Goal: Task Accomplishment & Management: Complete application form

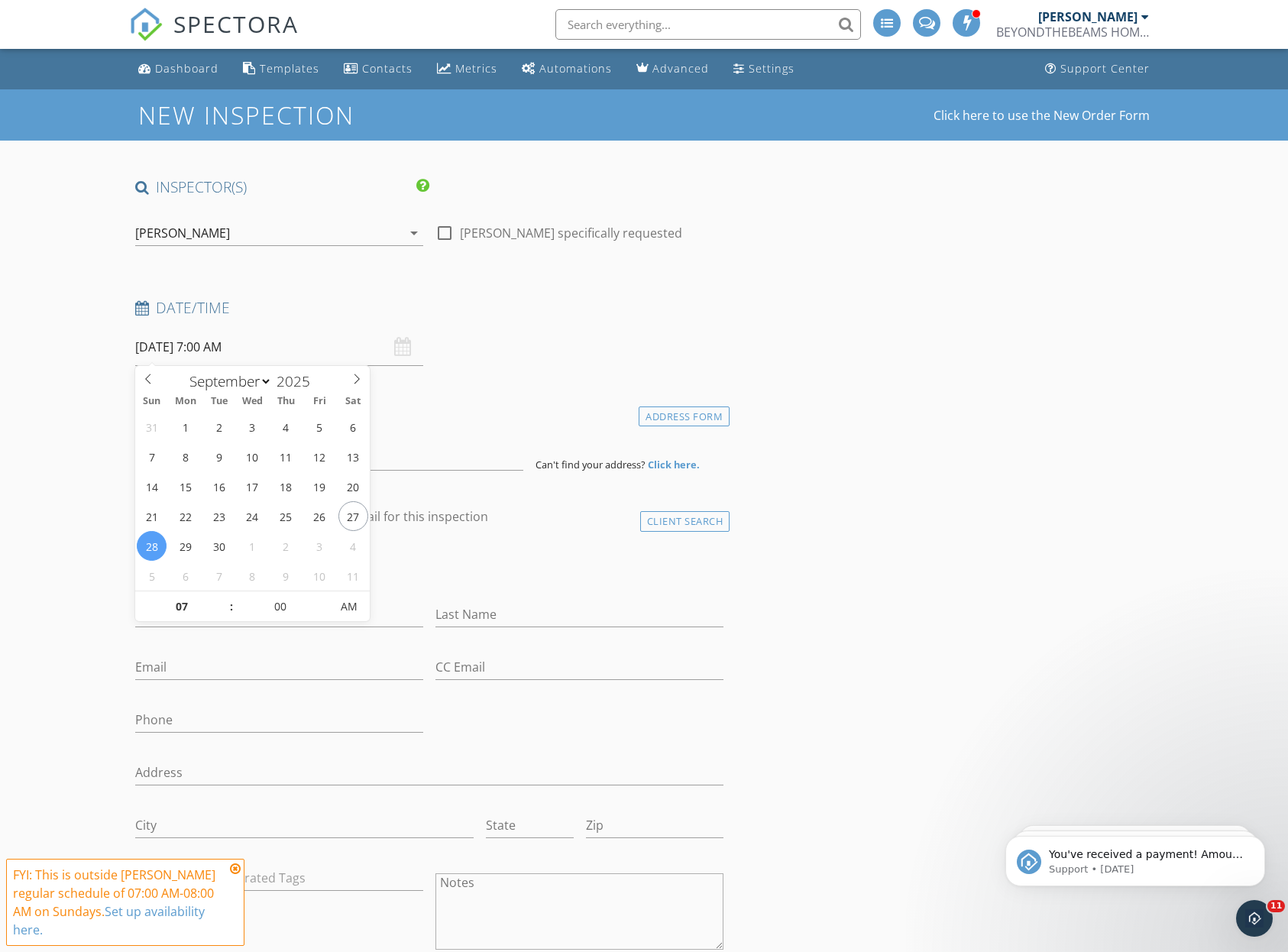
click at [345, 340] on input "09/28/2025 7:00 AM" at bounding box center [279, 347] width 288 height 38
drag, startPoint x: 141, startPoint y: 547, endPoint x: 174, endPoint y: 566, distance: 38.1
type input "09/28/2025 8:00 AM"
type input "08"
click at [222, 595] on span at bounding box center [223, 599] width 11 height 16
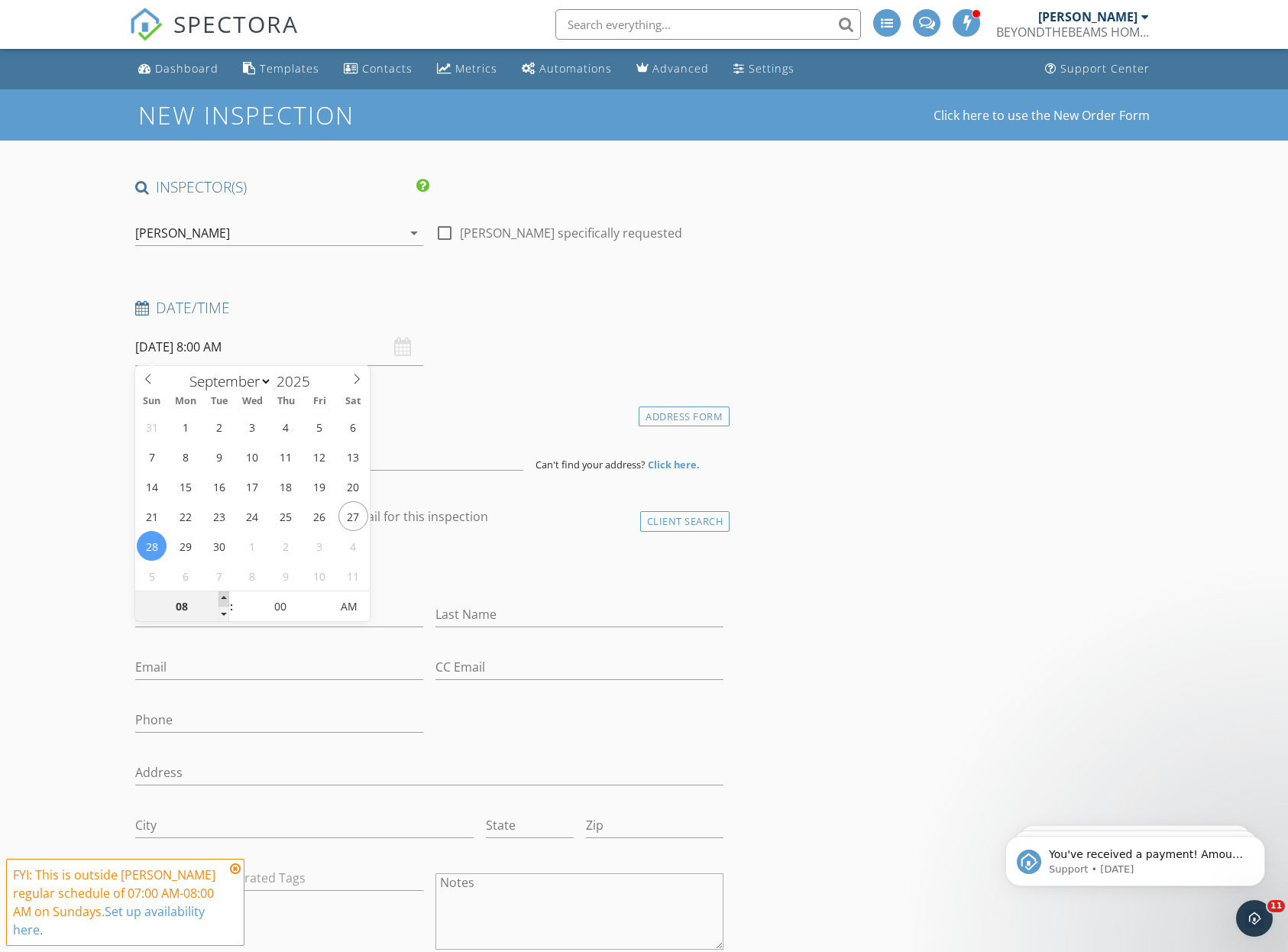
type input "09/28/2025 9:00 AM"
type input "09"
click at [222, 595] on span at bounding box center [223, 599] width 11 height 16
type input "09/28/2025 10:00 AM"
type input "10"
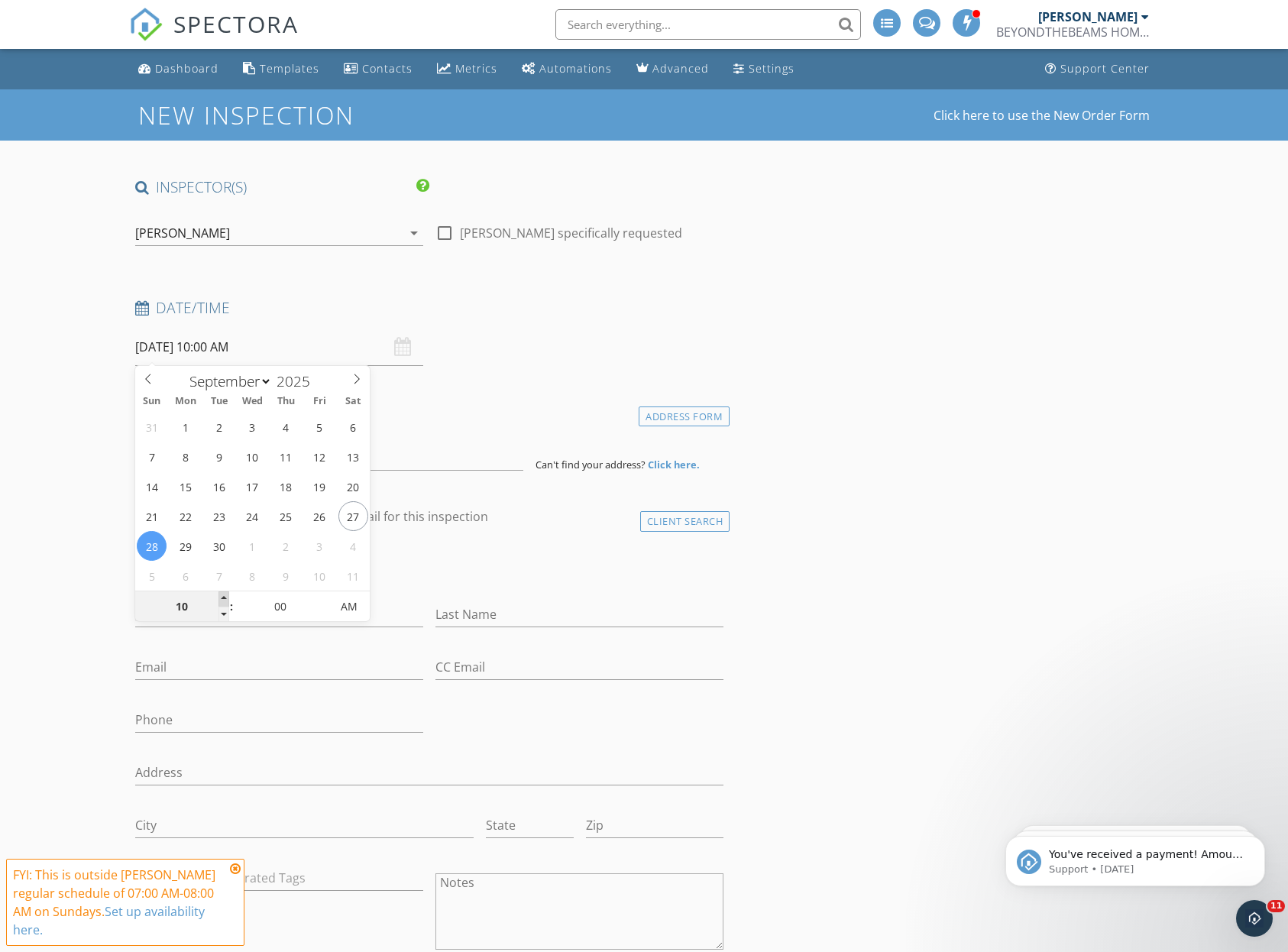
click at [222, 595] on span at bounding box center [223, 599] width 11 height 16
type input "09/28/2025 11:00 AM"
type input "11"
click at [222, 595] on span at bounding box center [223, 599] width 11 height 16
type input "09/28/2025 12:00 PM"
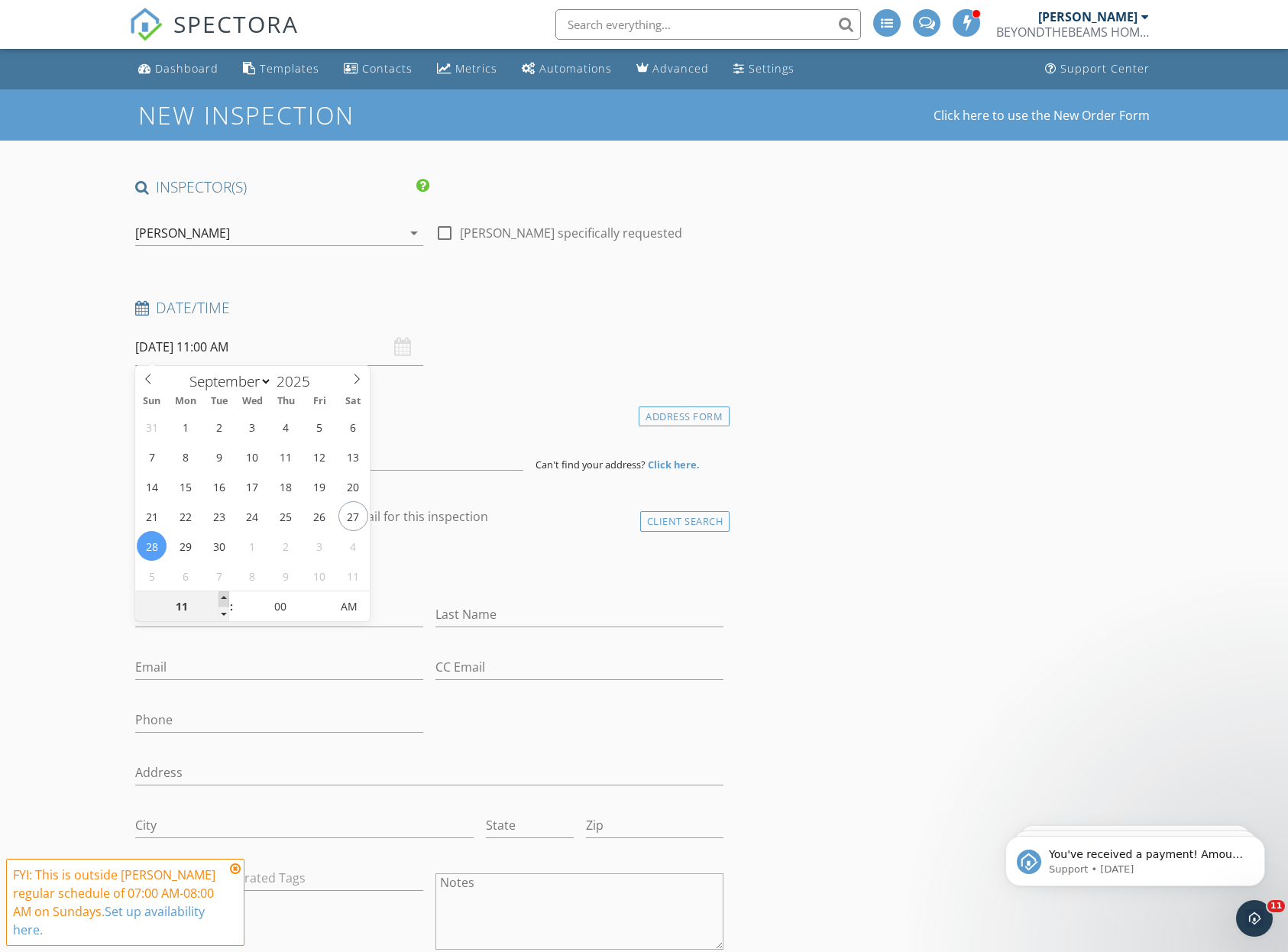
type input "12"
click at [222, 595] on span at bounding box center [223, 599] width 11 height 16
type input "09/28/2025 1:00 PM"
type input "01"
click at [222, 595] on span at bounding box center [223, 599] width 11 height 16
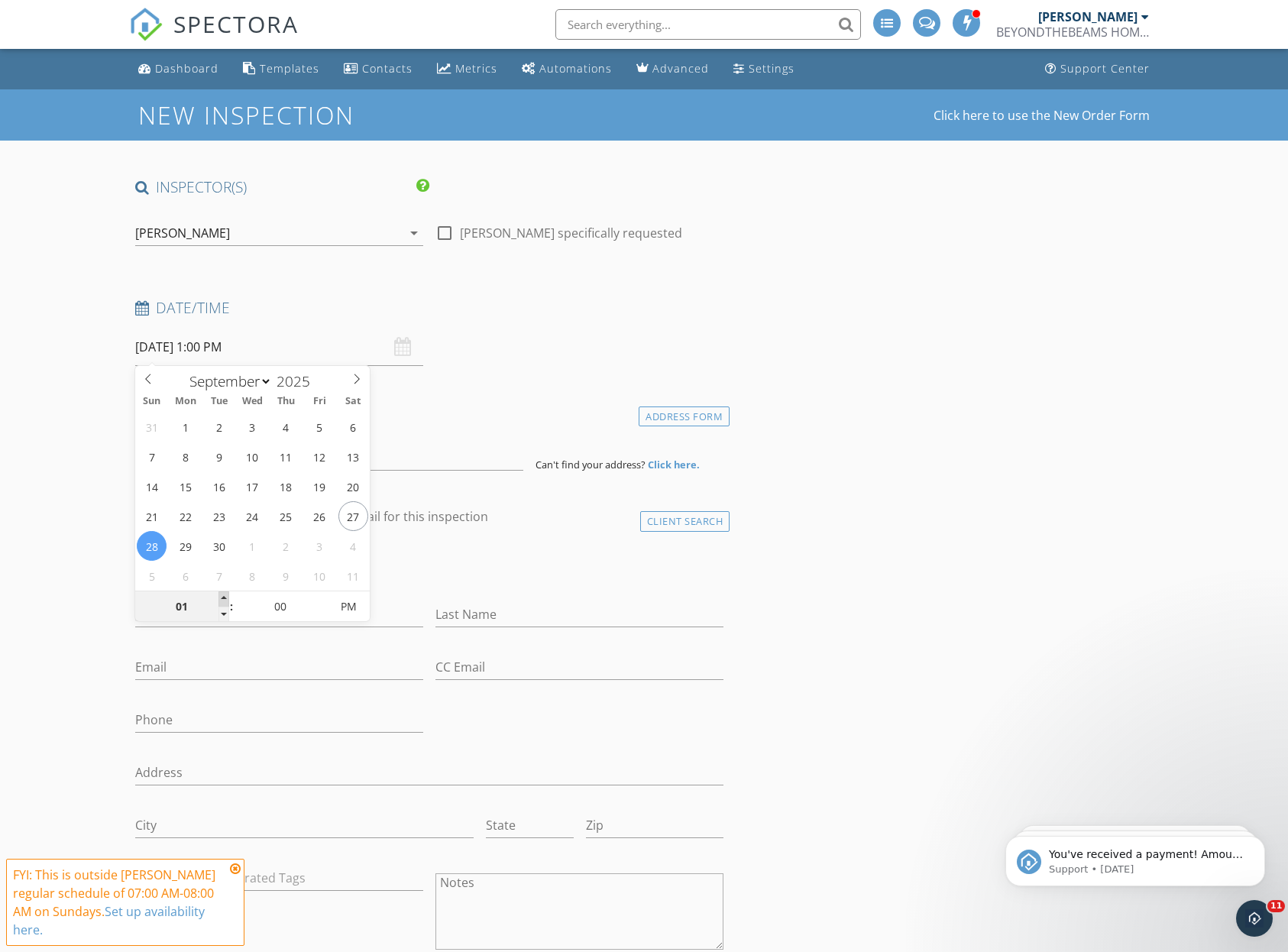
type input "09/28/2025 2:00 PM"
type input "02"
click at [222, 595] on span at bounding box center [223, 599] width 11 height 16
type input "09/28/2025 3:00 PM"
type input "03"
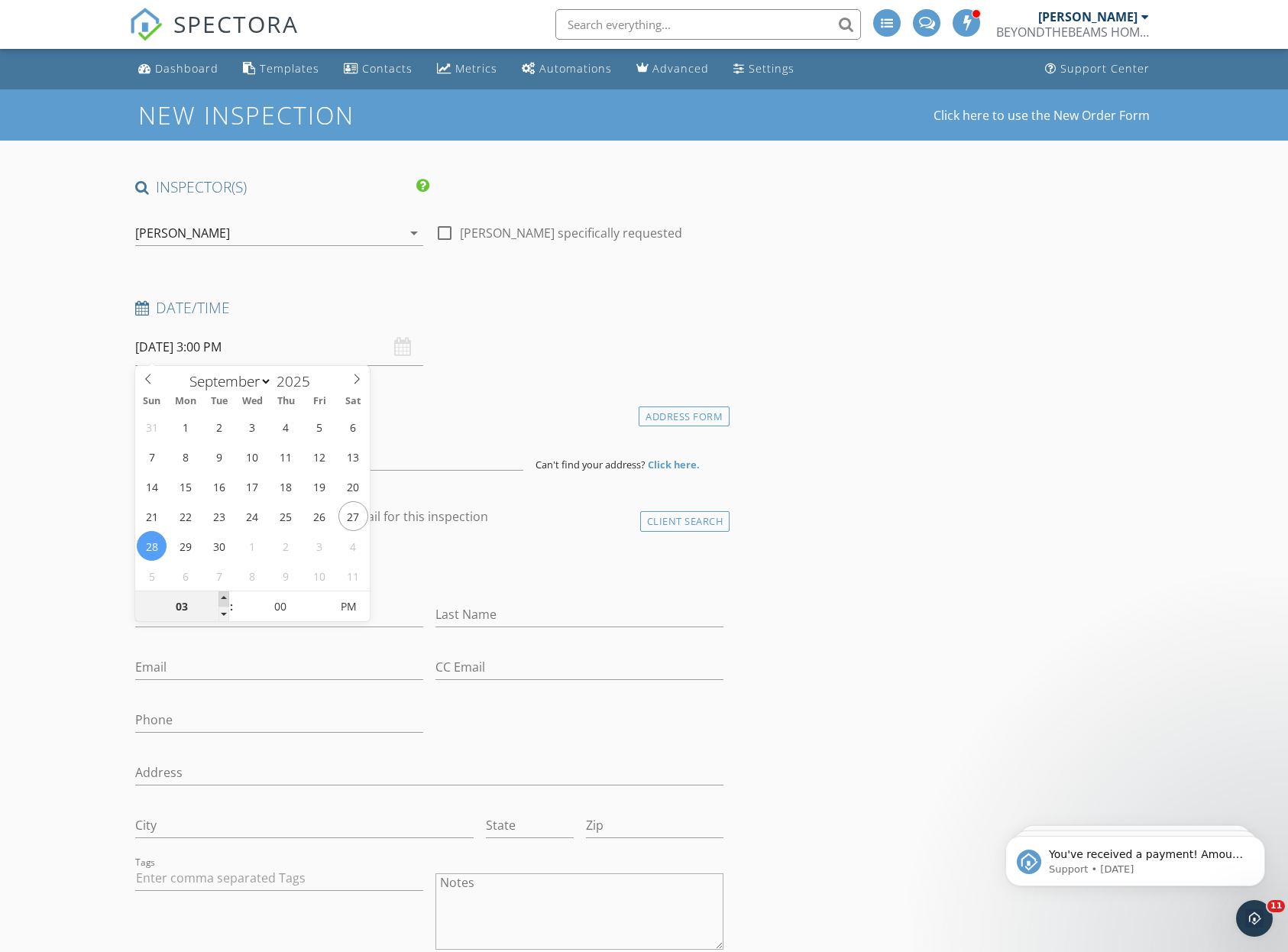
click at [222, 595] on span at bounding box center [223, 599] width 11 height 16
type input "09/28/2025 4:00 PM"
type input "04"
click at [222, 595] on span at bounding box center [223, 599] width 11 height 16
type input "09/28/2025 5:00 PM"
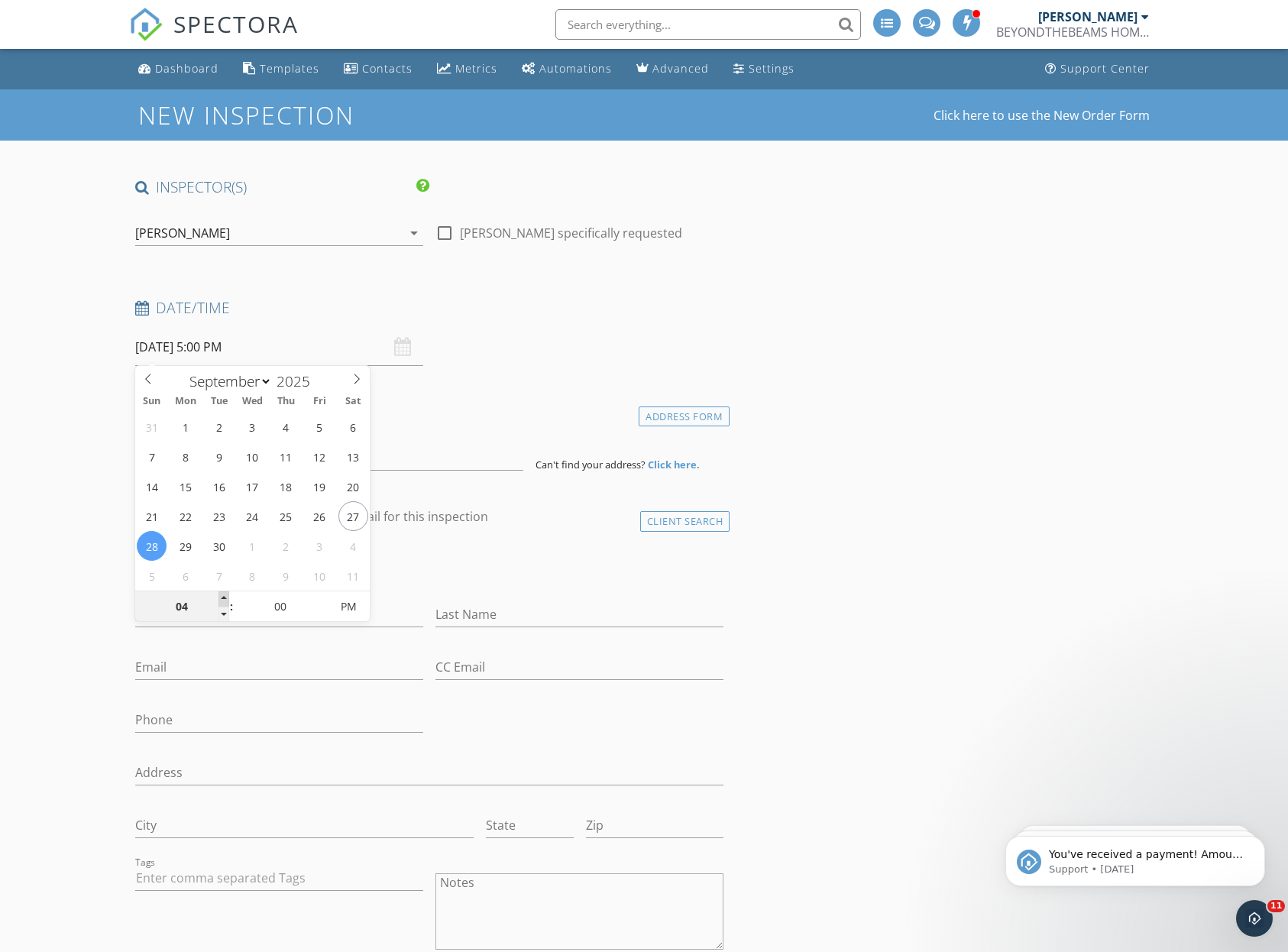
type input "05"
click at [222, 595] on span at bounding box center [223, 599] width 11 height 16
type input "09/28/2025 6:00 PM"
type input "06"
click at [222, 595] on span at bounding box center [223, 599] width 11 height 16
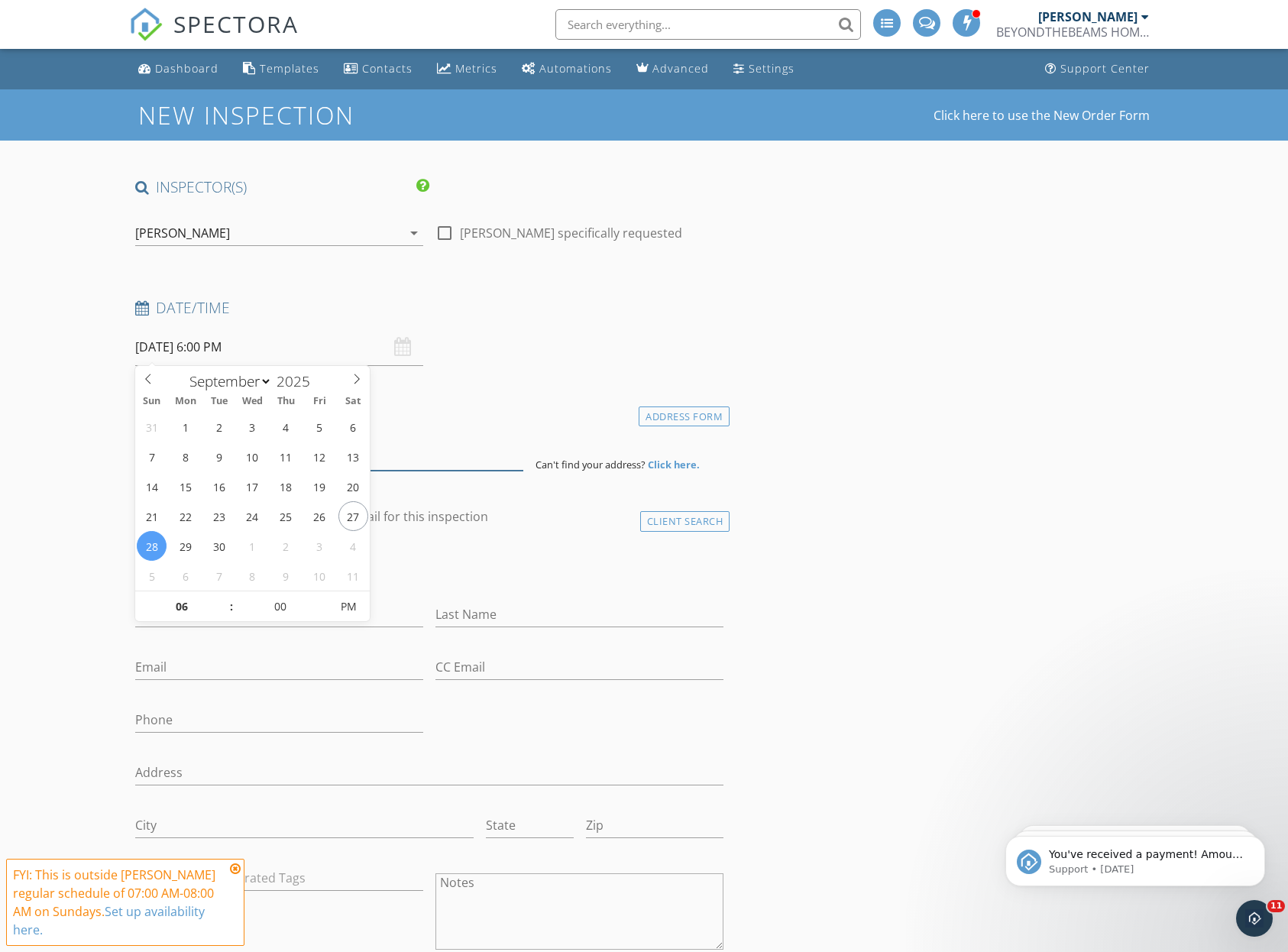
click at [438, 447] on input at bounding box center [329, 451] width 389 height 38
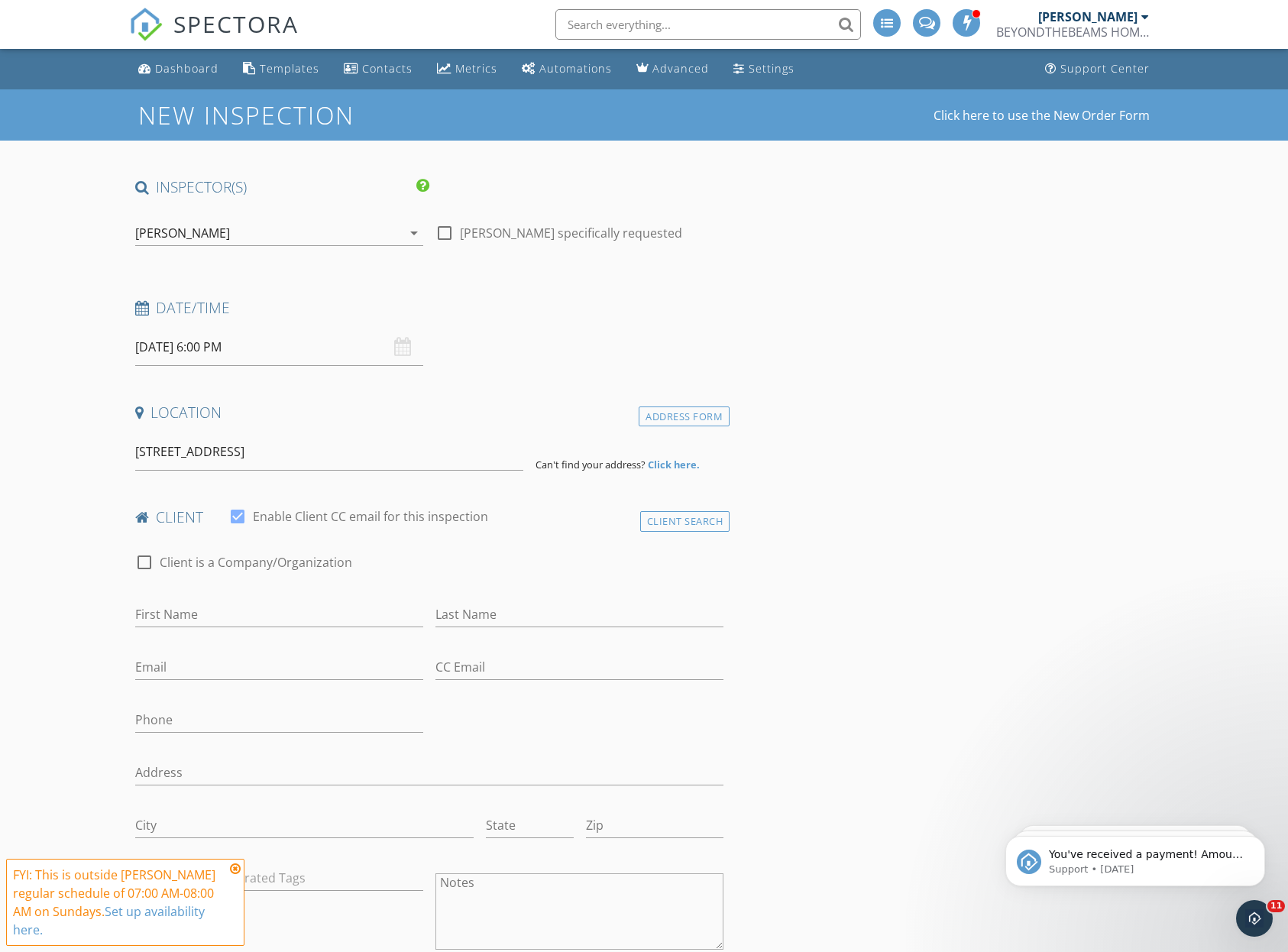
type input "216 20th Street, Brooklyn, NY, USA"
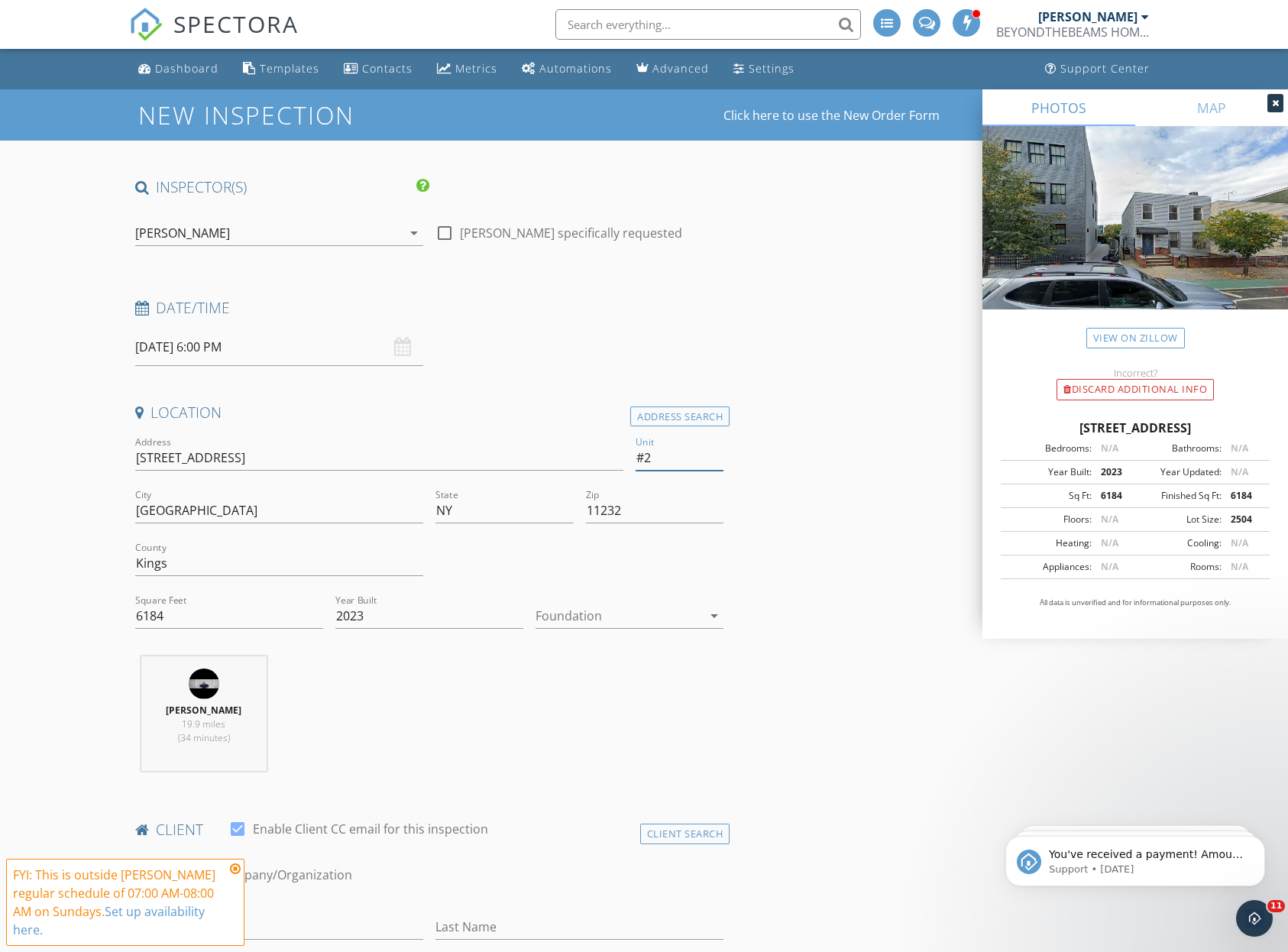
type input "#2"
click at [687, 659] on div "Dennis Manolatos 19.9 miles (34 minutes)" at bounding box center [430, 719] width 602 height 127
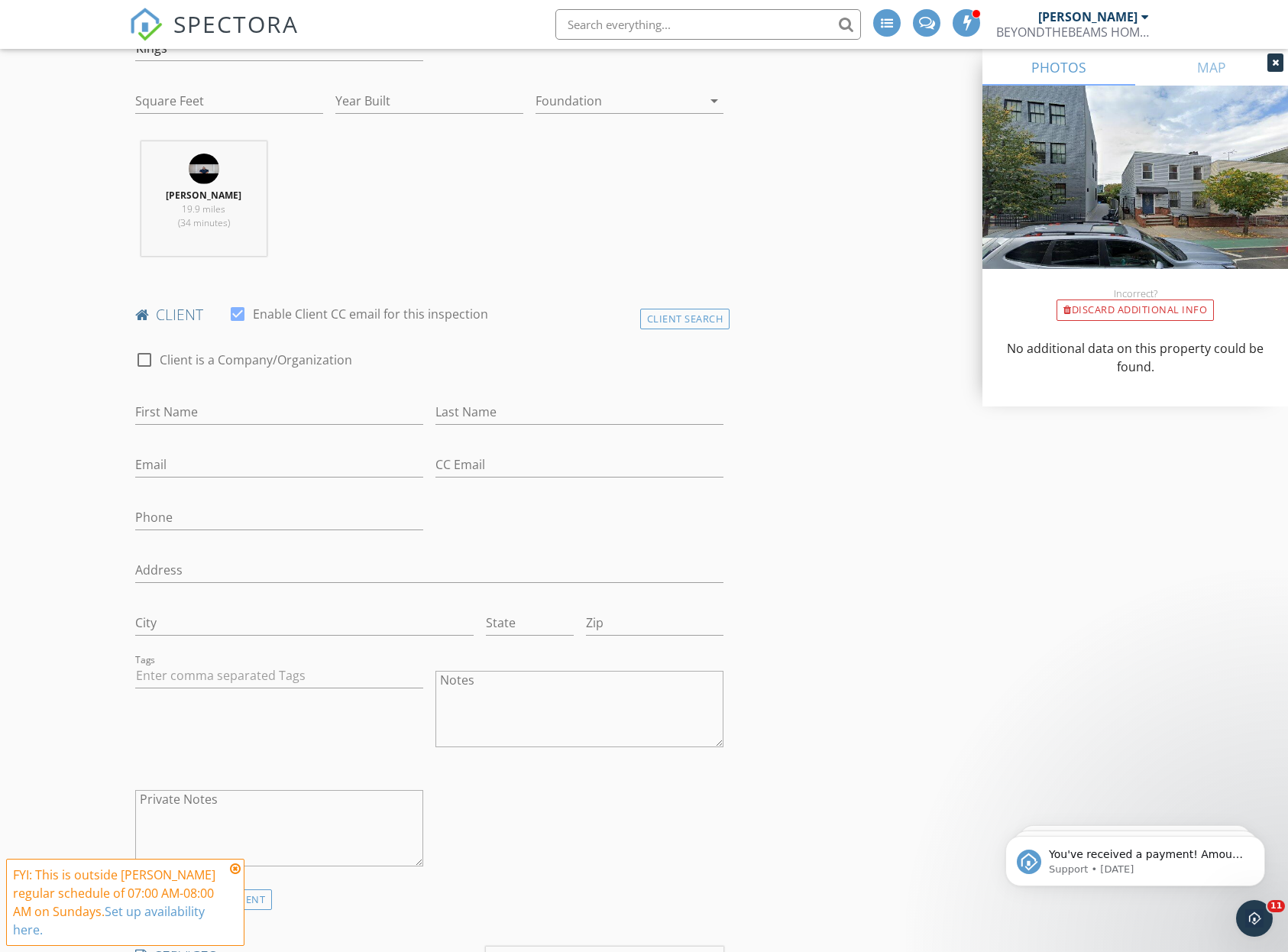
scroll to position [518, 0]
type input "David & Raysya"
type input "Singer"
click at [712, 531] on div "check_box_outline_blank Client is a Company/Organization First Name David & Ray…" at bounding box center [430, 608] width 602 height 554
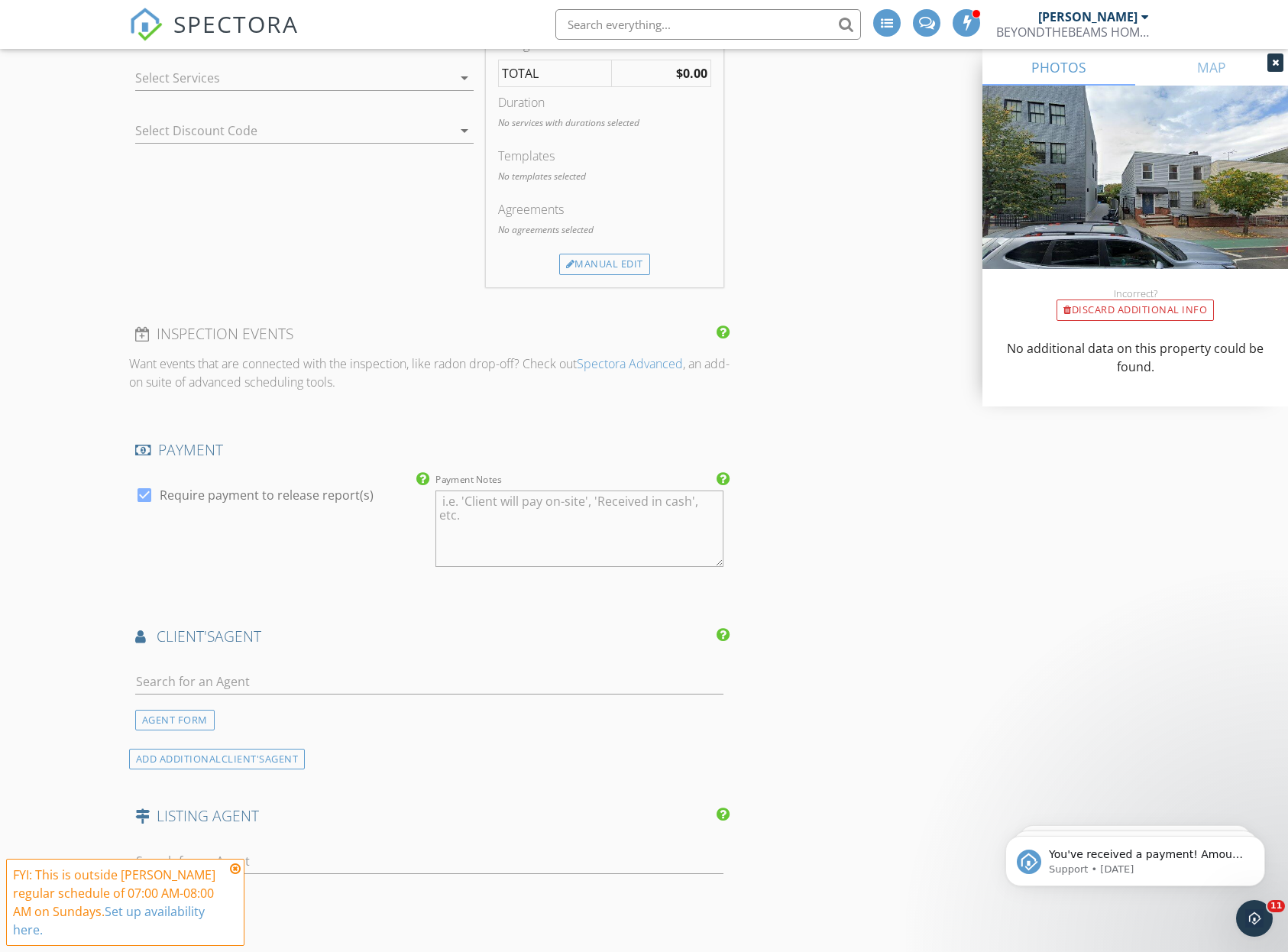
scroll to position [1042, 0]
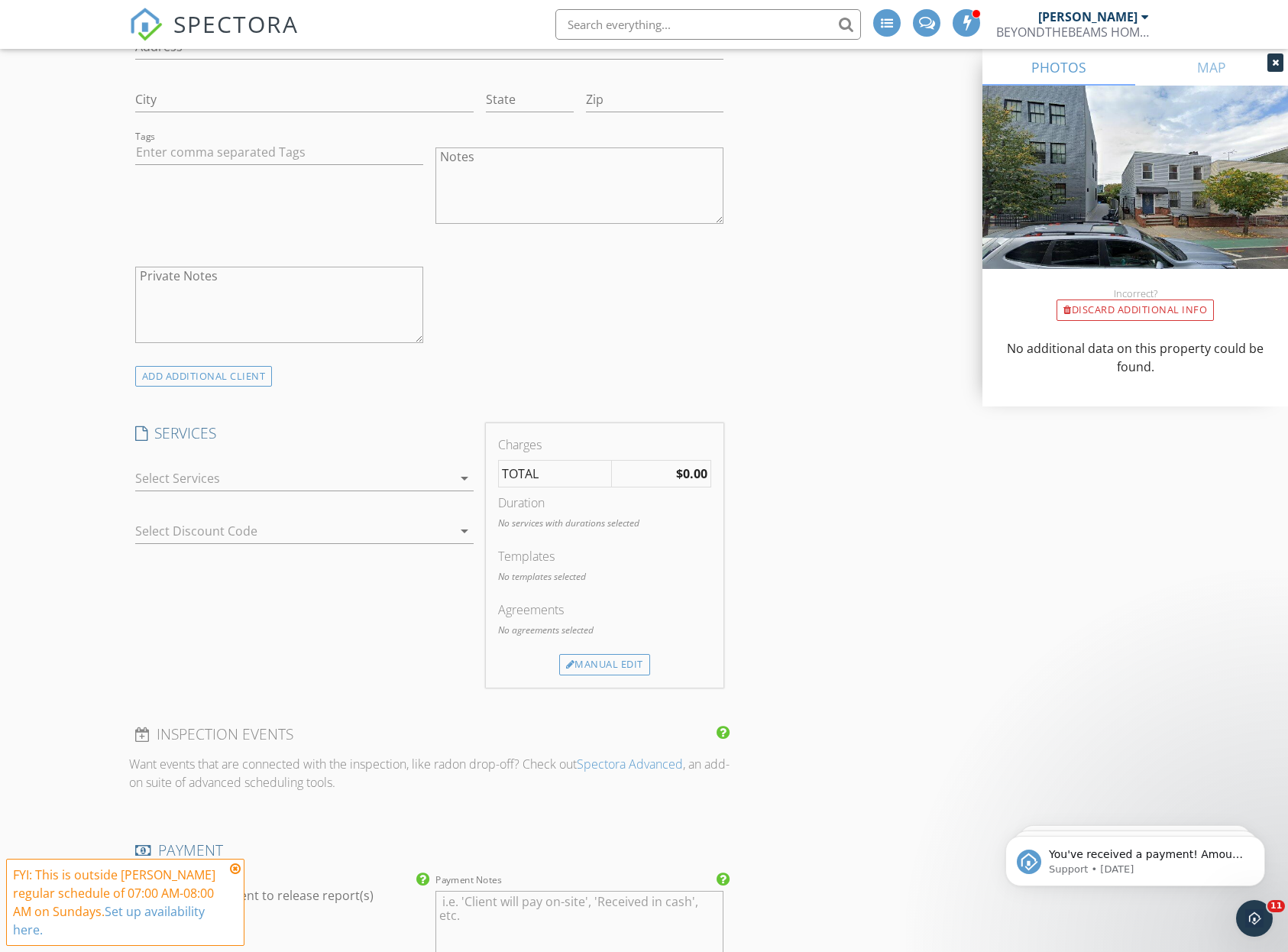
drag, startPoint x: 325, startPoint y: 448, endPoint x: 326, endPoint y: 462, distance: 14.0
click at [325, 447] on div "SERVICES arrow_drop_down Select Discount Code arrow_drop_down" at bounding box center [304, 555] width 350 height 264
click at [327, 466] on div at bounding box center [293, 477] width 317 height 24
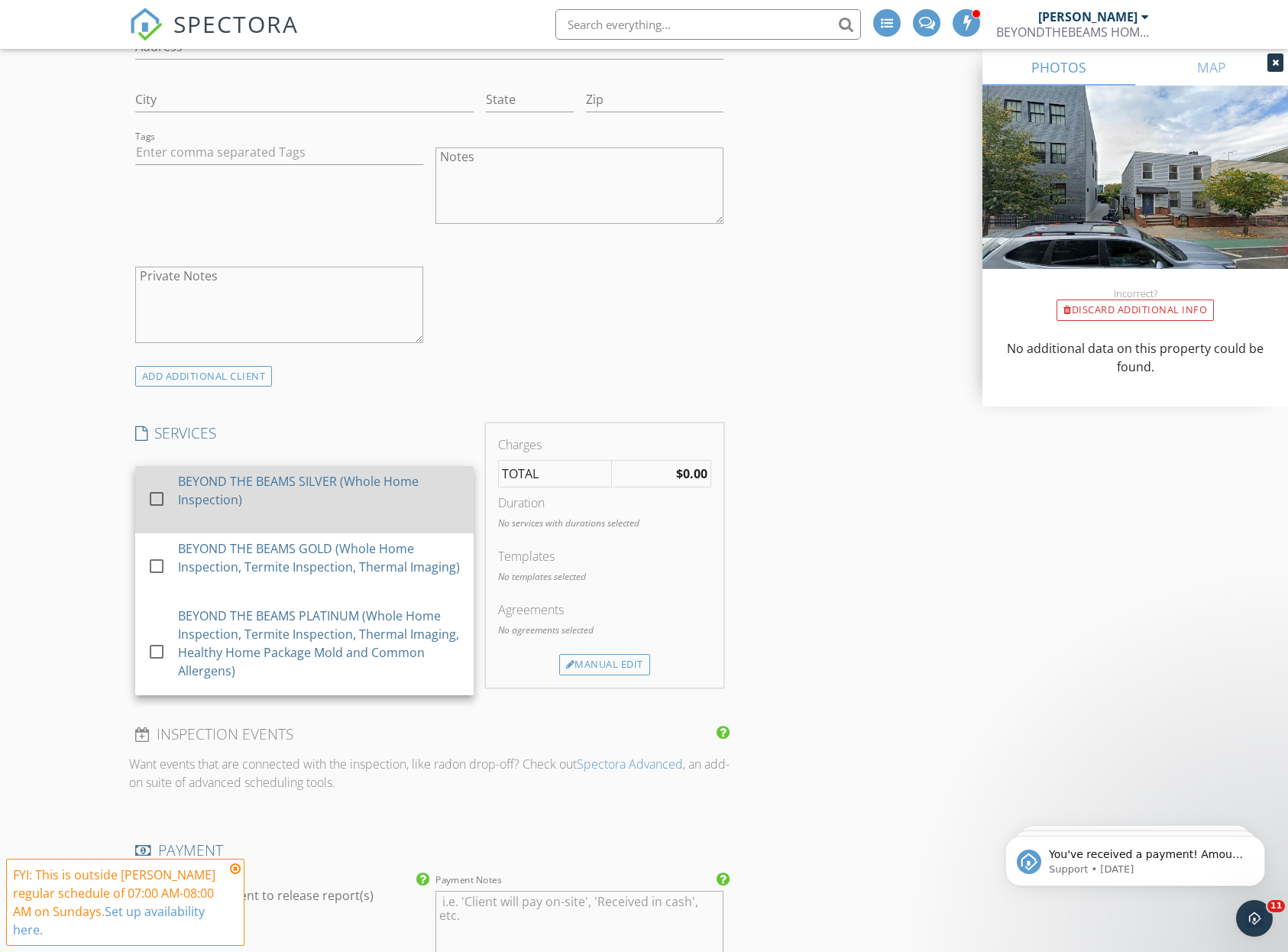
click at [335, 493] on div "BEYOND THE BEAMS SILVER (Whole Home Inspection)" at bounding box center [319, 491] width 283 height 37
checkbox input "true"
checkbox input "false"
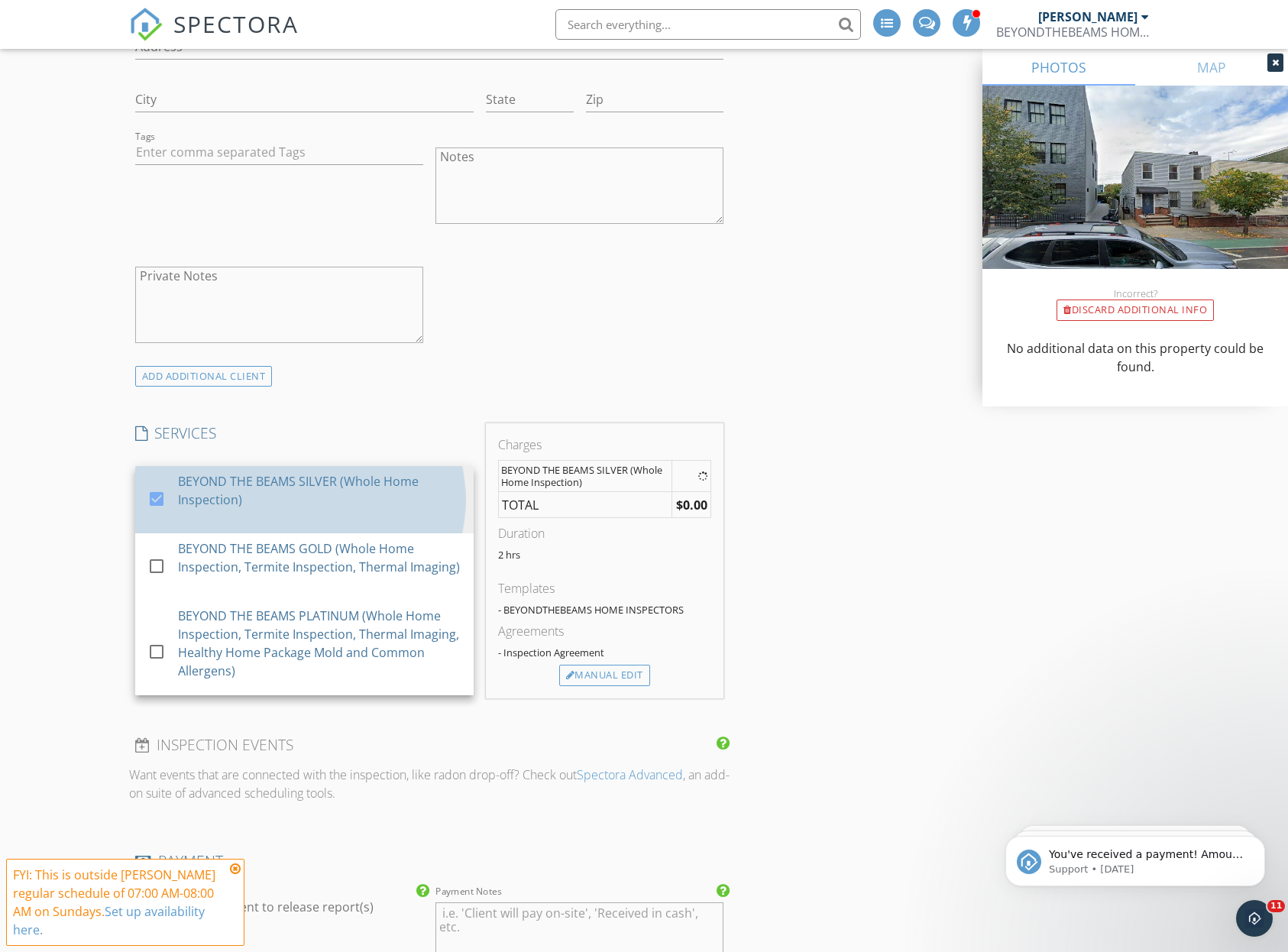
click at [1041, 537] on div "INSPECTOR(S) check_box Dennis Manolatos PRIMARY Dennis Manolatos arrow_drop_dow…" at bounding box center [644, 782] width 1031 height 3294
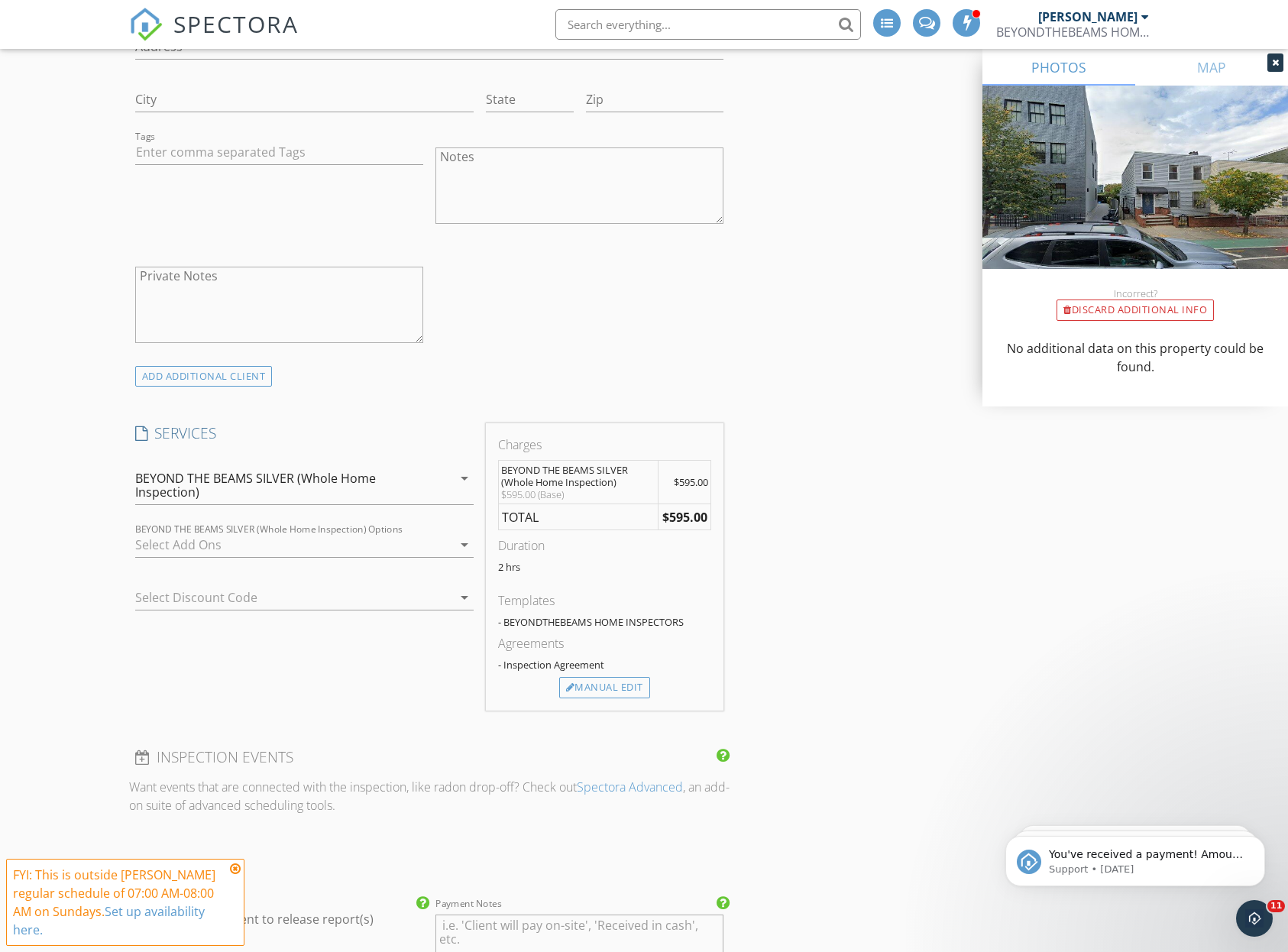
click at [653, 684] on div "Manual Edit" at bounding box center [605, 688] width 214 height 21
click at [646, 685] on div "Manual Edit" at bounding box center [605, 688] width 91 height 21
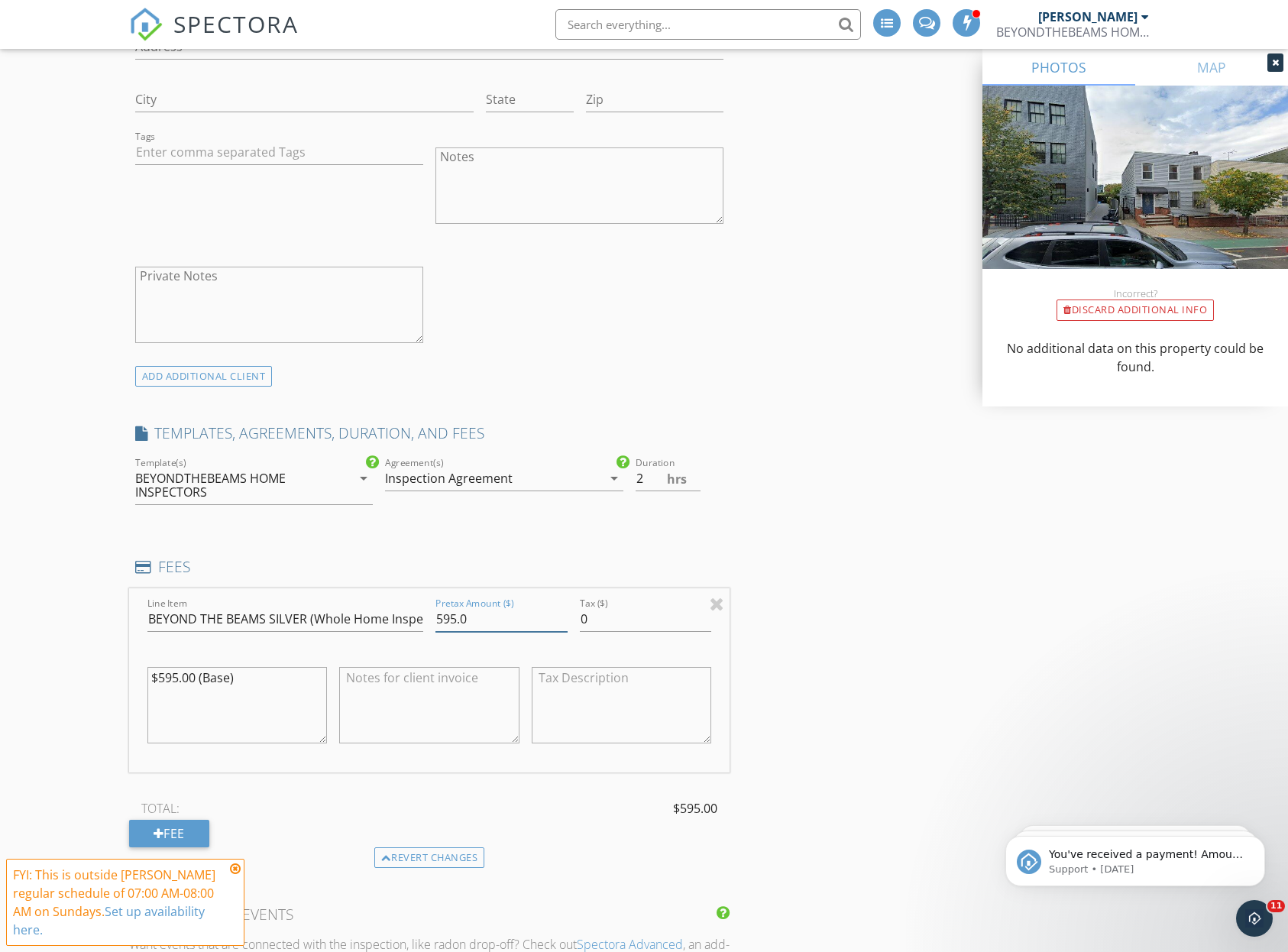
drag, startPoint x: 478, startPoint y: 607, endPoint x: 446, endPoint y: 612, distance: 32.4
click at [446, 612] on input "595.0" at bounding box center [502, 619] width 132 height 25
click at [489, 613] on input "595.0" at bounding box center [502, 619] width 132 height 25
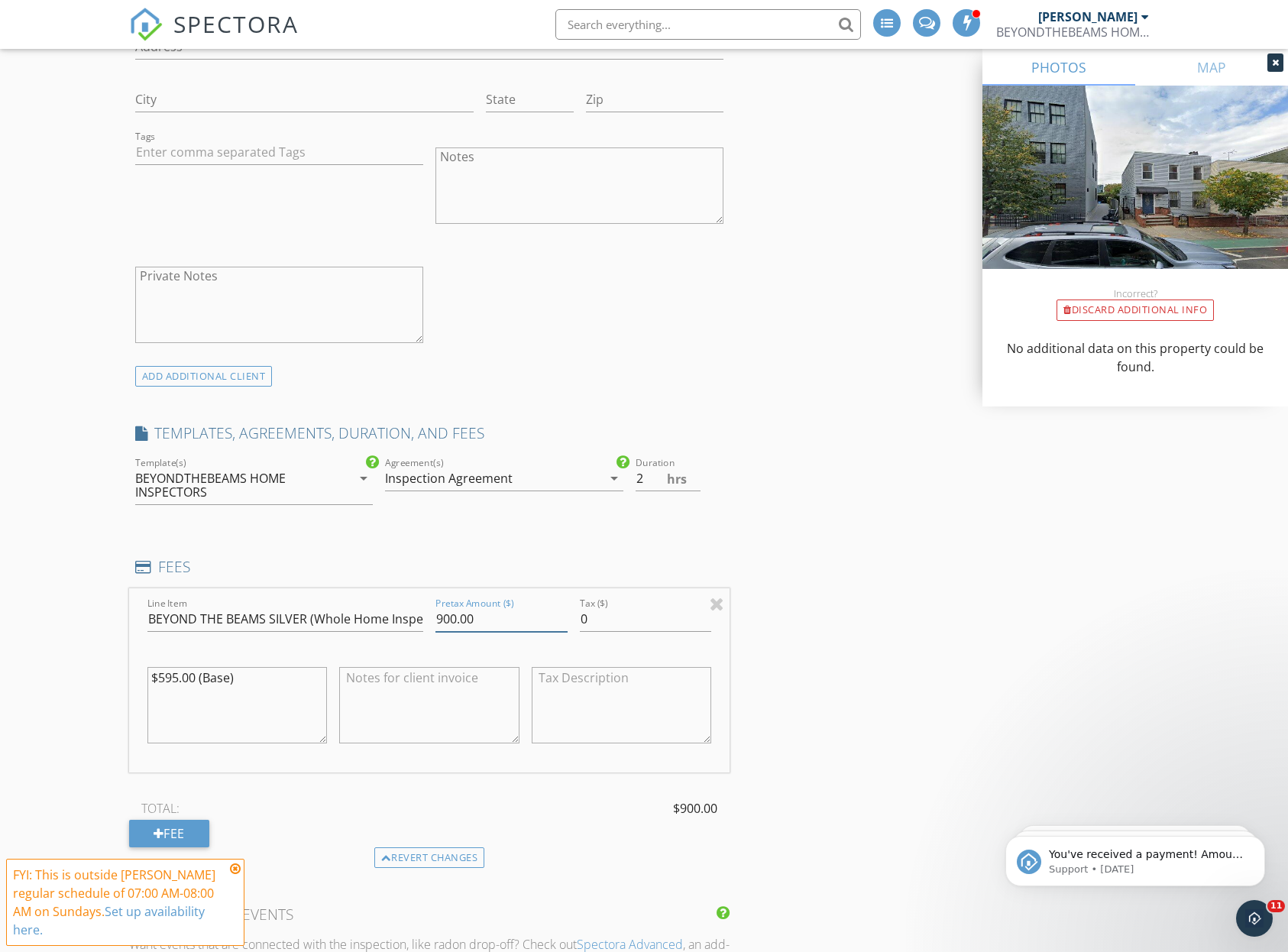
type input "900.00"
click at [347, 619] on input "BEYOND THE BEAMS (Whole Home Inspection)" at bounding box center [285, 619] width 276 height 25
type input "BEYOND THE BEAMS (Whole Home/Building Inspection)"
click at [177, 677] on textarea "$595.00 (Base)" at bounding box center [238, 705] width 181 height 77
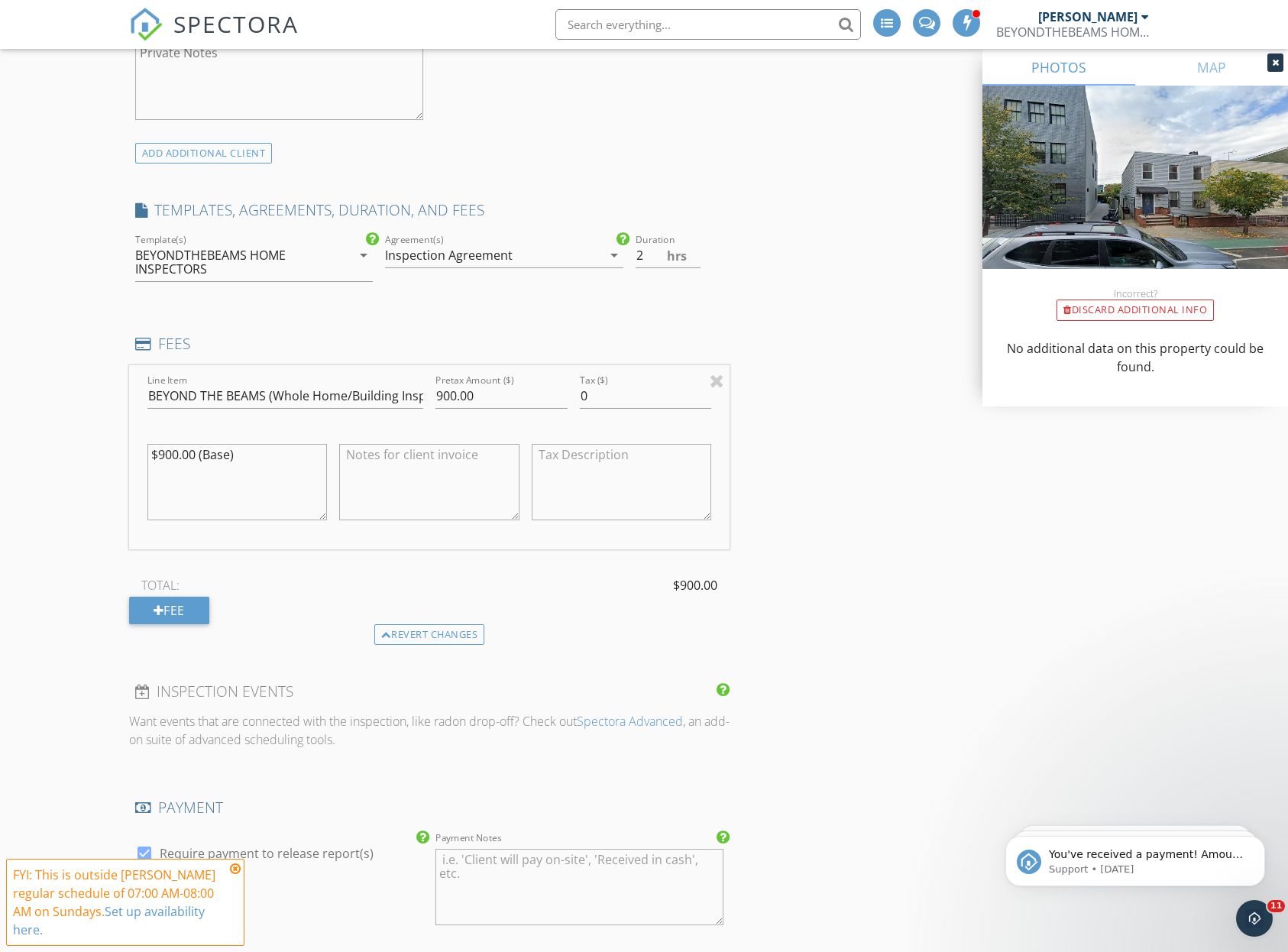
scroll to position [1415, 0]
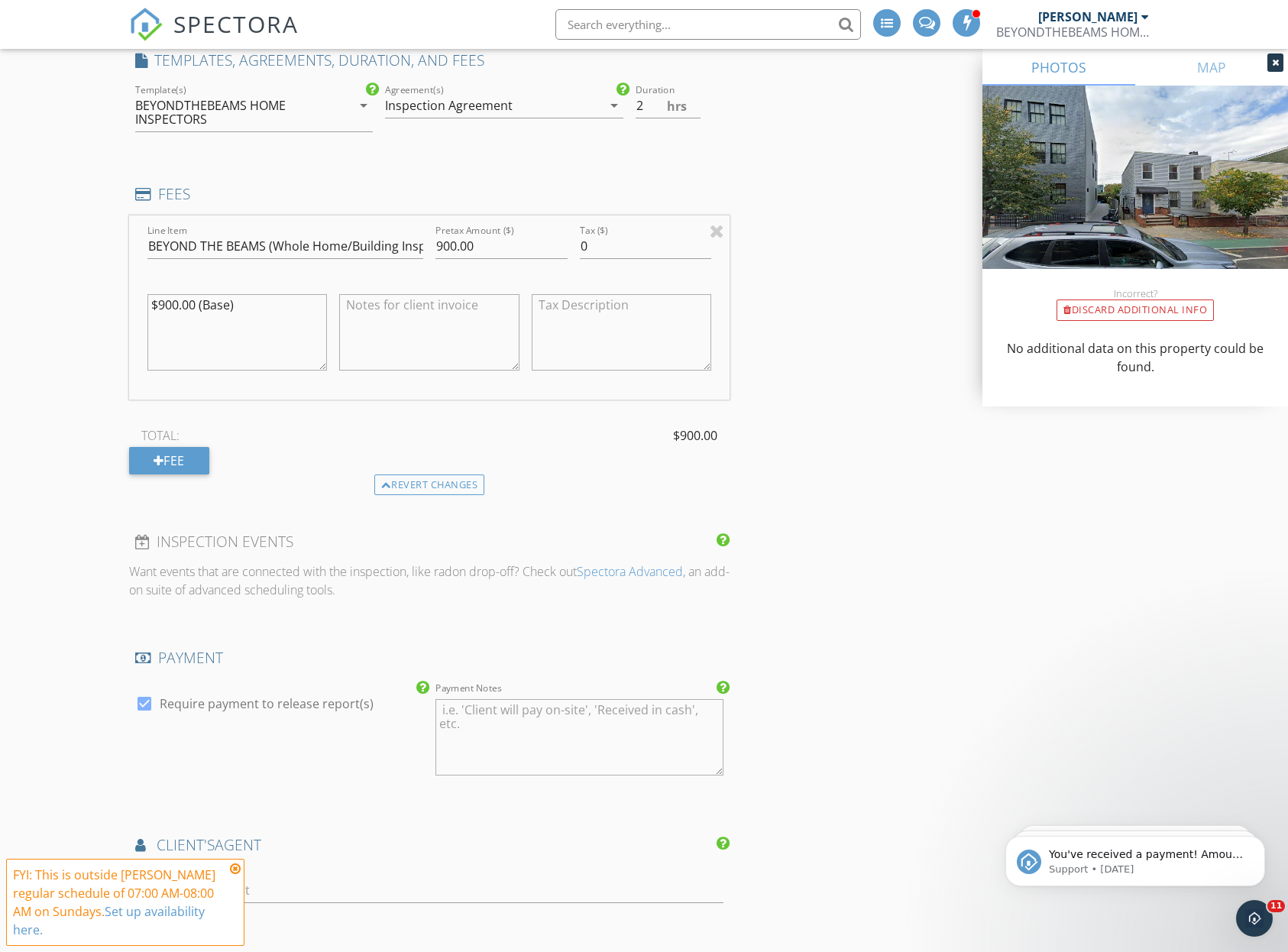
type textarea "$900.00 (Base)"
type input "1.5"
click at [691, 106] on input "1.5" at bounding box center [668, 106] width 65 height 25
click at [763, 187] on div "INSPECTOR(S) check_box Dennis Manolatos PRIMARY Dennis Manolatos arrow_drop_dow…" at bounding box center [644, 494] width 1031 height 3463
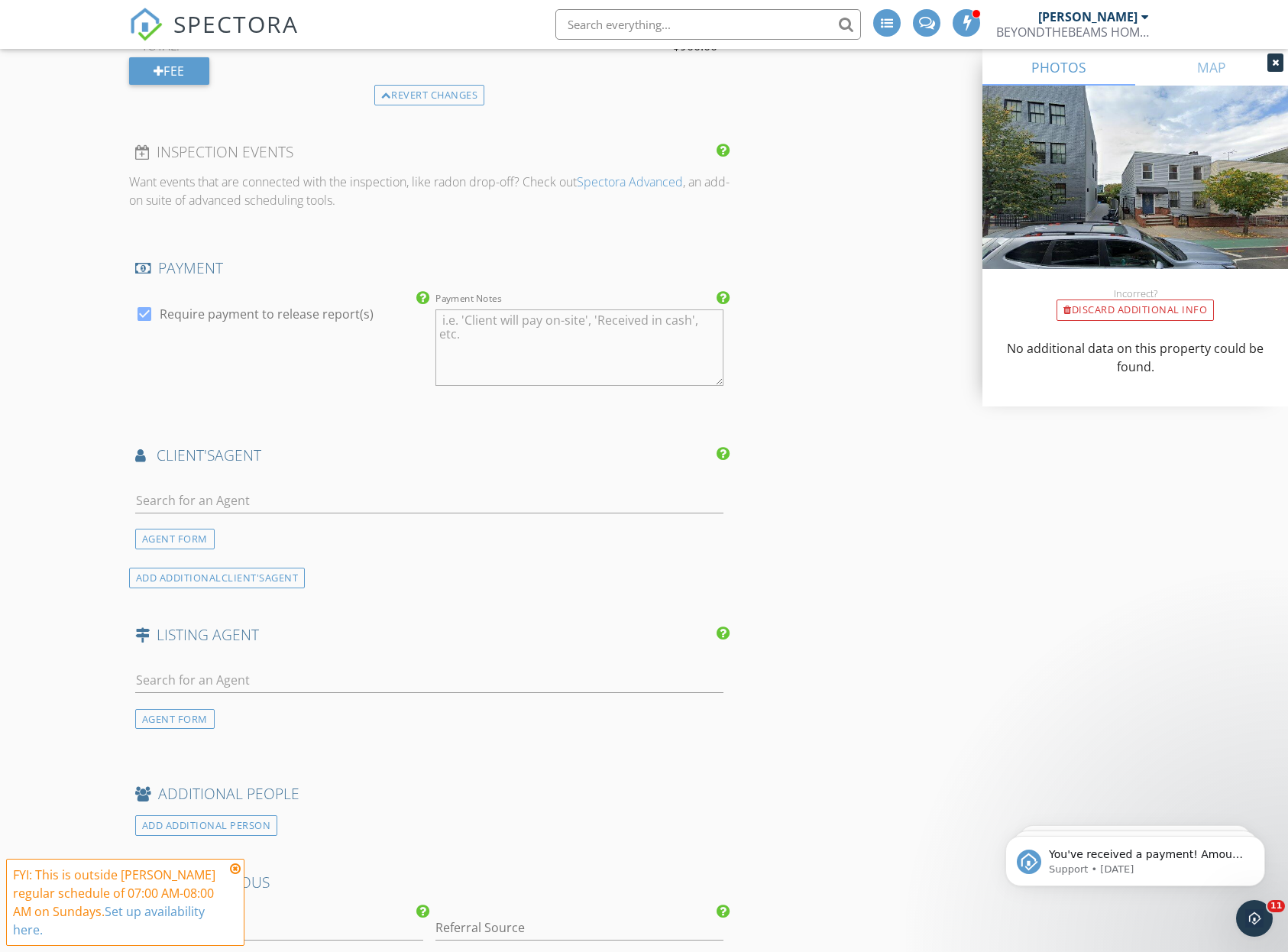
scroll to position [1953, 0]
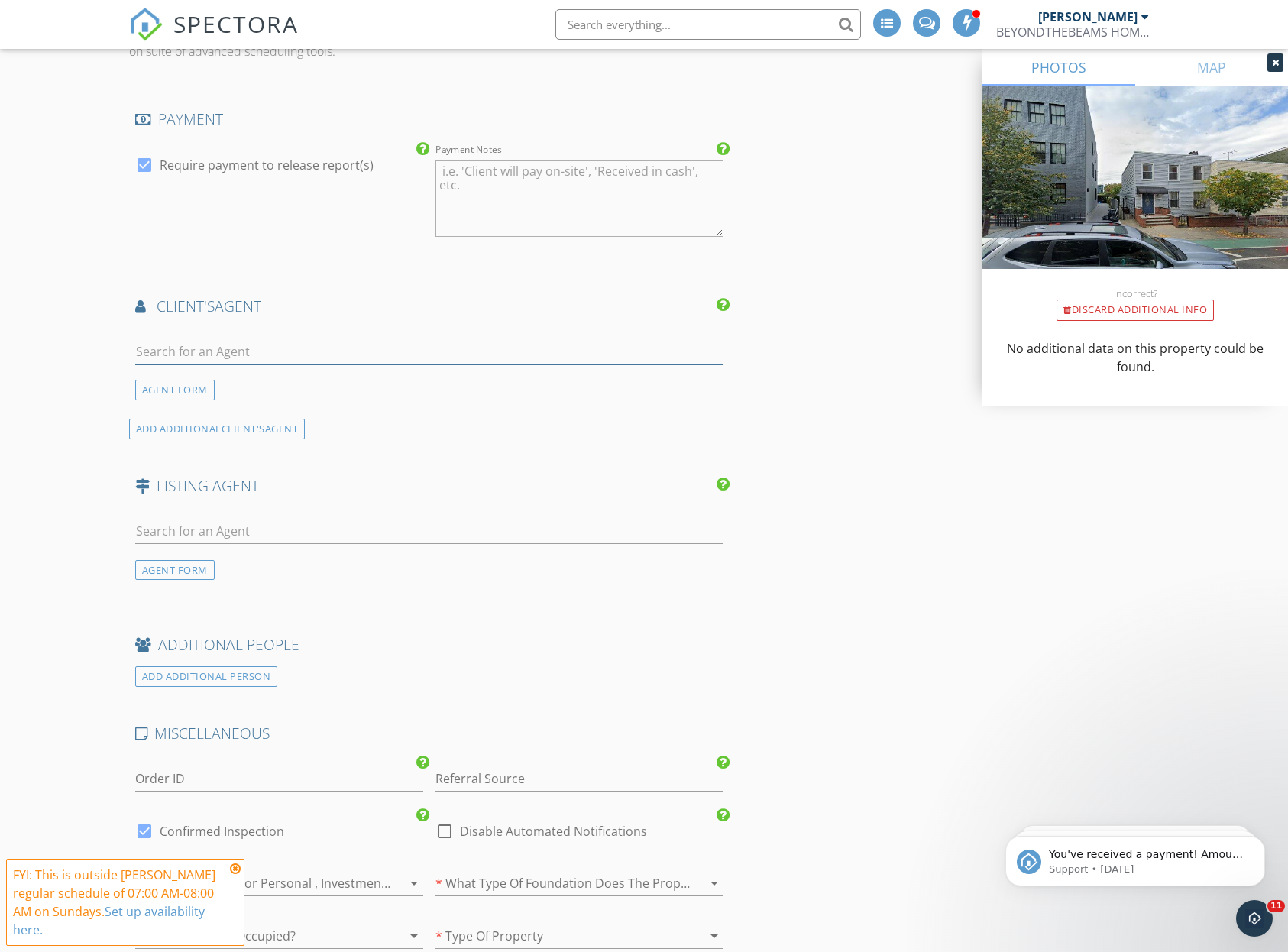
click at [525, 344] on input "text" at bounding box center [429, 352] width 589 height 25
type input "Mary"
drag, startPoint x: 525, startPoint y: 344, endPoint x: 486, endPoint y: 378, distance: 51.7
click at [486, 378] on li "MaryElizabeth Smith" at bounding box center [429, 386] width 587 height 43
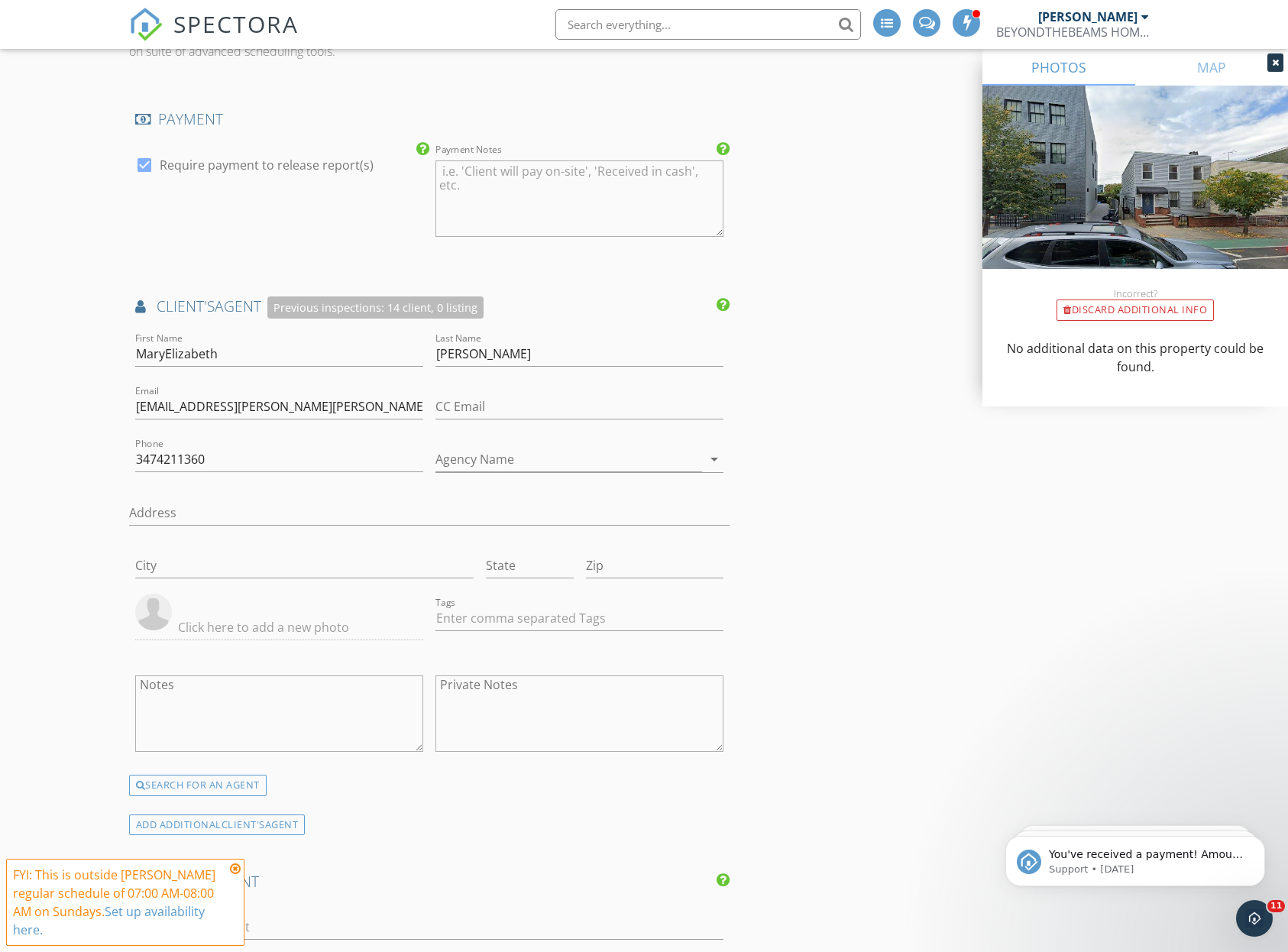
scroll to position [2716, 0]
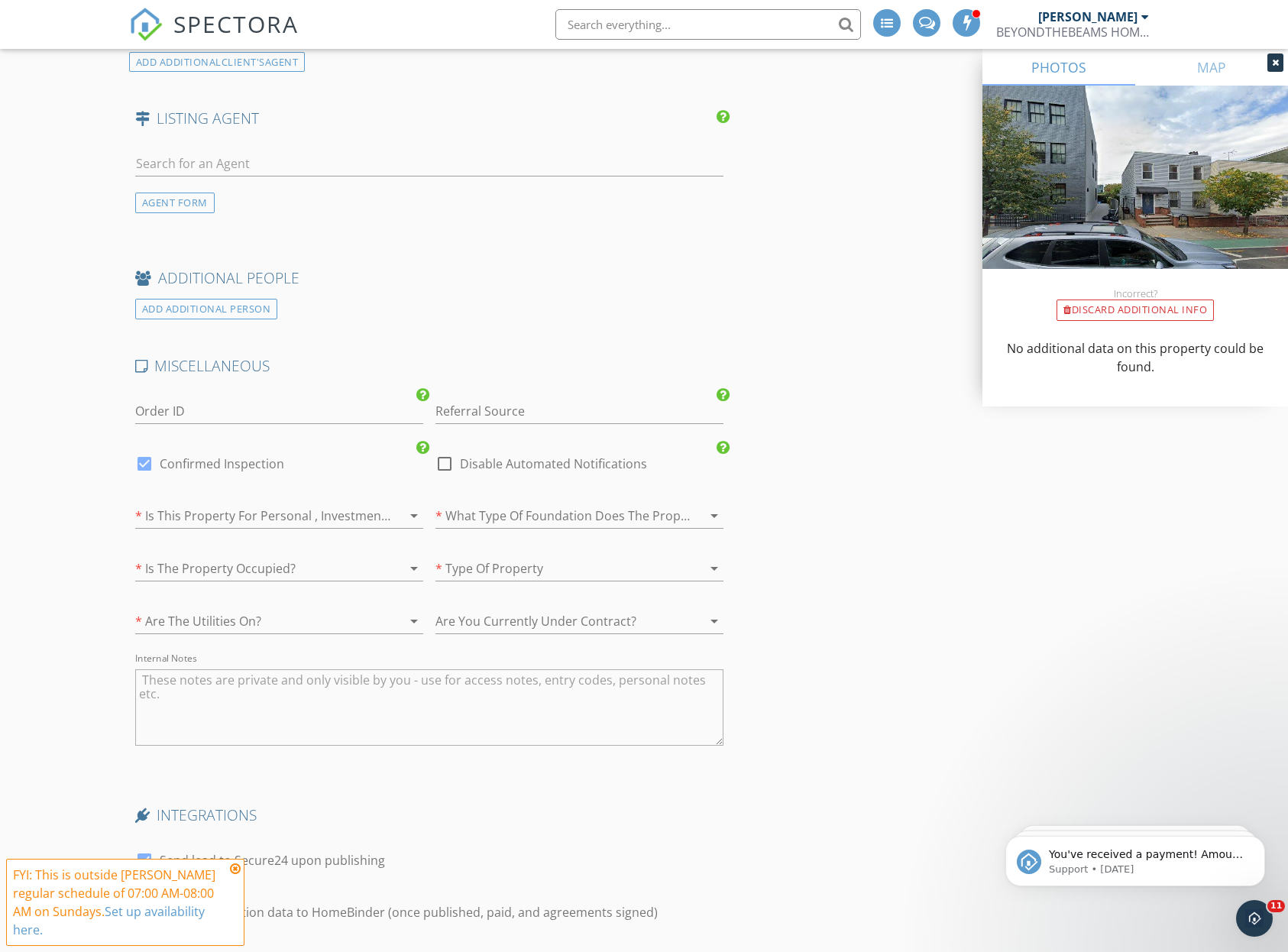
click at [324, 494] on div "* Is This Property For Personal , Investment or Business Use? arrow_drop_down" at bounding box center [279, 518] width 288 height 49
click at [319, 513] on div at bounding box center [257, 515] width 246 height 24
click at [319, 513] on div "Personal" at bounding box center [280, 513] width 264 height 18
click at [526, 505] on div at bounding box center [558, 515] width 246 height 24
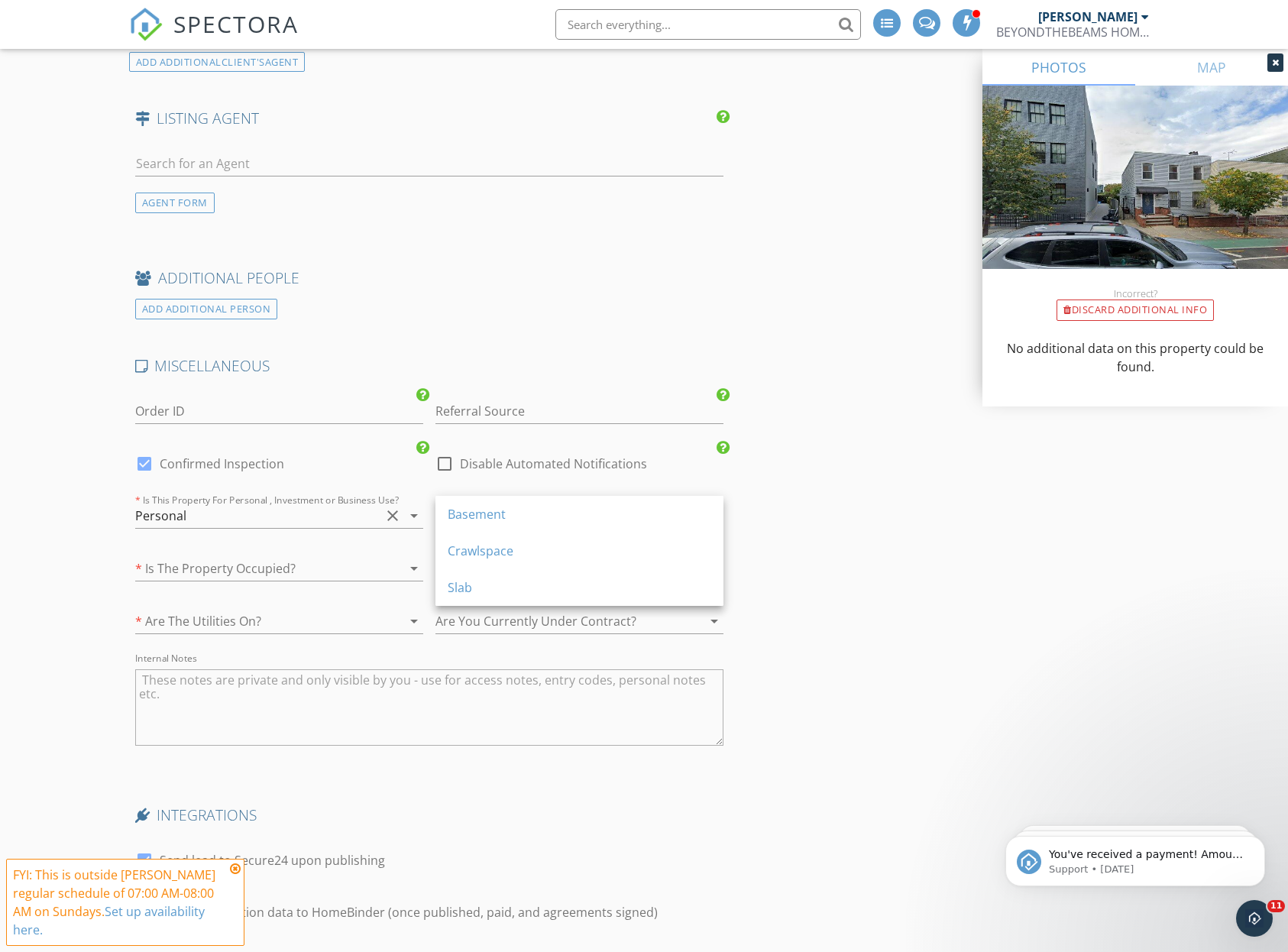
click at [526, 505] on div "Basement" at bounding box center [579, 514] width 264 height 37
click at [523, 566] on div at bounding box center [558, 568] width 246 height 24
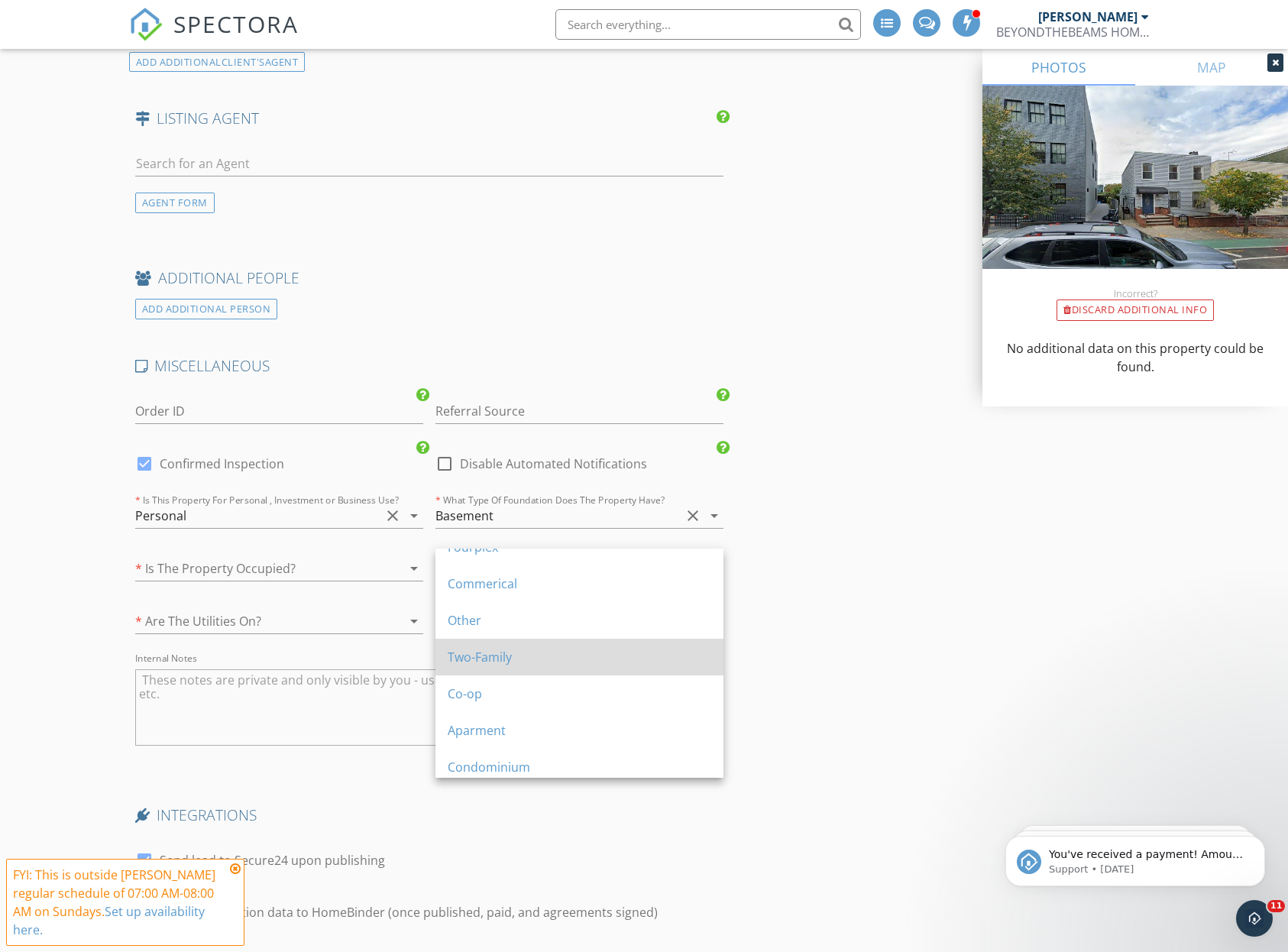
scroll to position [133, 0]
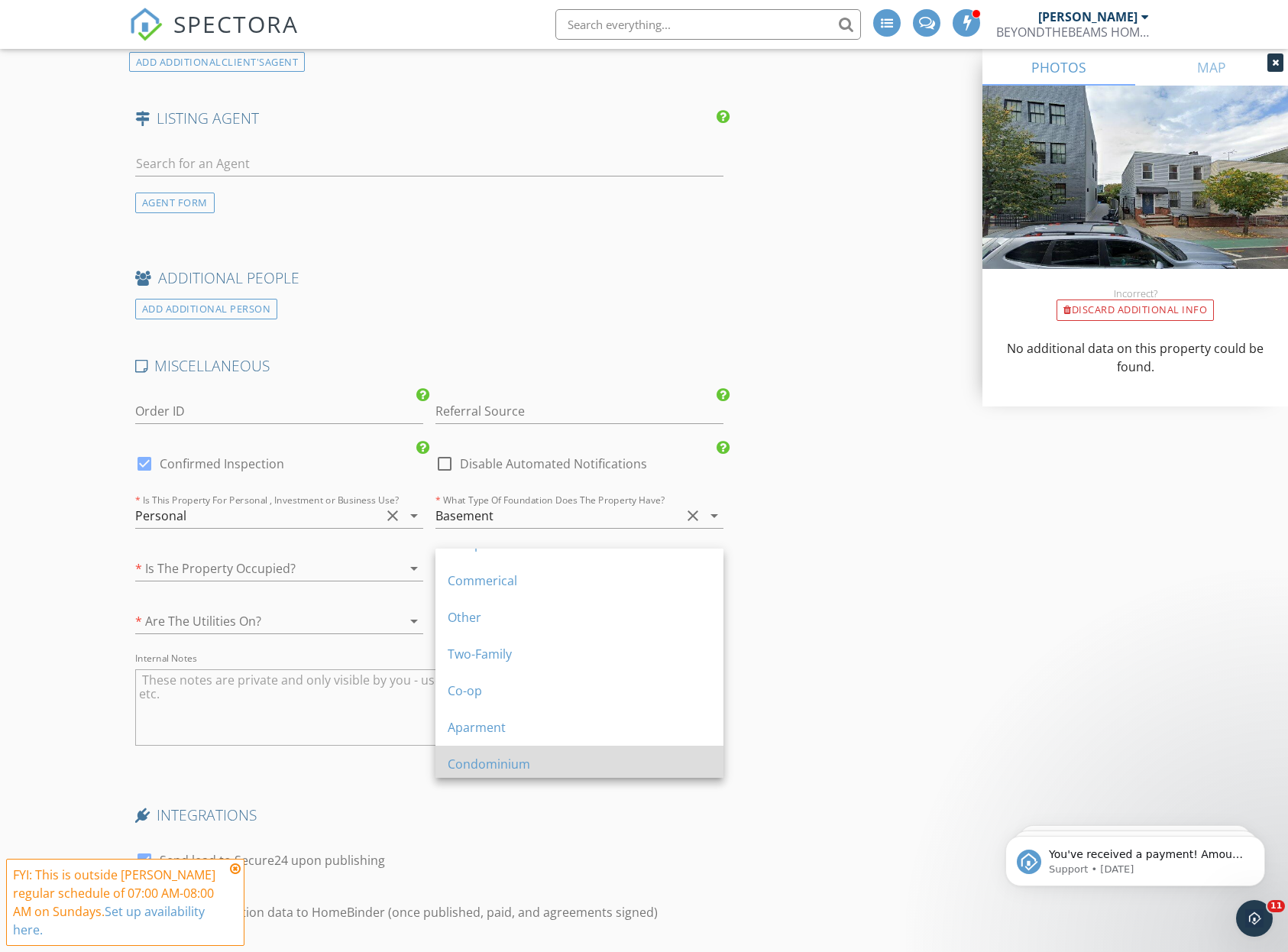
click at [512, 765] on div "Condominium" at bounding box center [579, 764] width 264 height 18
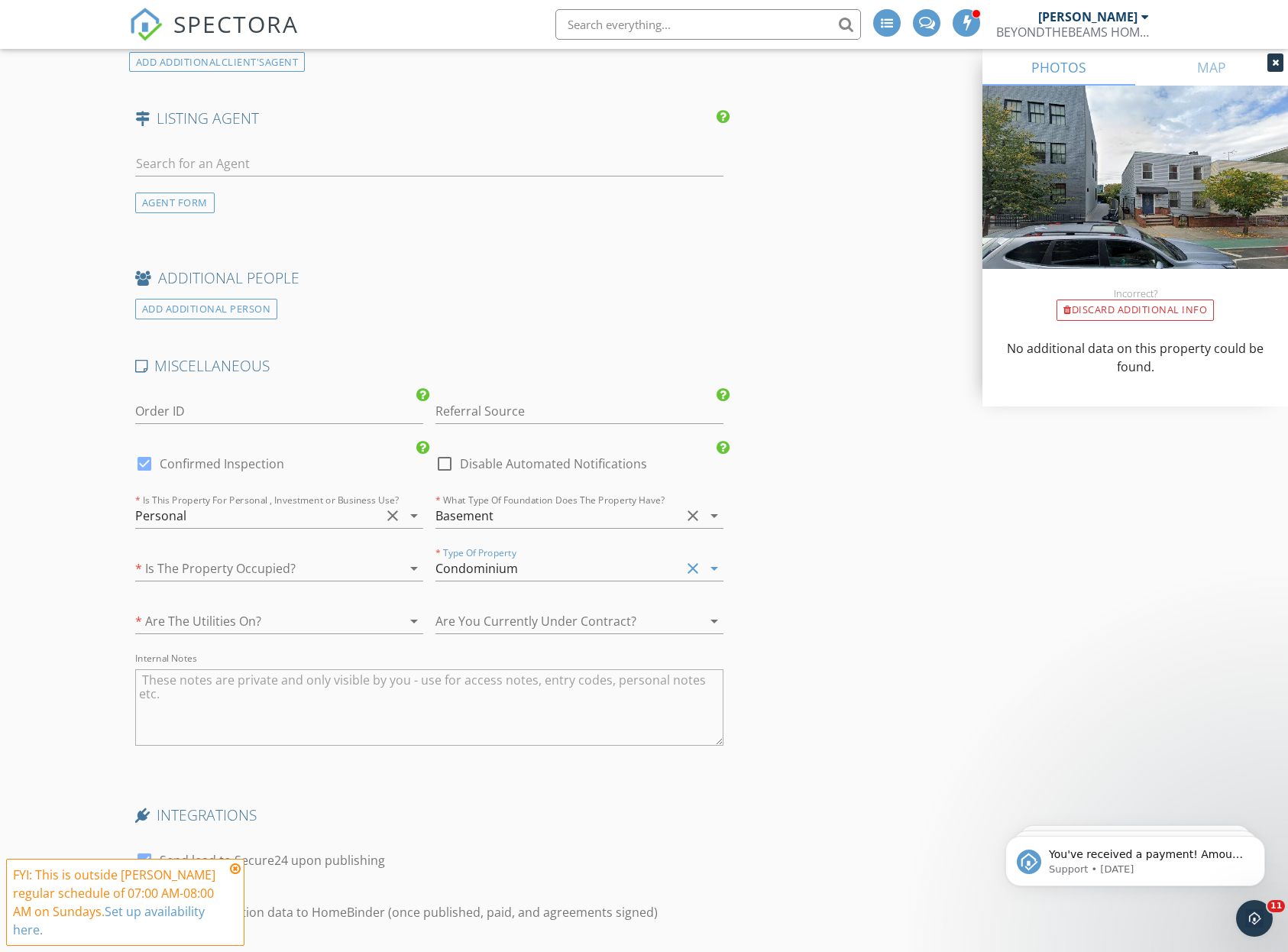
click at [575, 600] on div "Are You Currently Under Contract? arrow_drop_down" at bounding box center [579, 624] width 288 height 49
click at [575, 609] on div at bounding box center [558, 620] width 246 height 24
click at [540, 658] on div "No" at bounding box center [579, 656] width 264 height 18
click at [325, 608] on div at bounding box center [257, 620] width 246 height 24
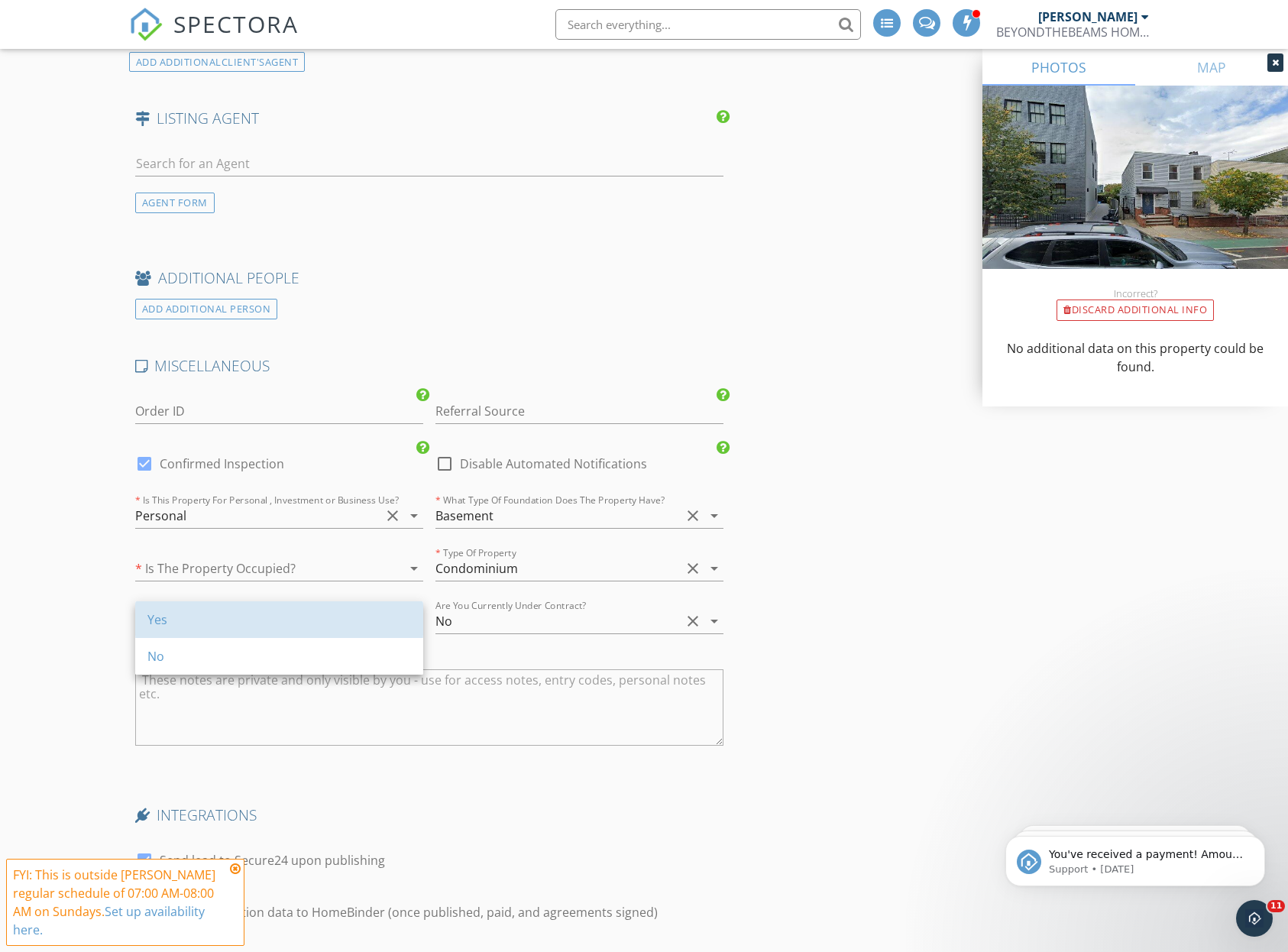
click at [325, 607] on div "Yes" at bounding box center [280, 620] width 264 height 37
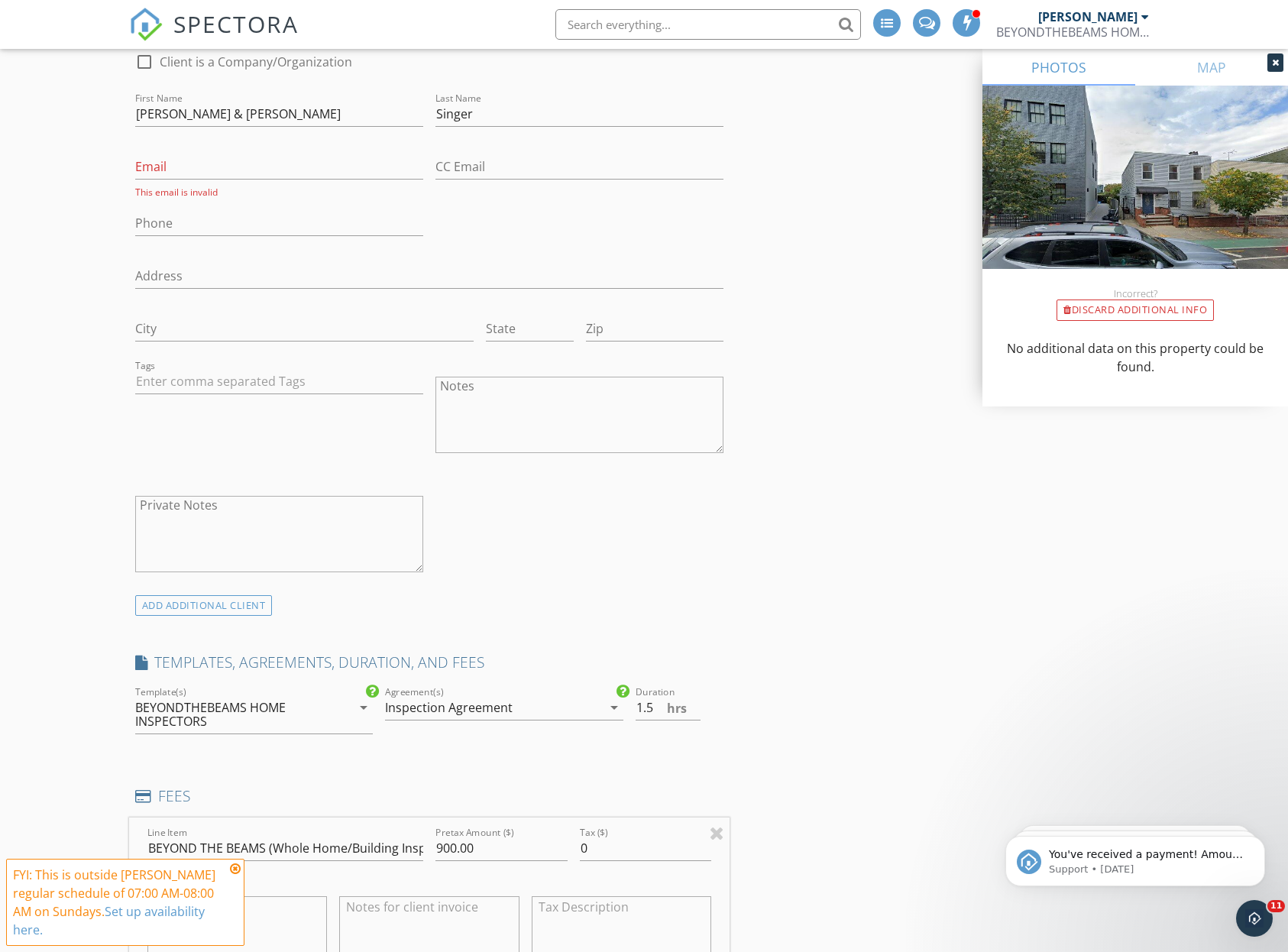
scroll to position [706, 0]
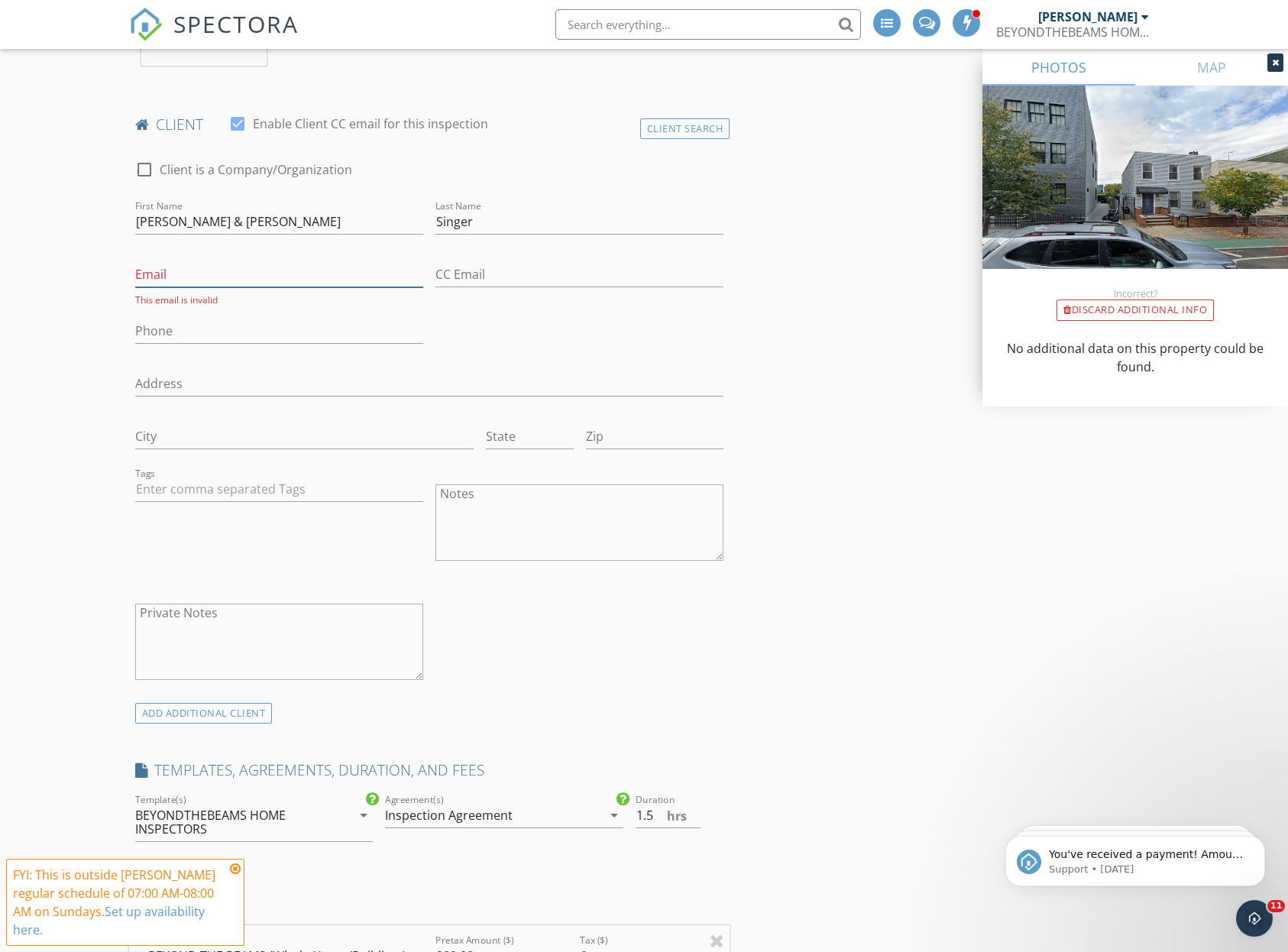
click at [201, 279] on input "Email" at bounding box center [279, 275] width 288 height 25
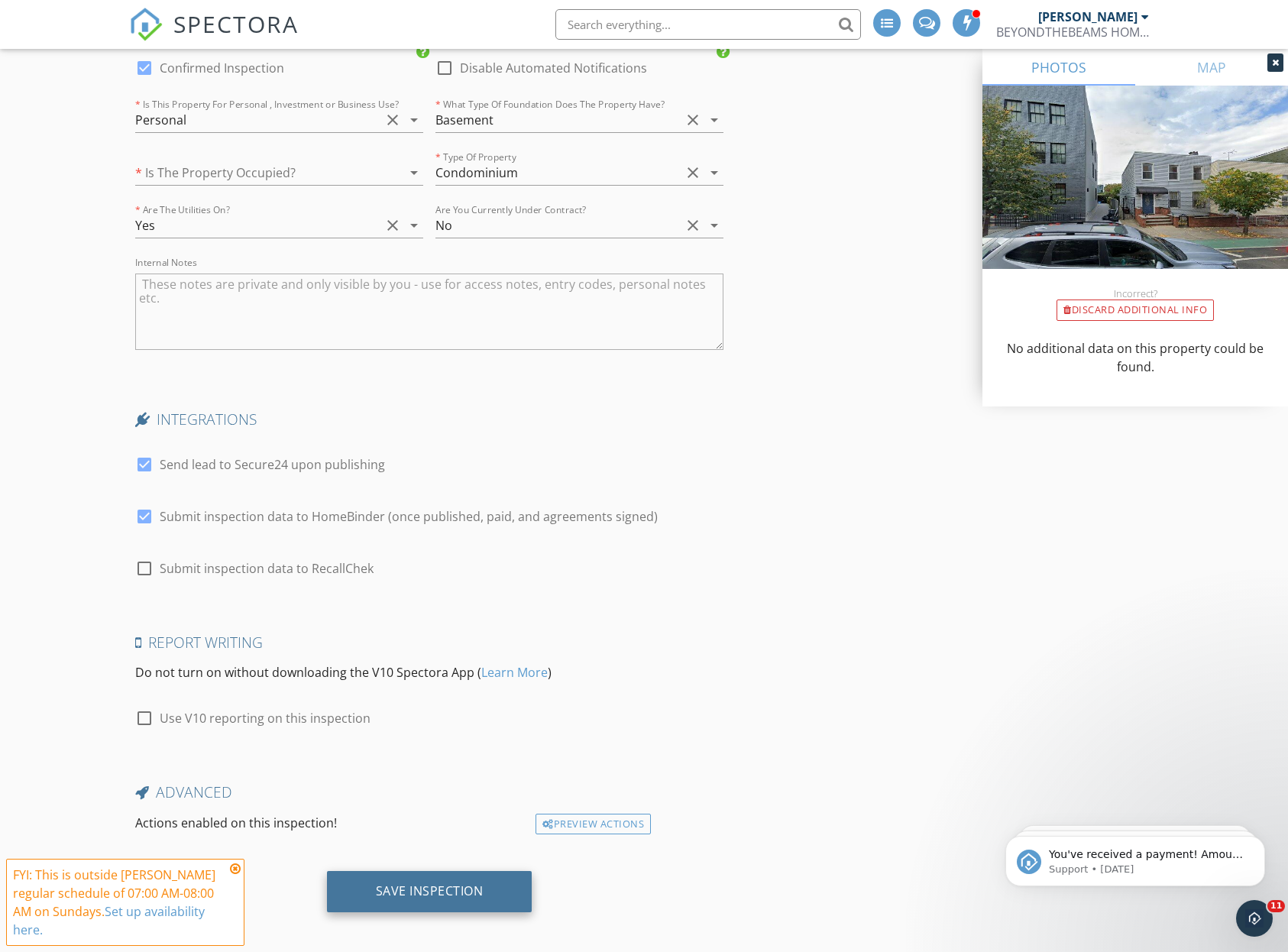
scroll to position [3108, 0]
type input "singdave@gmail.com"
click at [411, 883] on div "Save Inspection" at bounding box center [429, 891] width 108 height 16
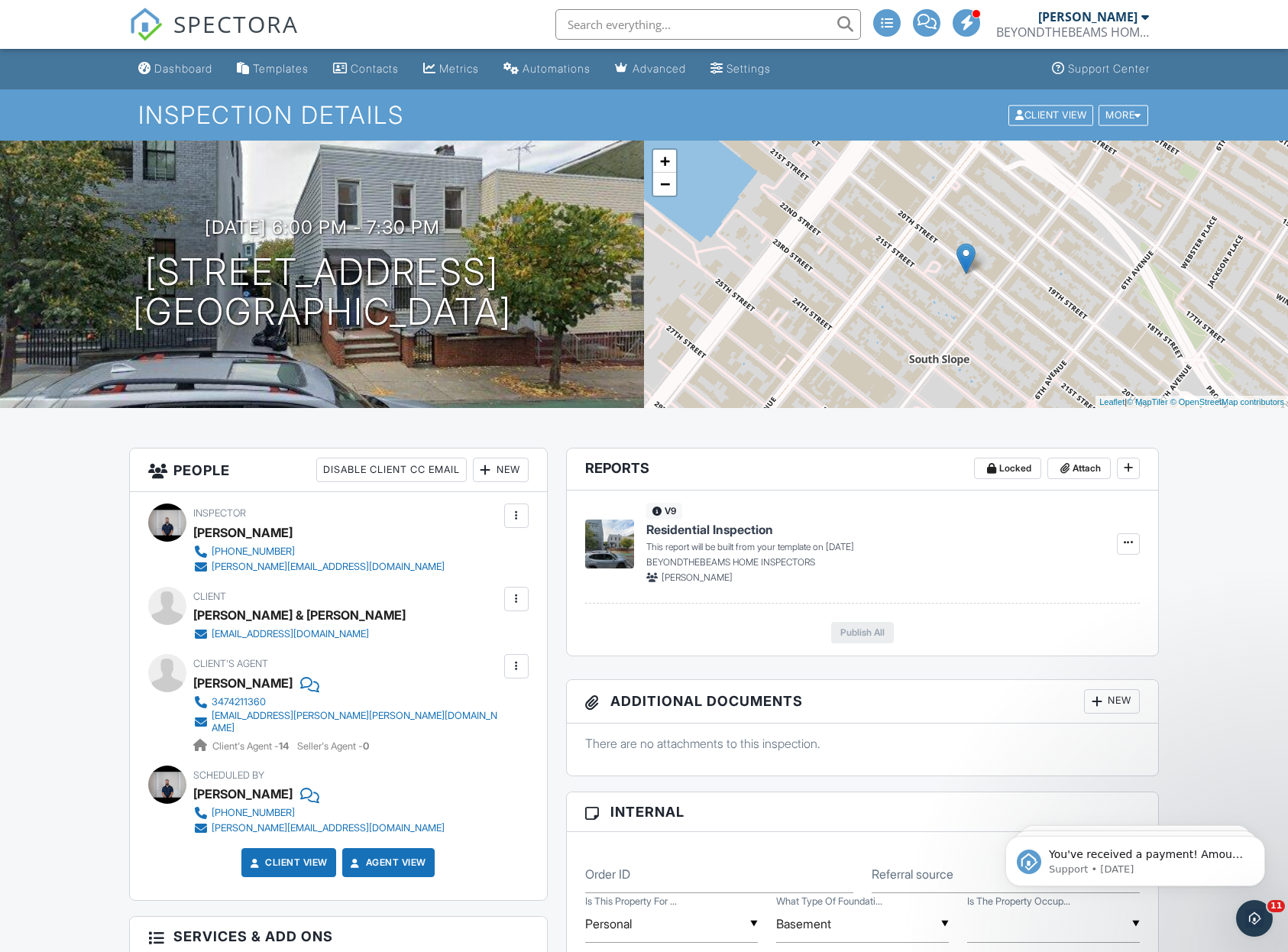
click at [1113, 24] on div "BEYONDTHEBEAMS HOME INSPECTORS" at bounding box center [1073, 32] width 152 height 16
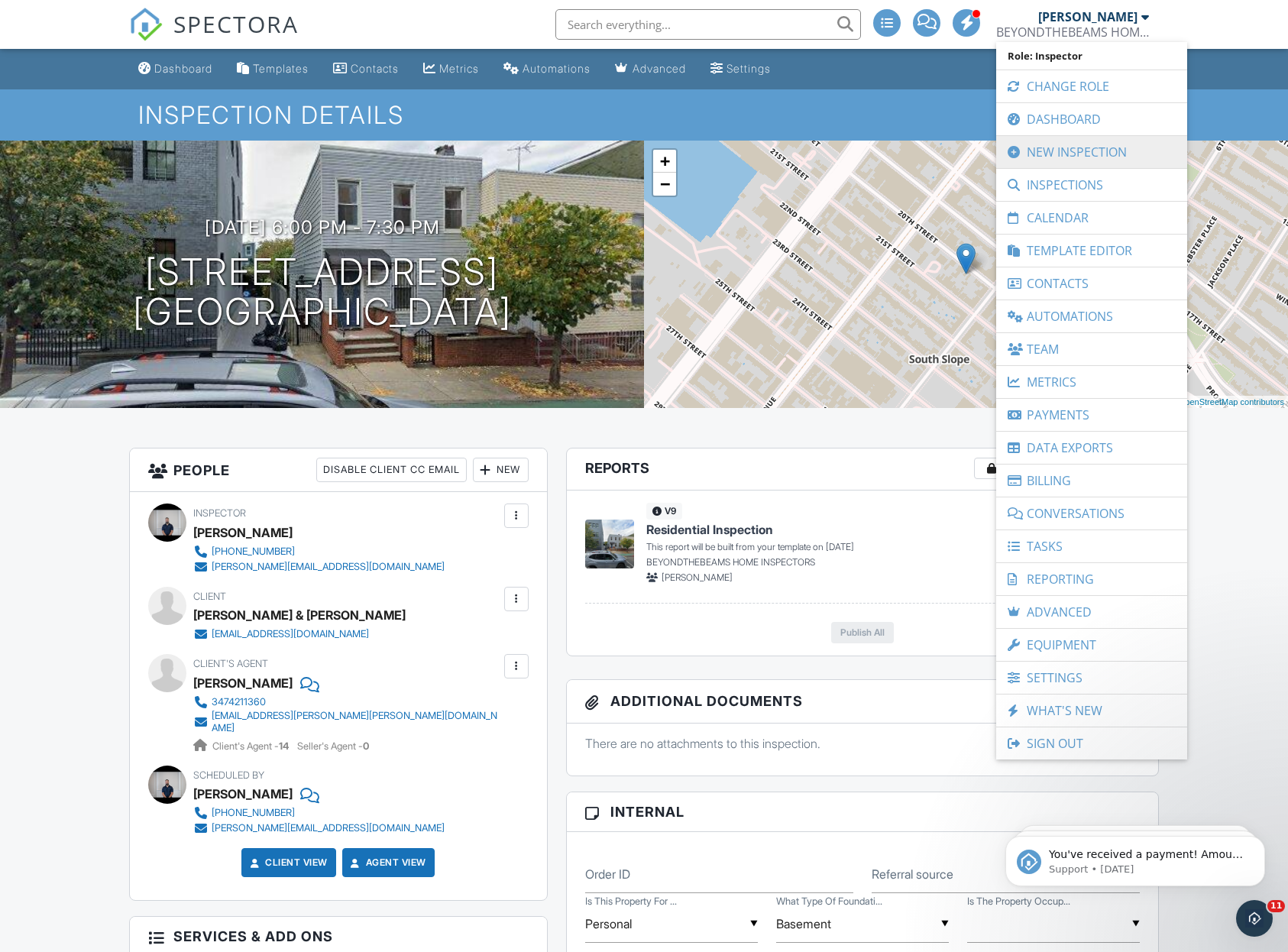
click at [1076, 146] on link "New Inspection" at bounding box center [1091, 151] width 176 height 32
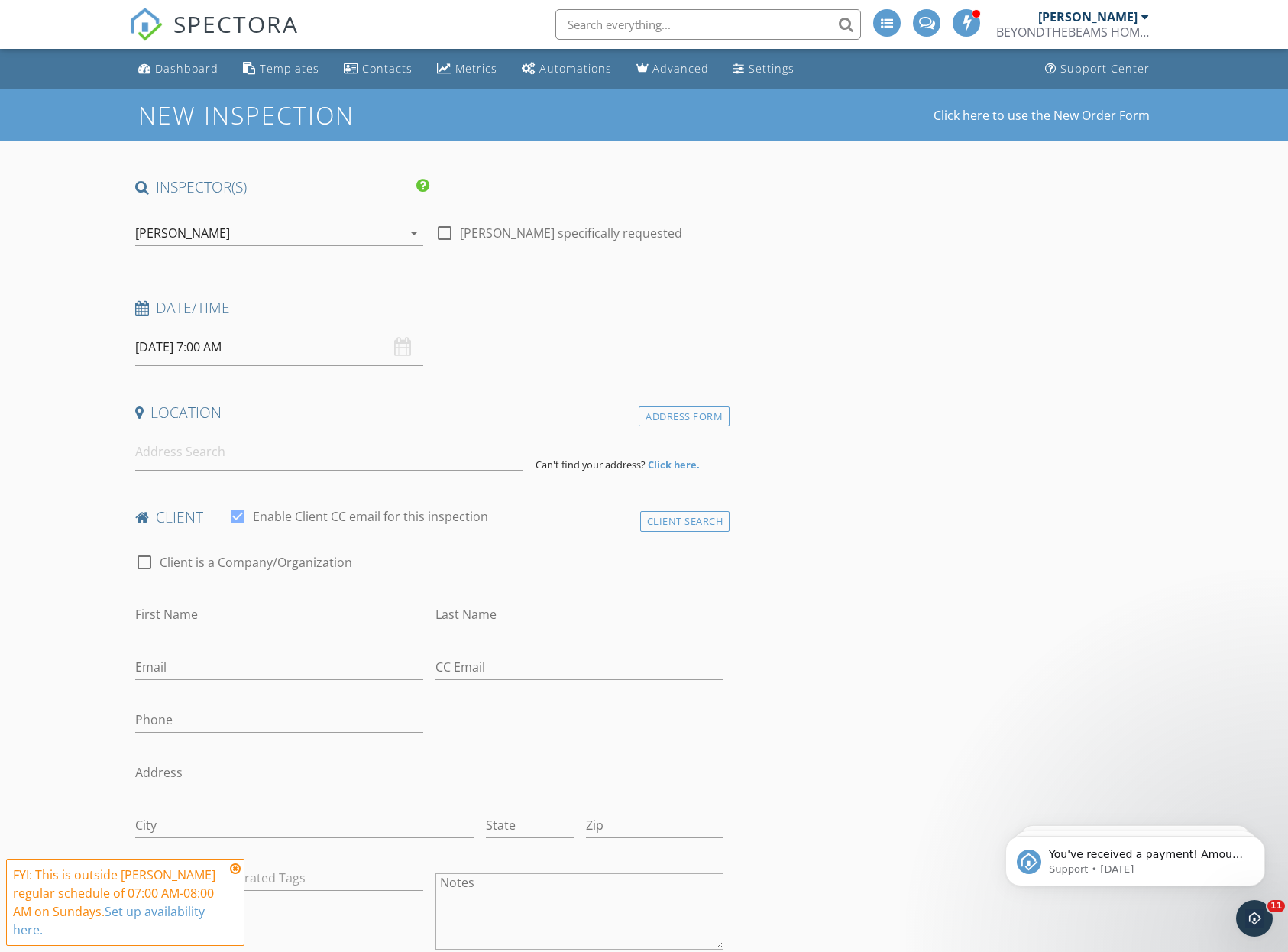
click at [306, 342] on input "09/28/2025 7:00 AM" at bounding box center [279, 347] width 288 height 38
click at [229, 602] on span ":" at bounding box center [231, 606] width 5 height 30
type input "09/29/2025 8:00 AM"
type input "08"
click at [222, 600] on span at bounding box center [223, 599] width 11 height 16
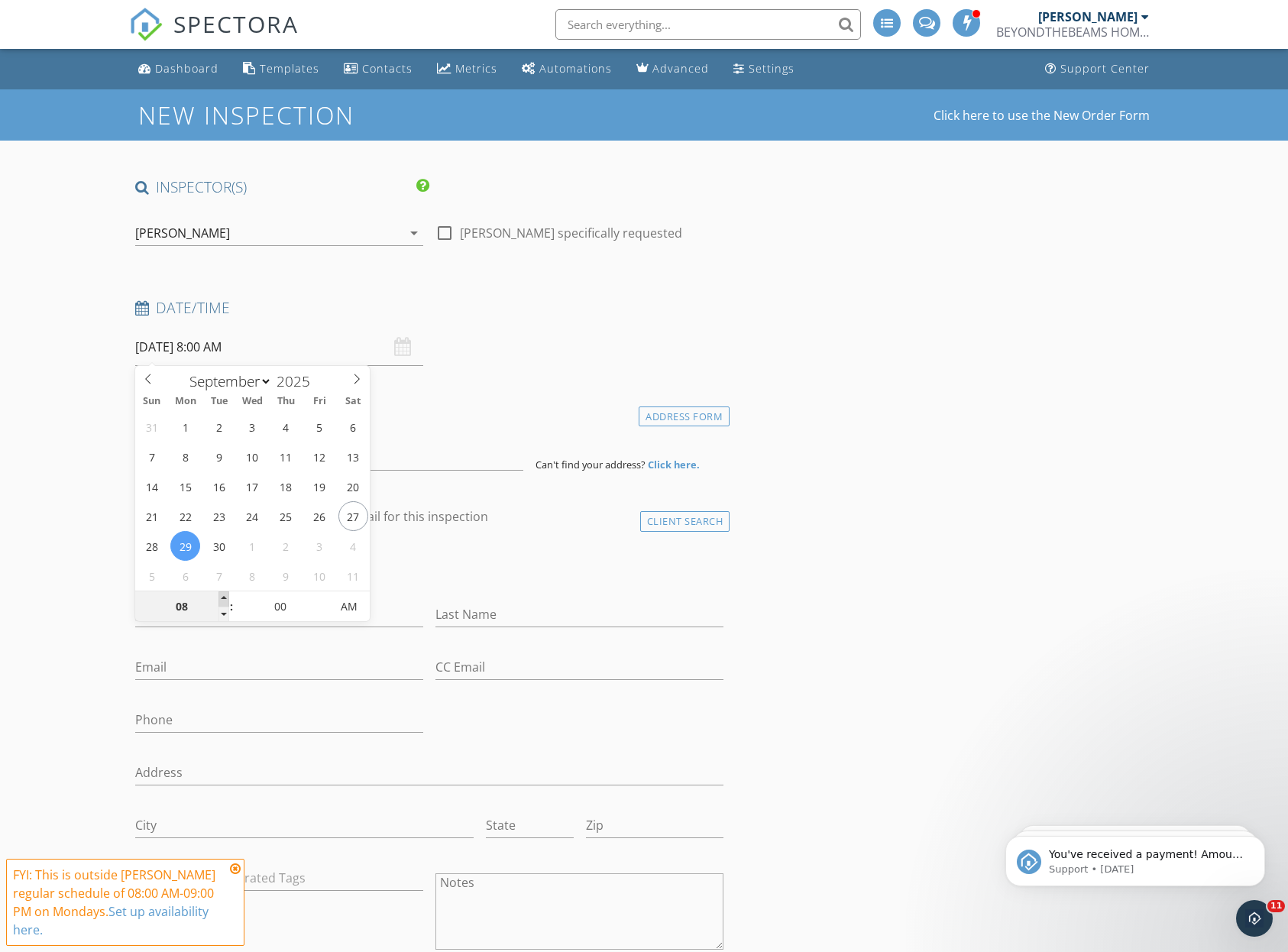
type input "09/29/2025 9:00 AM"
type input "09"
click at [222, 600] on span at bounding box center [223, 599] width 11 height 16
type input "09/29/2025 10:00 AM"
type input "10"
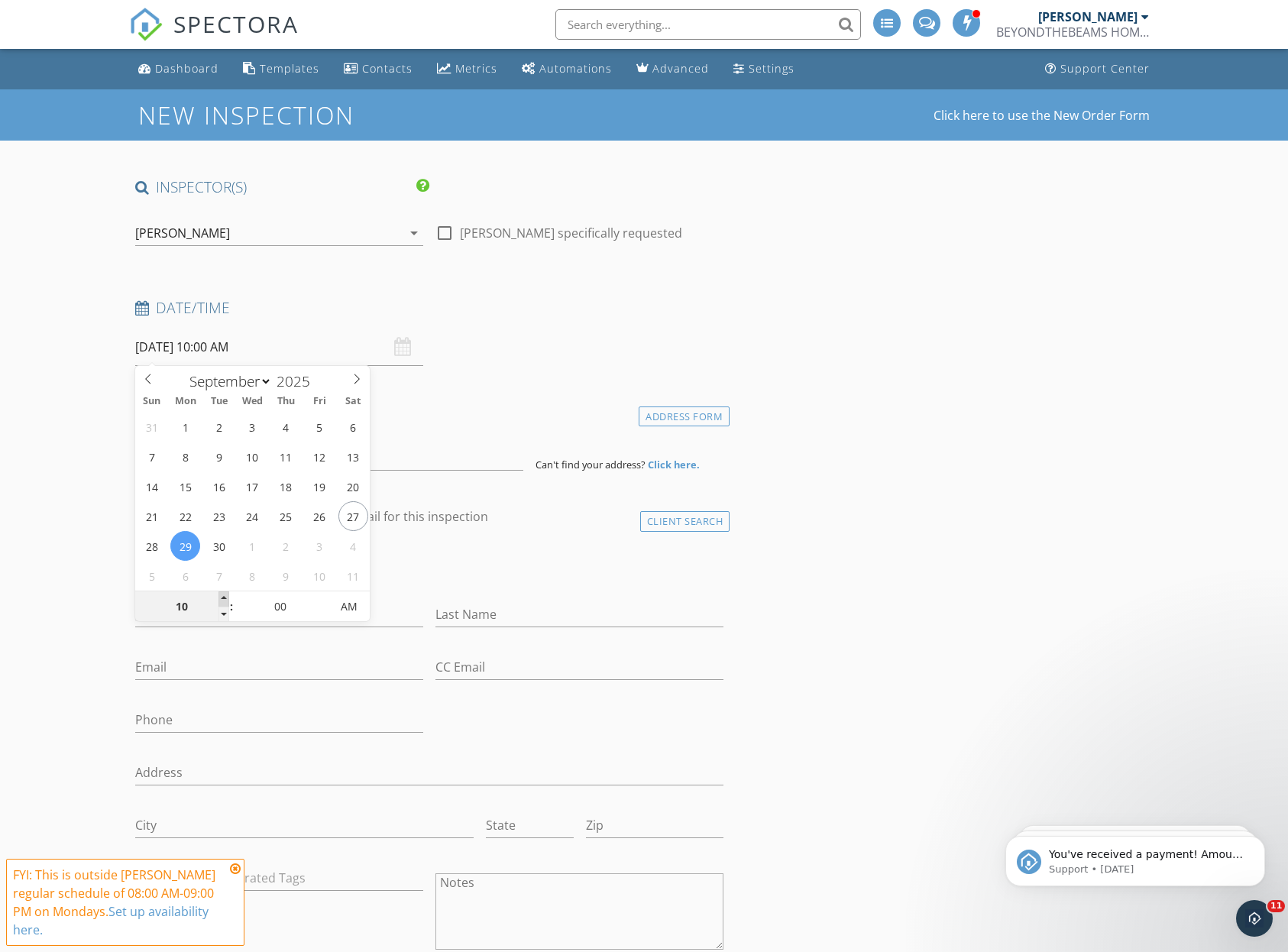
click at [222, 600] on span at bounding box center [223, 599] width 11 height 16
type input "09/29/2025 11:00 AM"
type input "11"
click at [222, 600] on span at bounding box center [223, 599] width 11 height 16
type input "09/29/2025 12:00 PM"
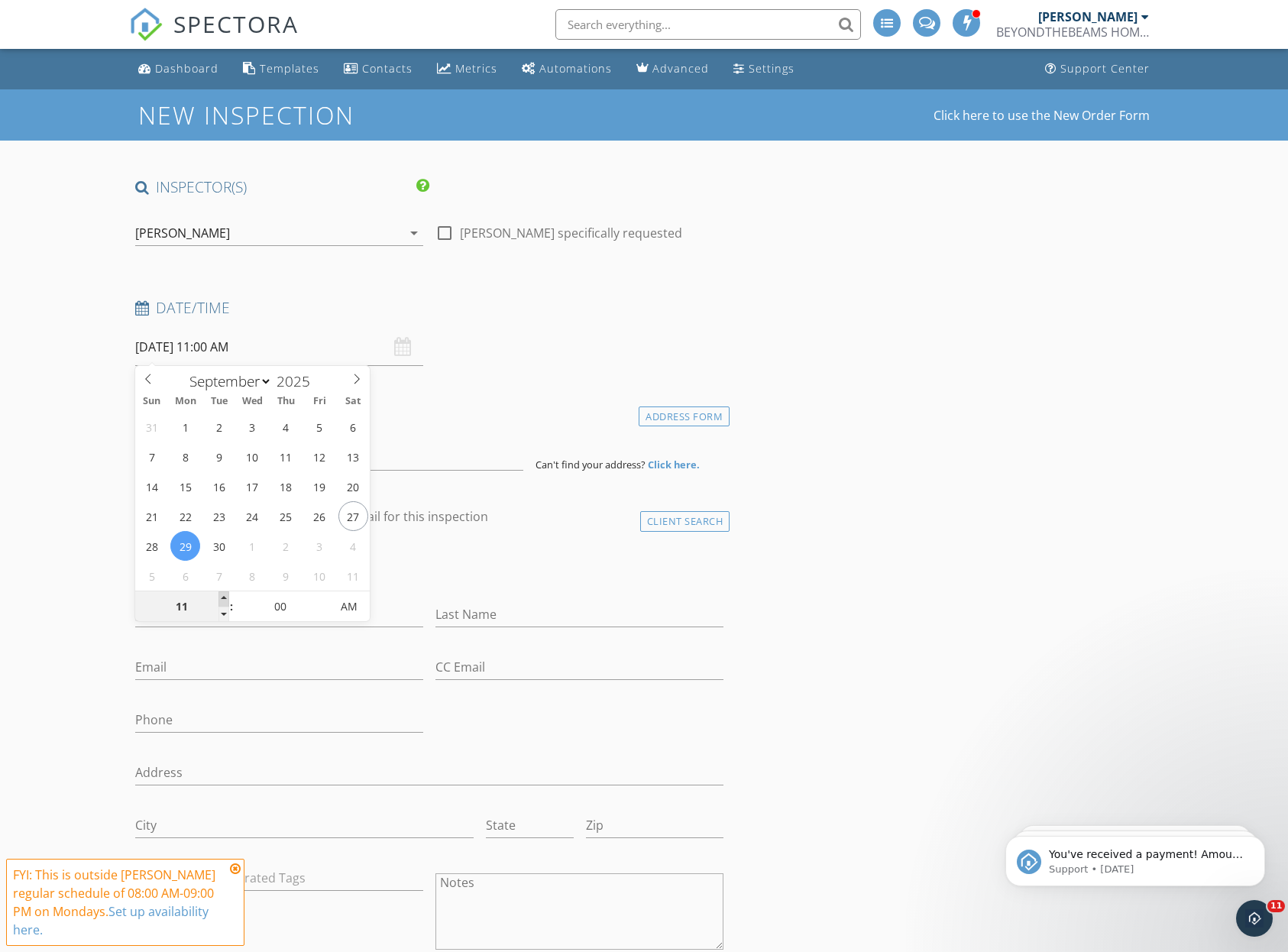
type input "12"
click at [222, 600] on span at bounding box center [223, 599] width 11 height 16
type input "[DATE] 1:00 PM"
type input "01"
click at [222, 601] on span at bounding box center [223, 599] width 11 height 16
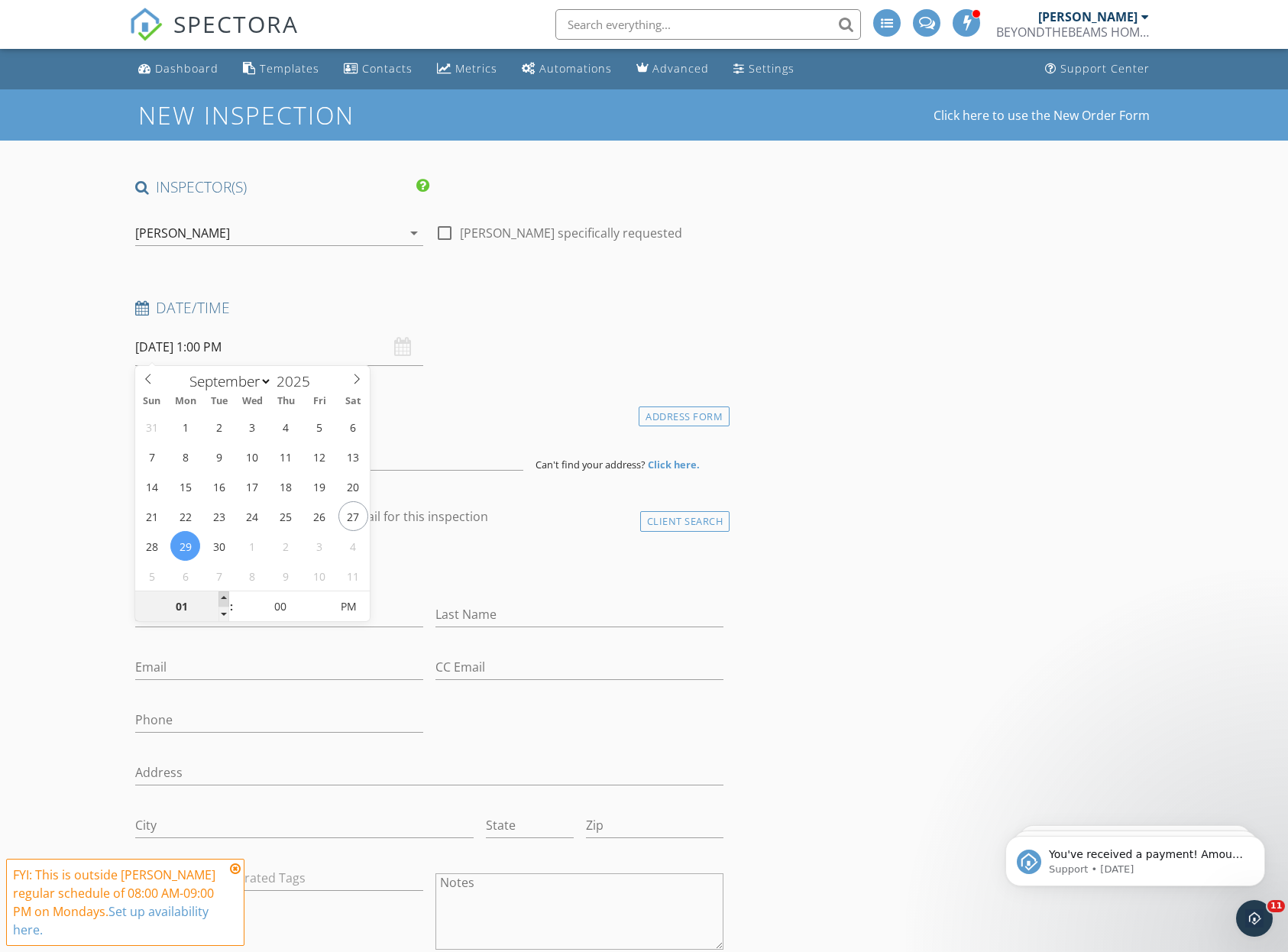
type input "[DATE] 2:00 PM"
type input "02"
click at [222, 601] on span at bounding box center [223, 599] width 11 height 16
type input "[DATE] 3:00 PM"
type input "03"
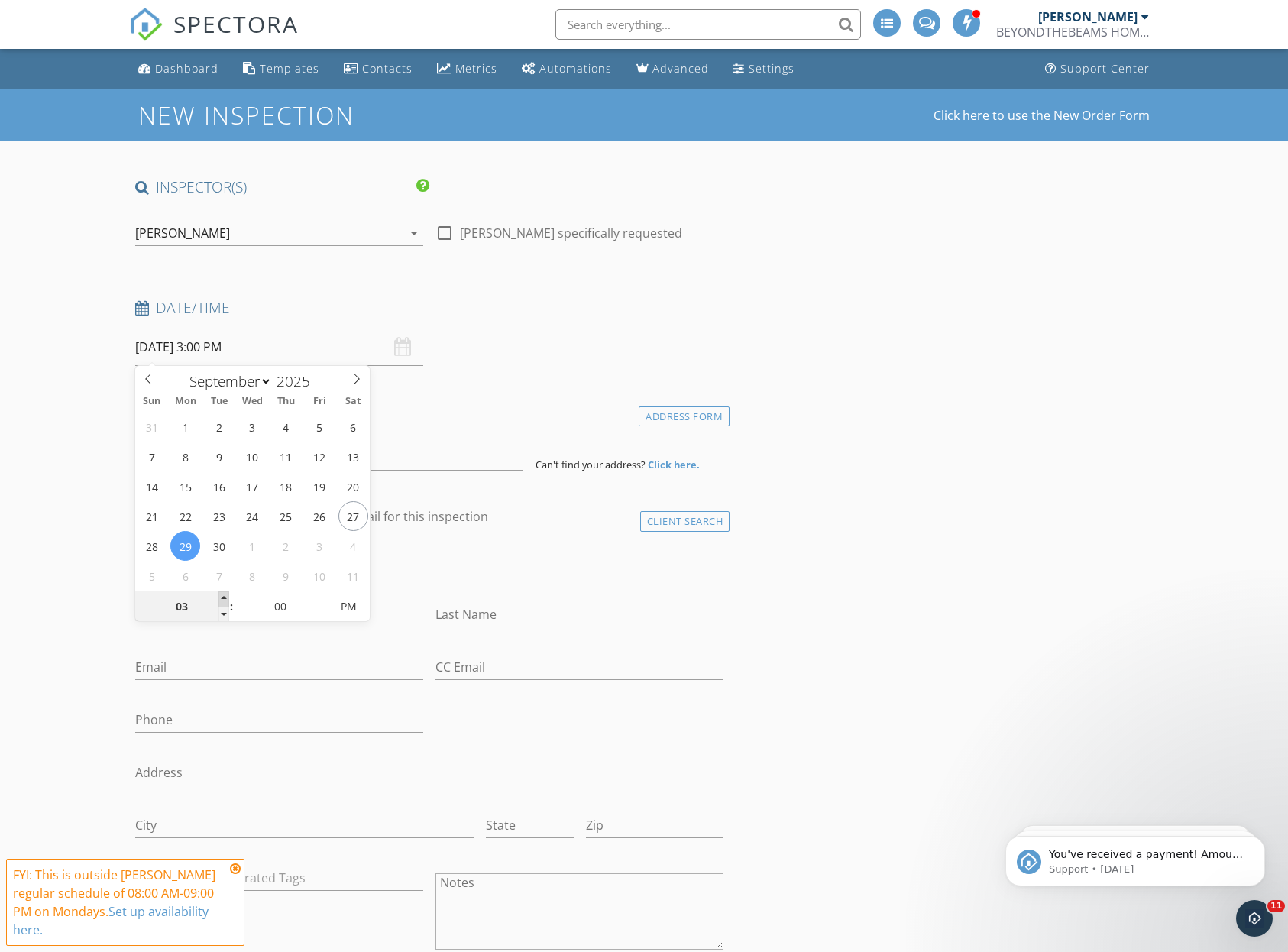
click at [222, 600] on span at bounding box center [223, 599] width 11 height 16
type input "[DATE] 4:00 PM"
type input "04"
click at [222, 600] on span at bounding box center [223, 599] width 11 height 16
type input "09/29/2025 5:00 PM"
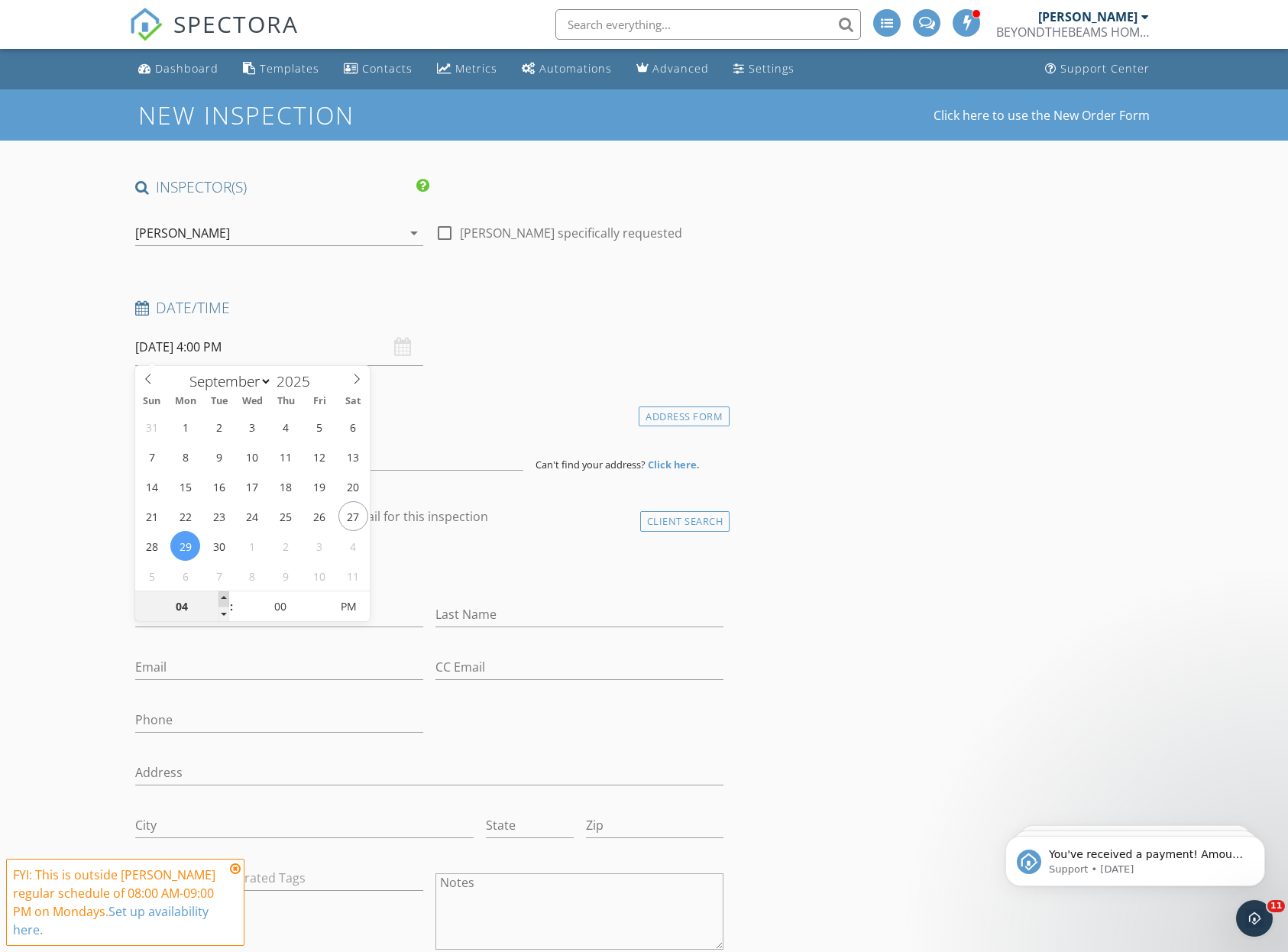
type input "05"
click at [222, 600] on span at bounding box center [223, 599] width 11 height 16
type input "[DATE] 6:00 PM"
type input "06"
click at [222, 600] on span at bounding box center [223, 599] width 11 height 16
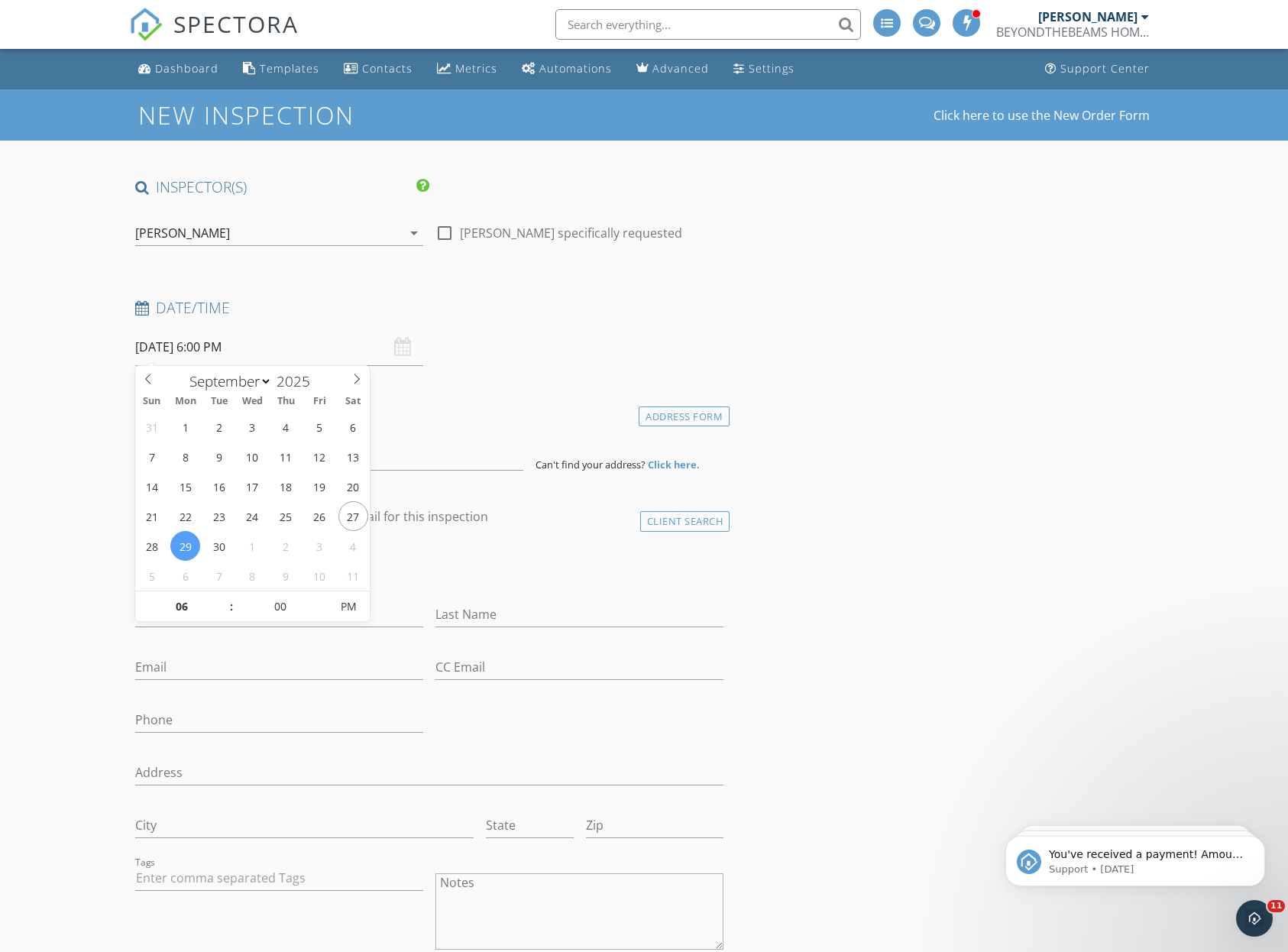
click at [607, 513] on h4 "client" at bounding box center [429, 517] width 589 height 19
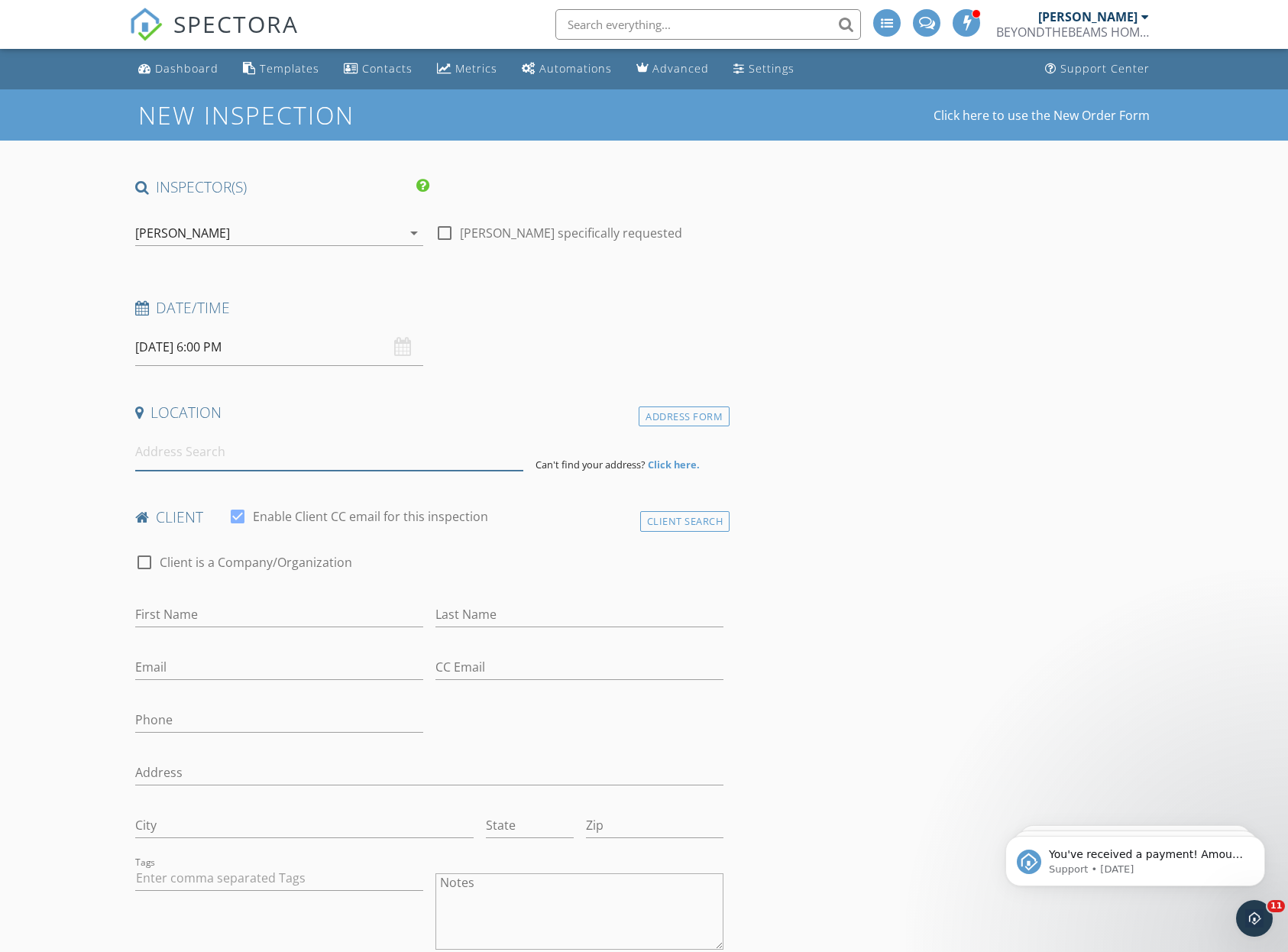
click at [380, 456] on input at bounding box center [329, 451] width 389 height 38
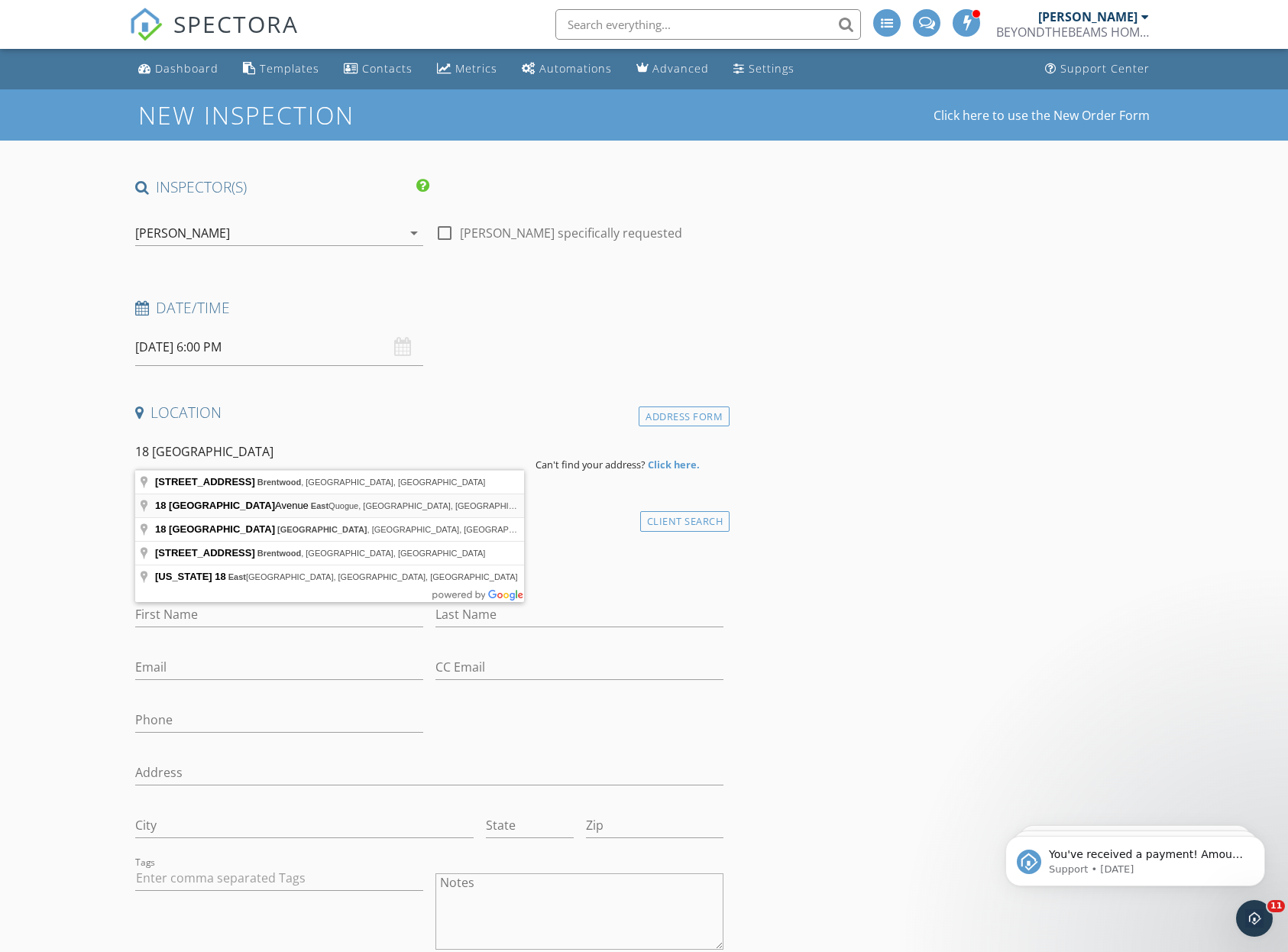
type input "18 East End Avenue, East Quogue, NY, USA"
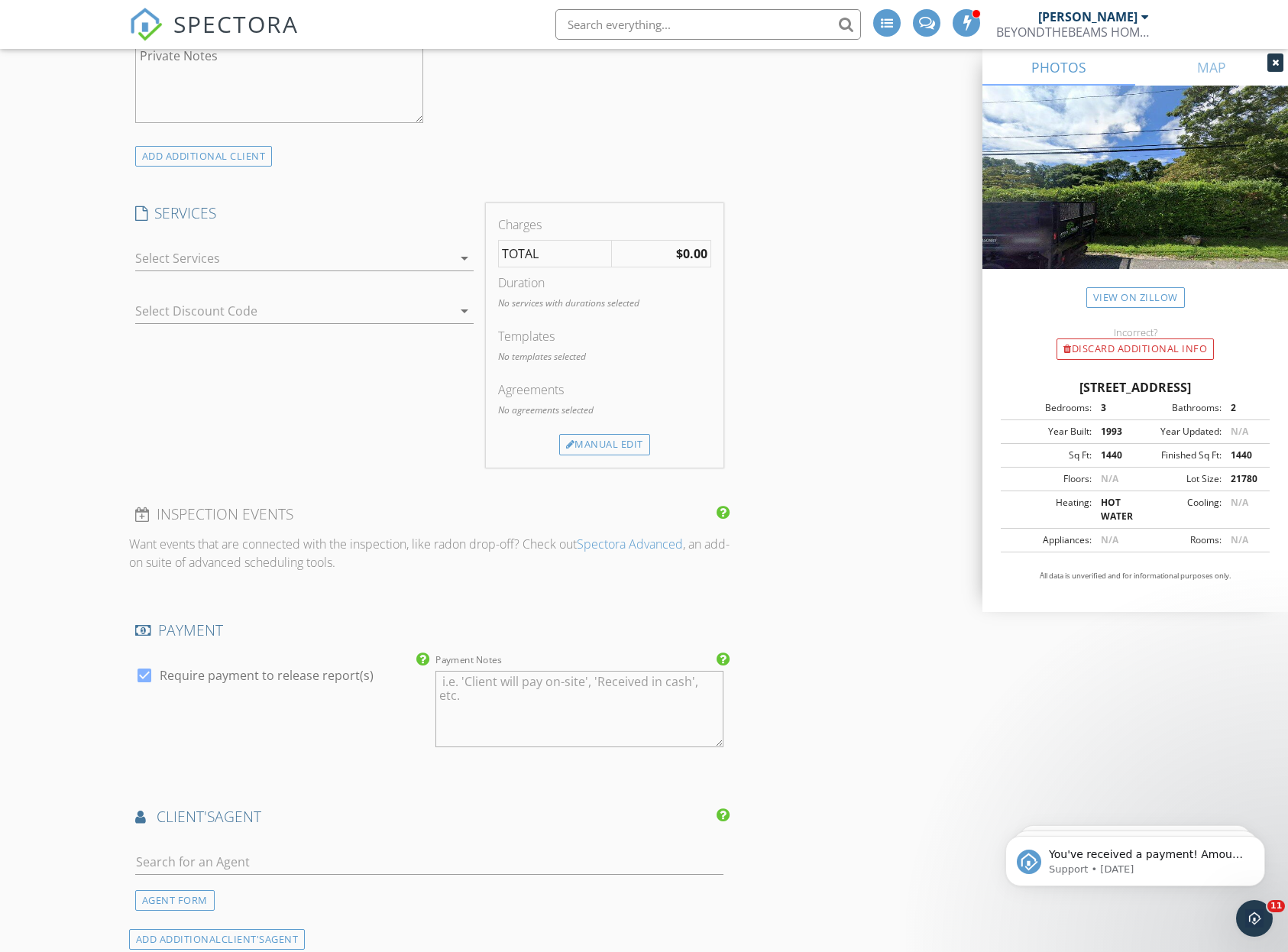
scroll to position [1267, 0]
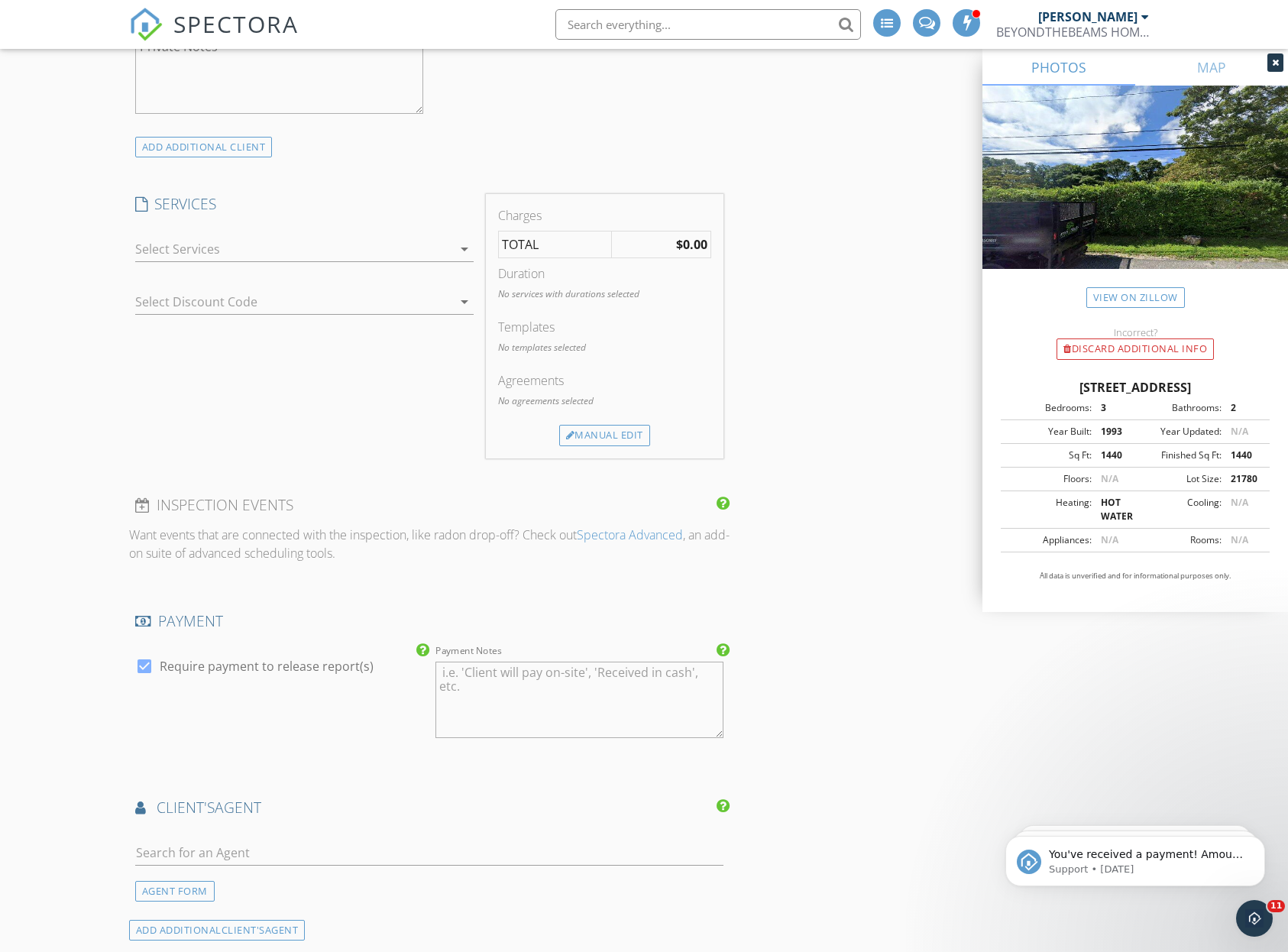
click at [397, 249] on div at bounding box center [293, 248] width 317 height 24
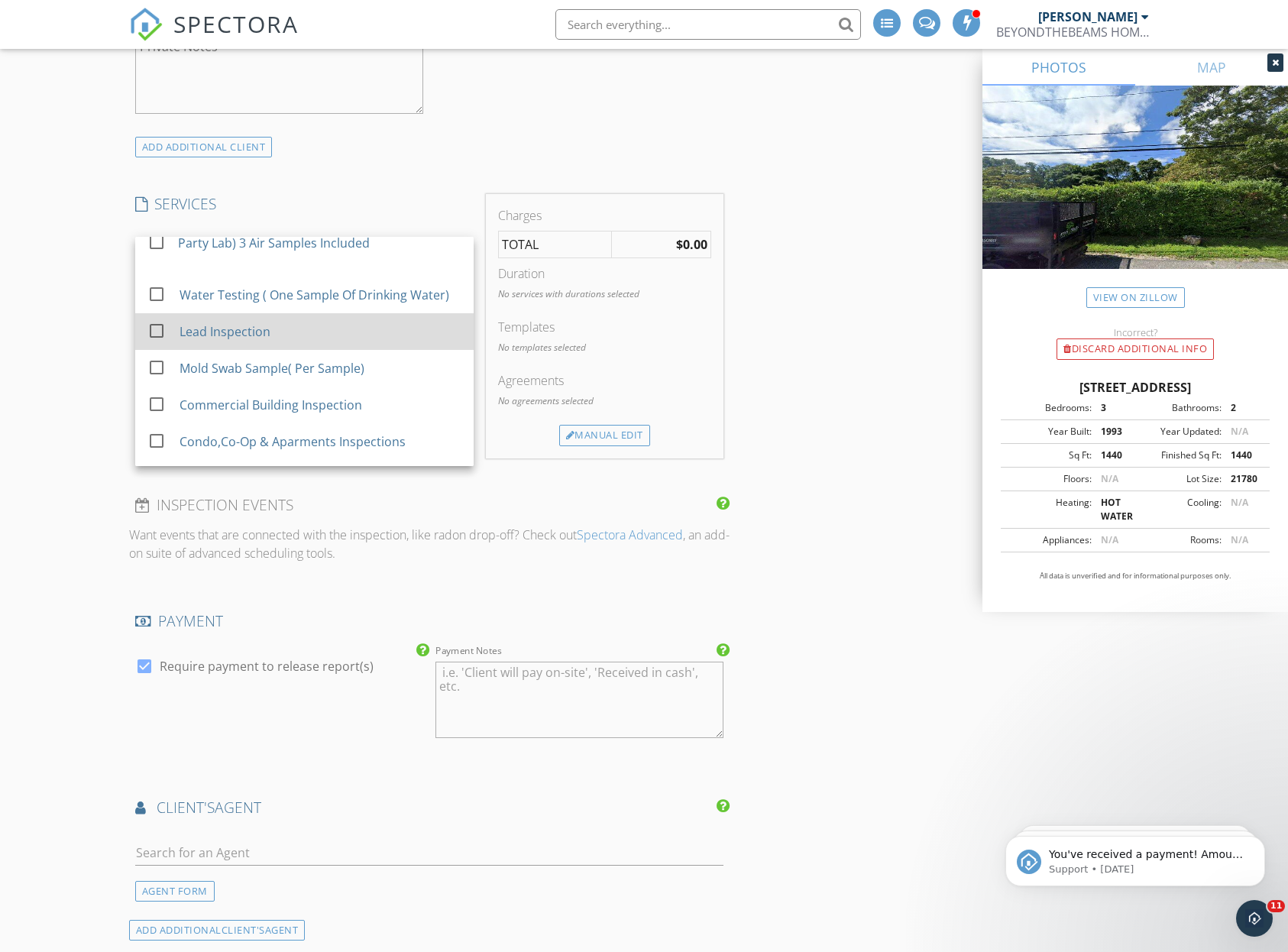
scroll to position [199, 0]
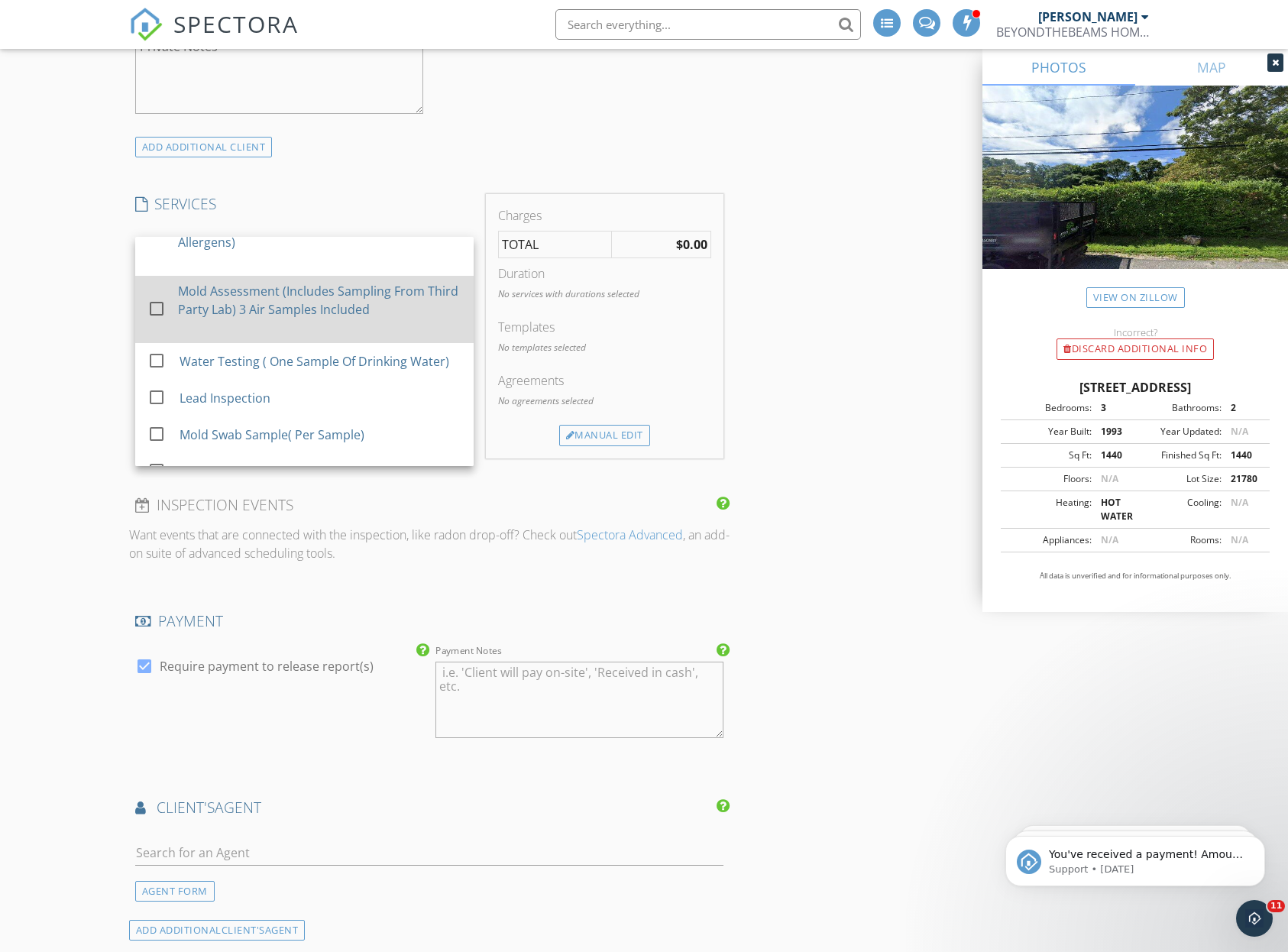
click at [182, 318] on div "Mold Assessment (Includes Sampling From Third Party Lab) 3 Air Samples Included" at bounding box center [319, 300] width 283 height 37
checkbox input "false"
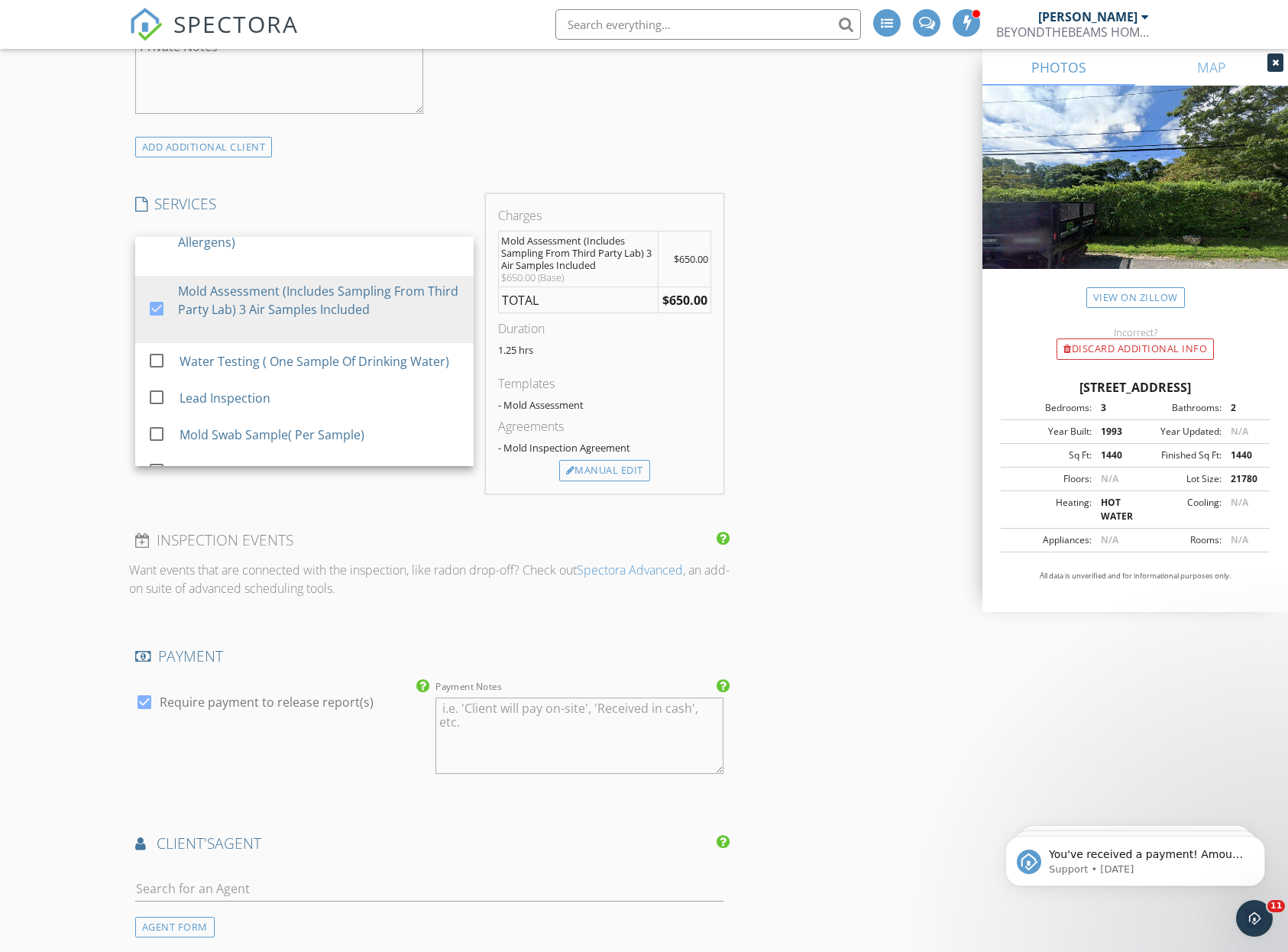
click at [789, 329] on div "INSPECTOR(S) check_box Dennis Manolatos PRIMARY Dennis Manolatos arrow_drop_dow…" at bounding box center [644, 567] width 1031 height 3314
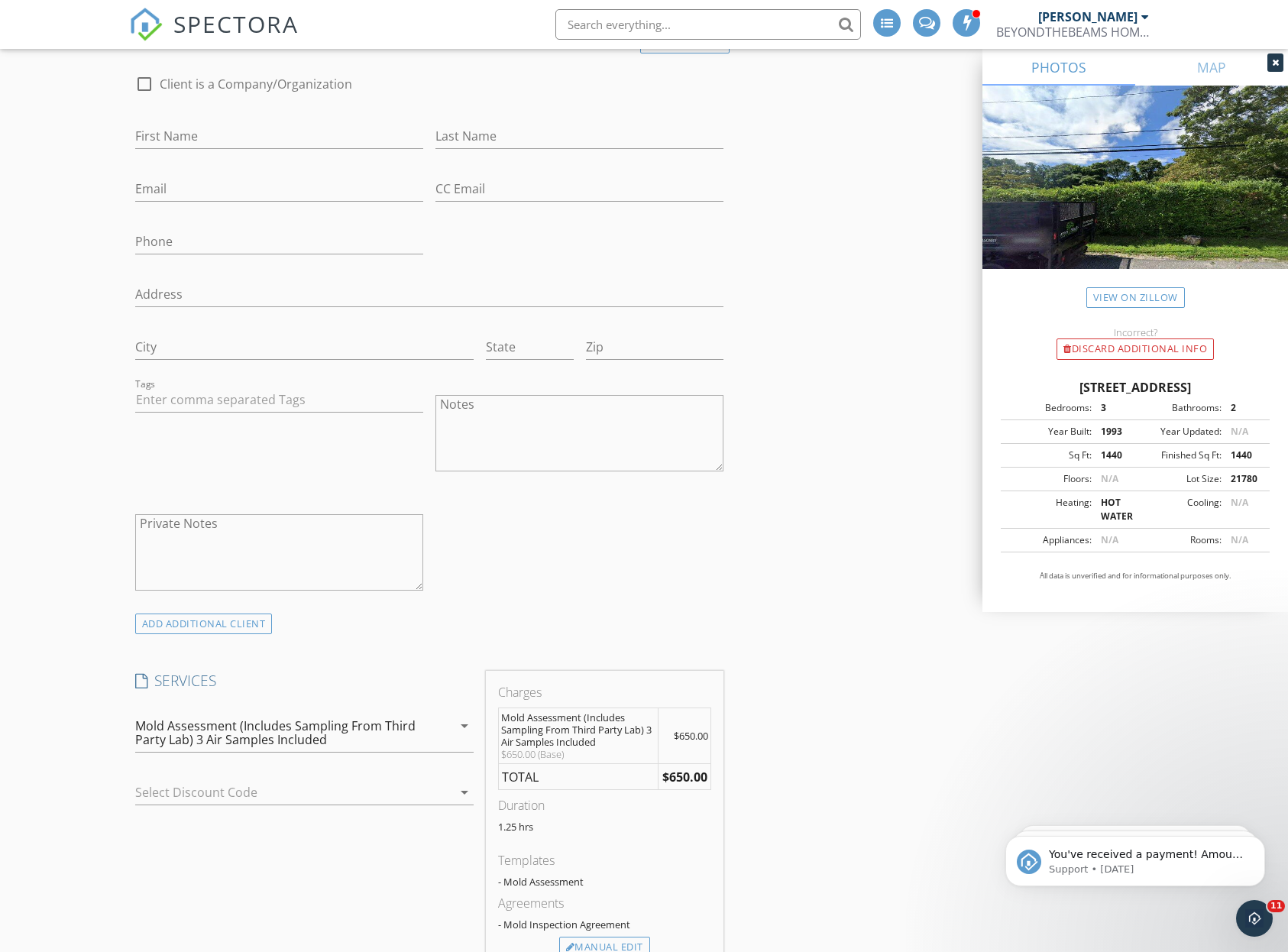
scroll to position [544, 0]
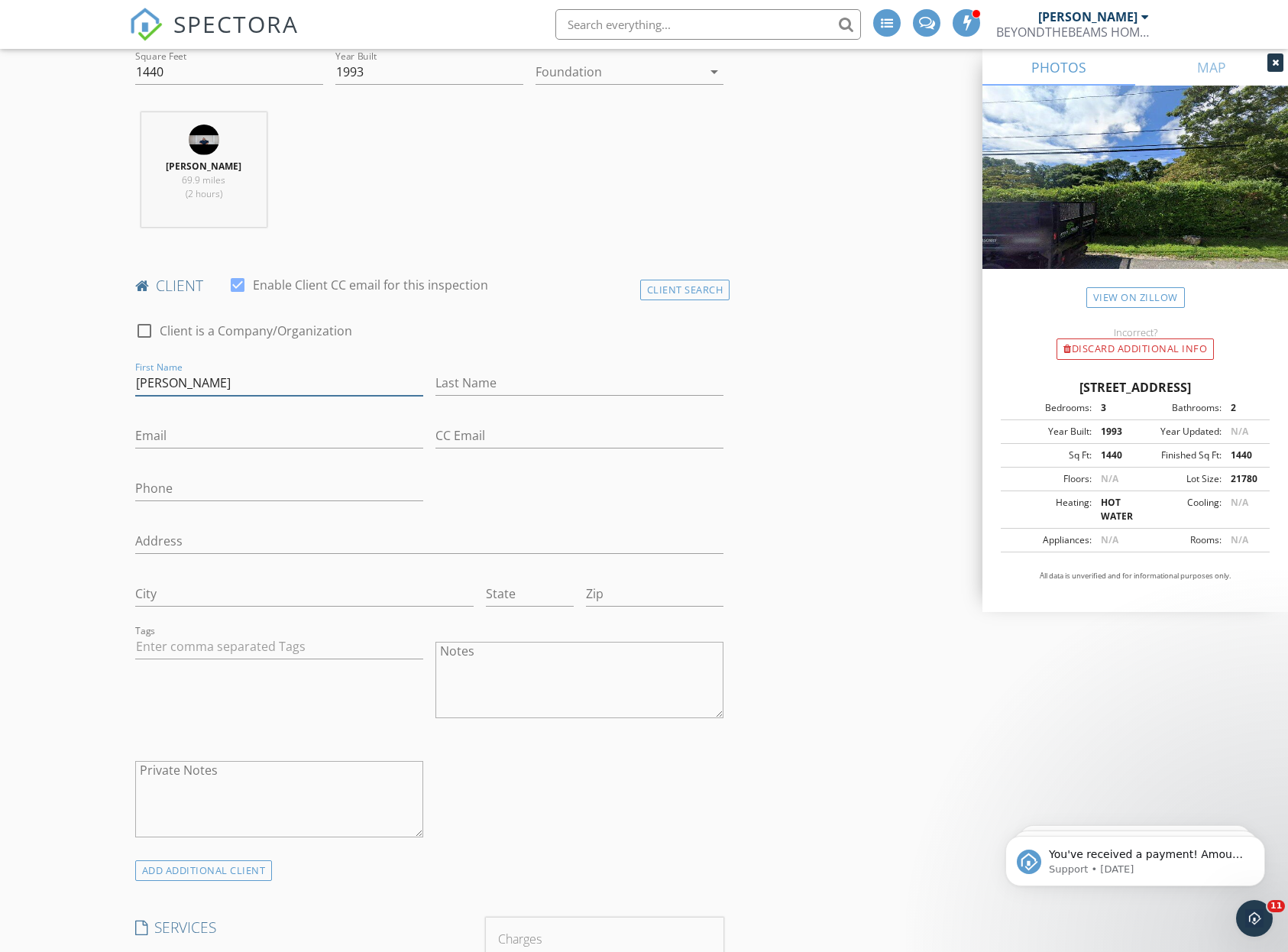
type input "[PERSON_NAME]"
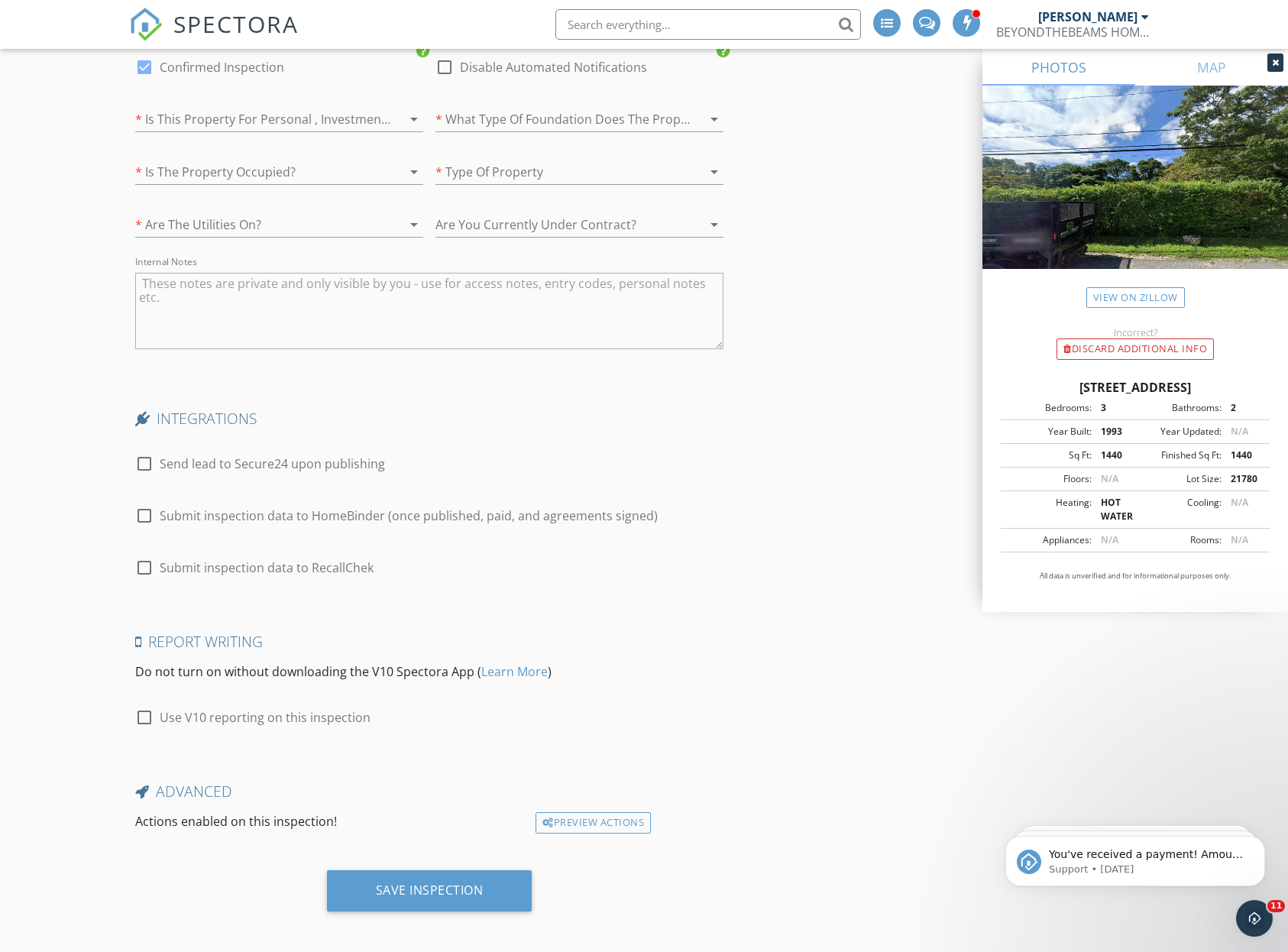
scroll to position [2568, 0]
type input "[EMAIL_ADDRESS][DOMAIN_NAME]"
click at [444, 896] on div "Save Inspection" at bounding box center [430, 891] width 206 height 42
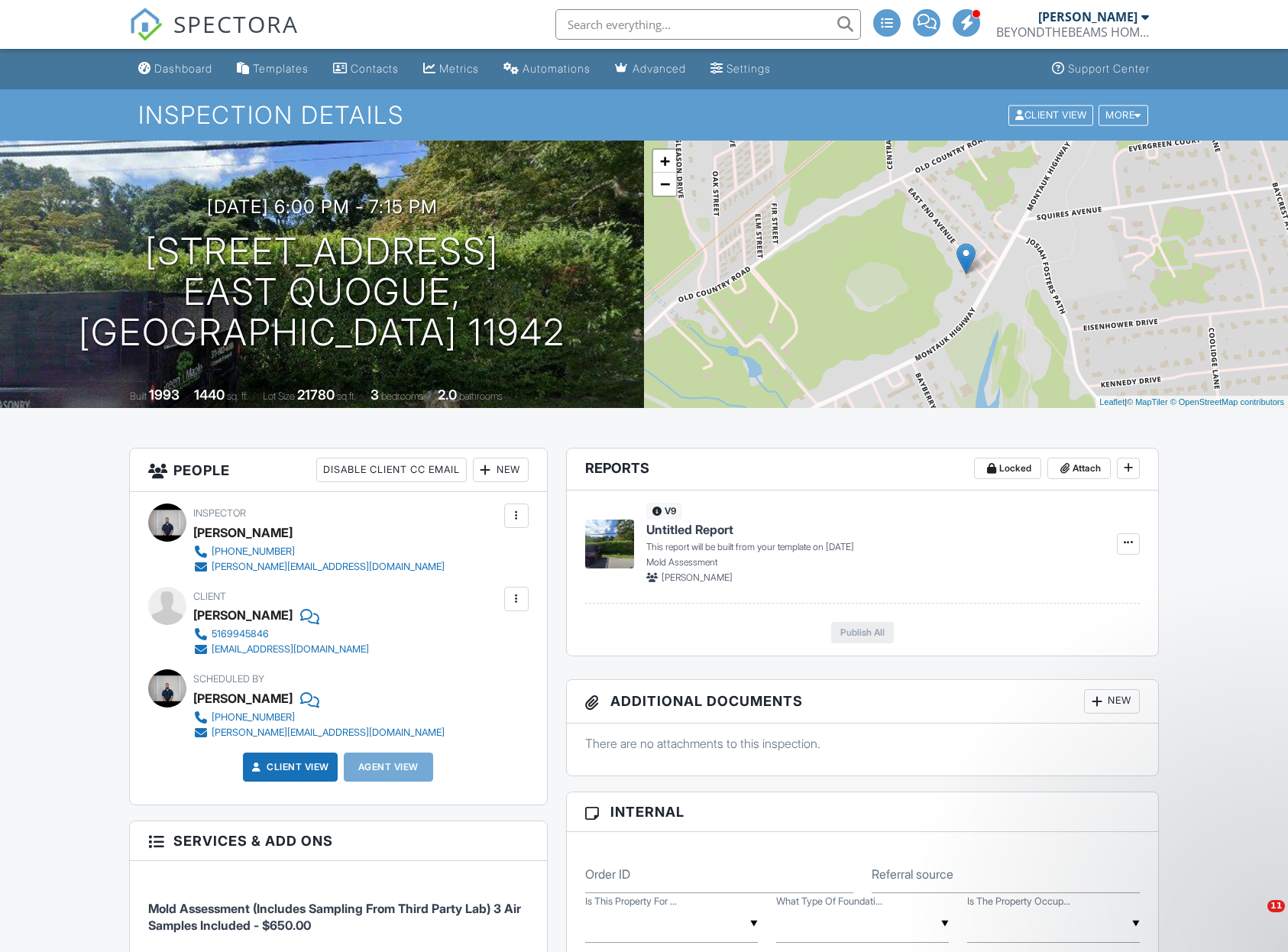
click at [1054, 28] on div "BEYONDTHEBEAMS HOME INSPECTORS" at bounding box center [1073, 32] width 152 height 16
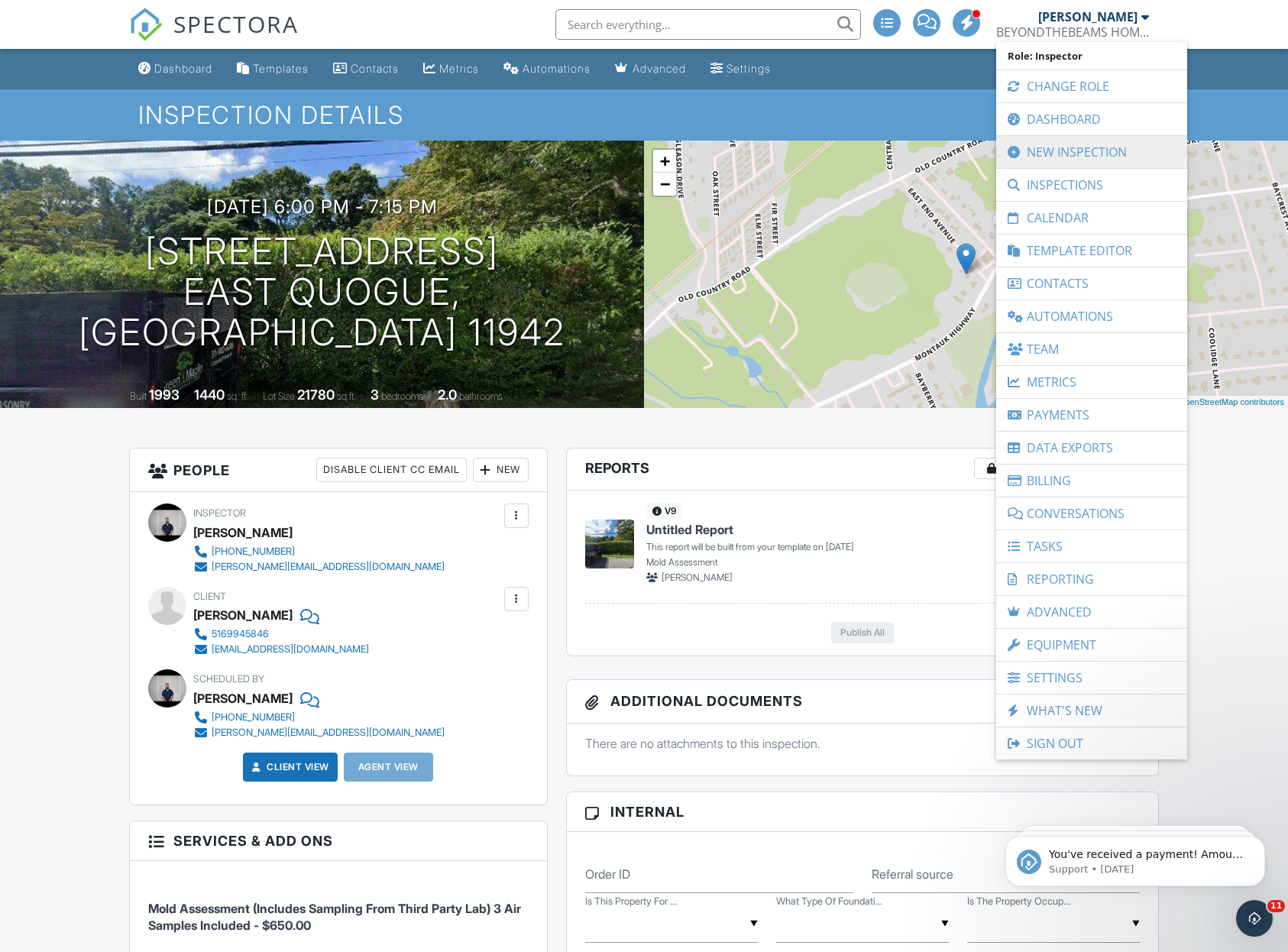
click at [1073, 142] on link "New Inspection" at bounding box center [1091, 151] width 176 height 32
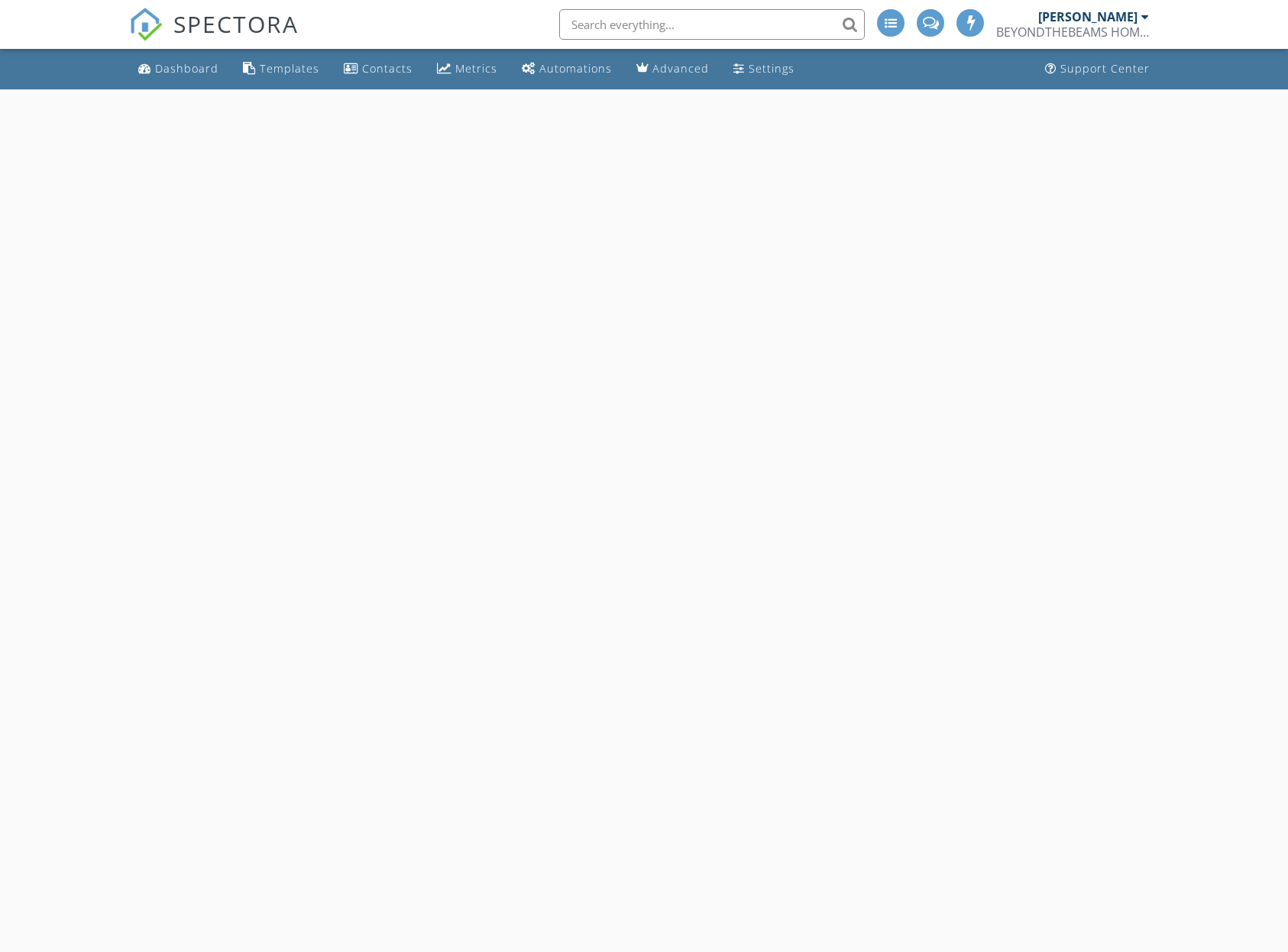
select select "8"
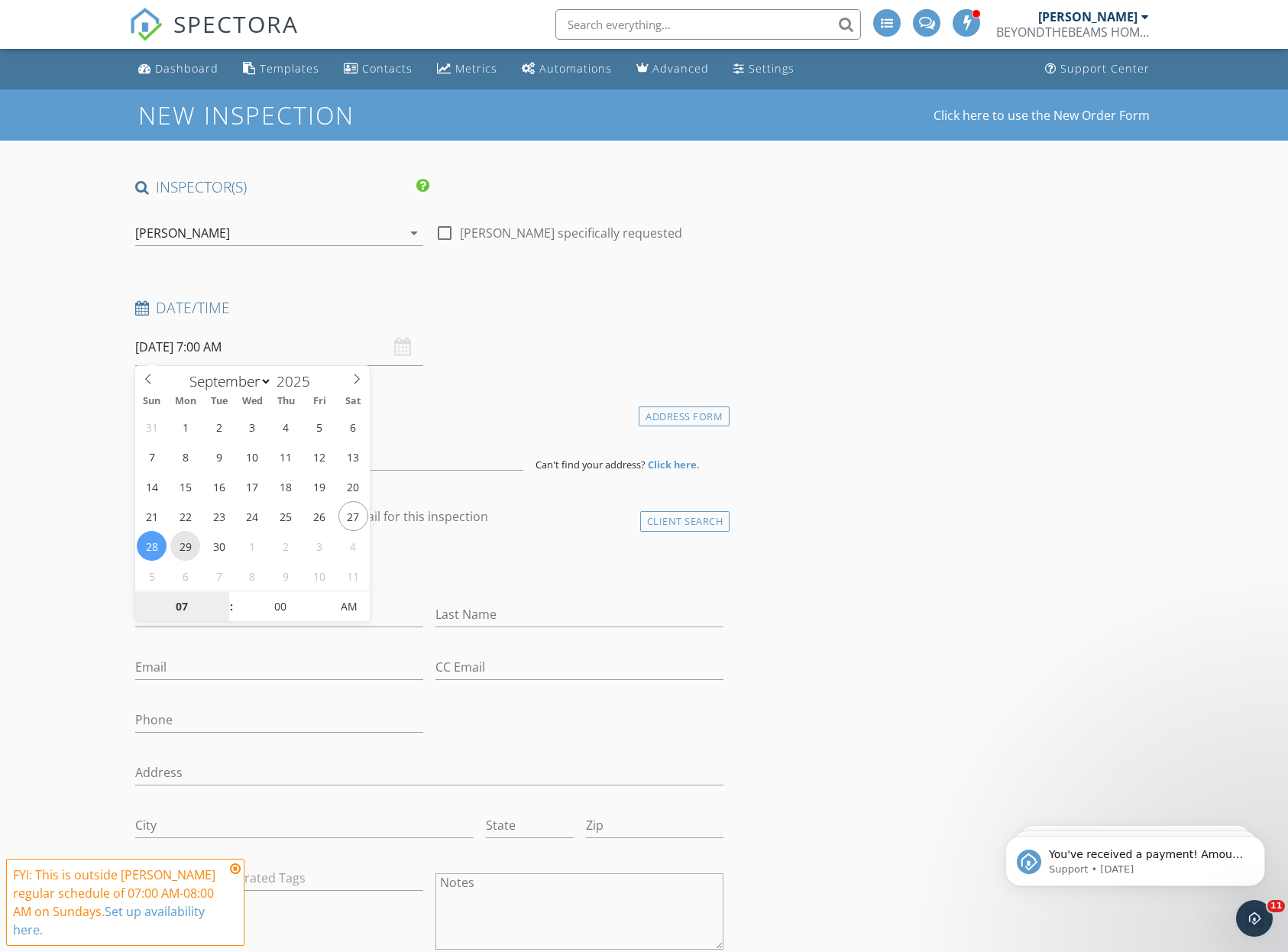
type input "09/29/2025 7:00 AM"
type input "08"
type input "09/29/2025 8:00 AM"
click at [219, 601] on span at bounding box center [223, 599] width 11 height 16
type input "09"
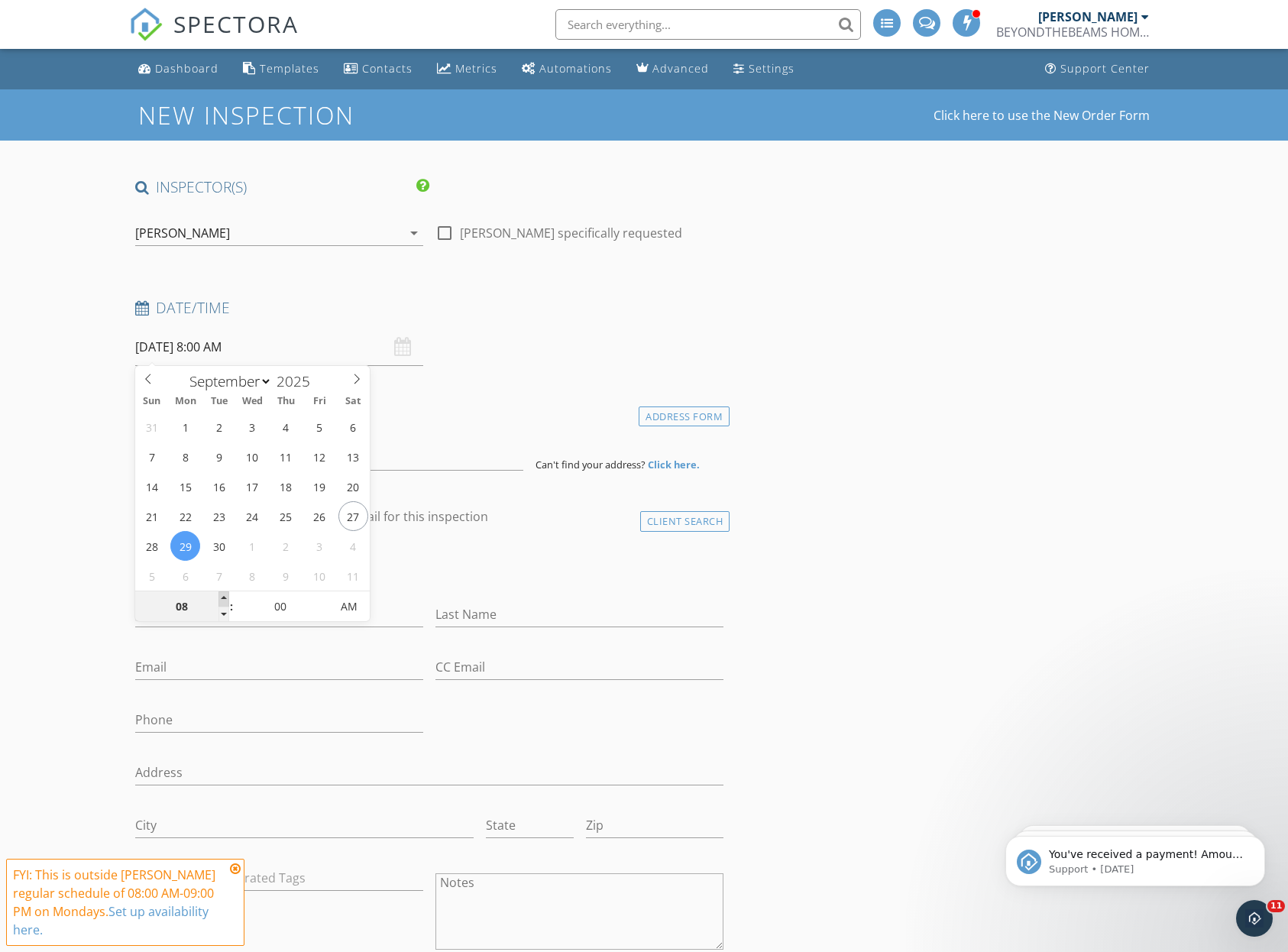
type input "09/29/2025 9:00 AM"
click at [219, 601] on span at bounding box center [223, 599] width 11 height 16
type input "10"
type input "09/29/2025 10:00 AM"
click at [219, 601] on span at bounding box center [223, 599] width 11 height 16
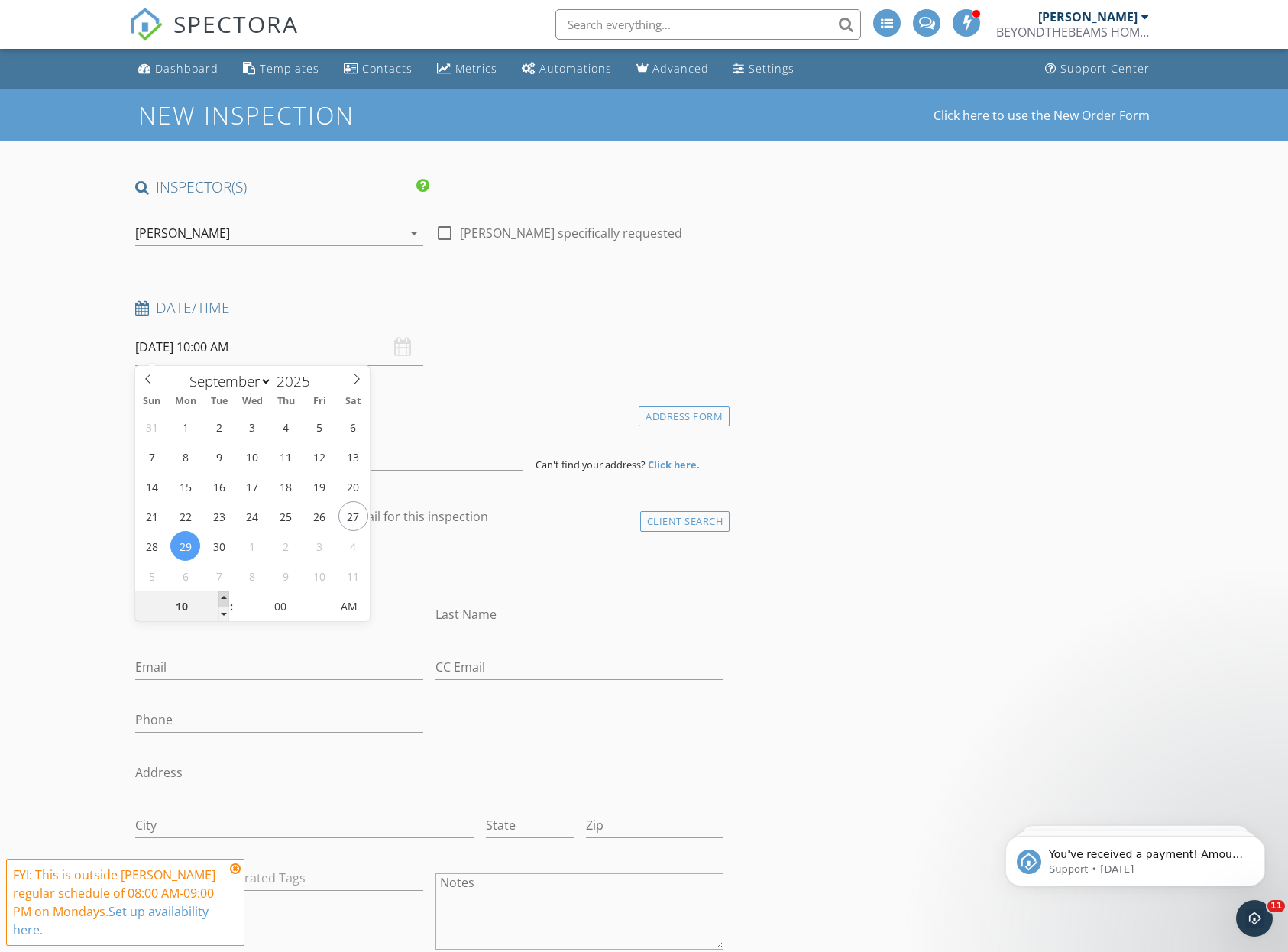
type input "11"
type input "09/29/2025 11:00 AM"
click at [219, 601] on span at bounding box center [223, 599] width 11 height 16
type input "12"
type input "09/29/2025 12:00 PM"
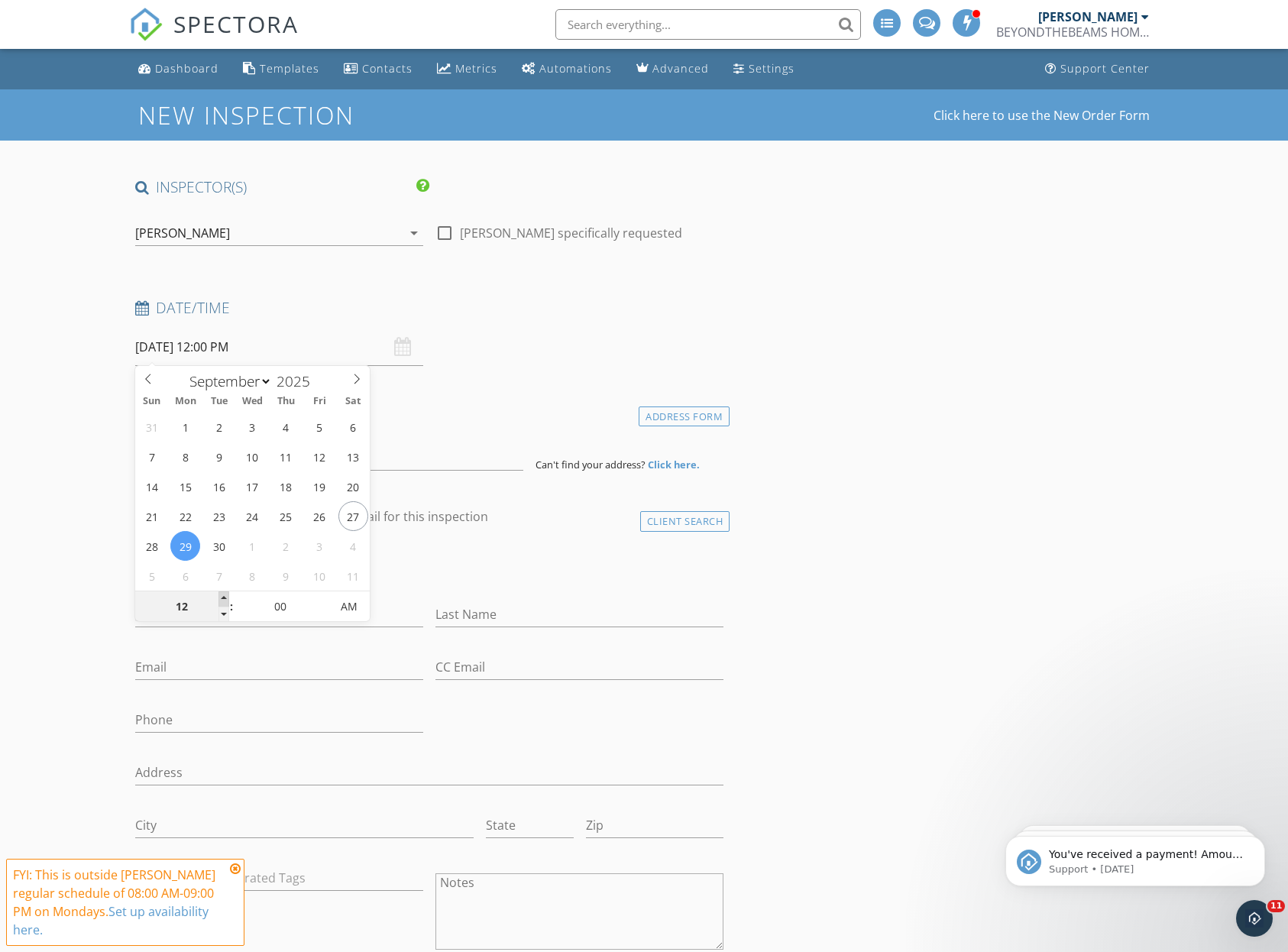
click at [219, 601] on span at bounding box center [223, 599] width 11 height 16
type input "01"
type input "09/29/2025 1:00 PM"
click at [219, 601] on span at bounding box center [223, 599] width 11 height 16
type input "02"
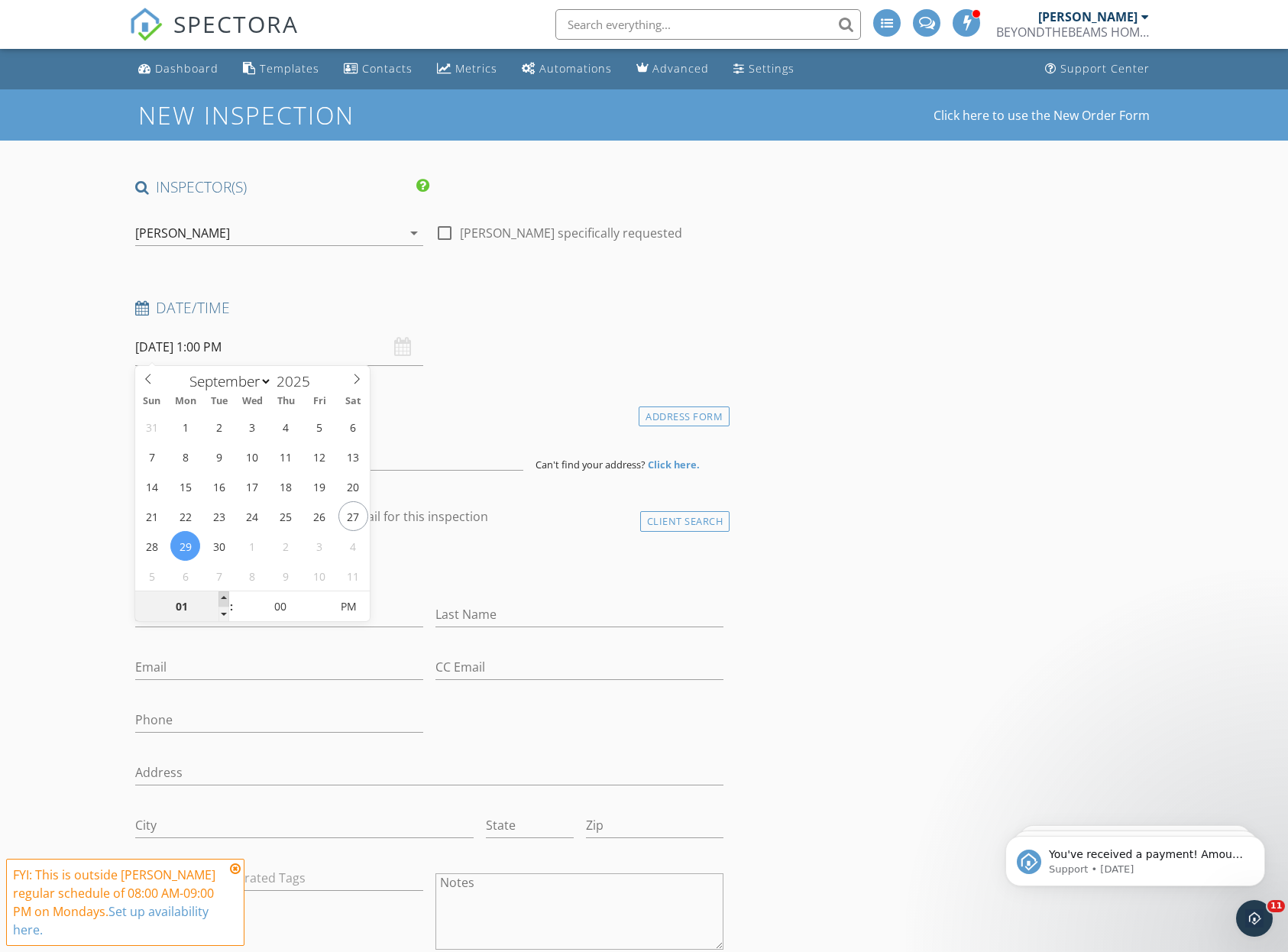
type input "09/29/2025 2:00 PM"
click at [219, 601] on span at bounding box center [223, 599] width 11 height 16
type input "03"
type input "09/29/2025 3:00 PM"
click at [219, 601] on span at bounding box center [223, 599] width 11 height 16
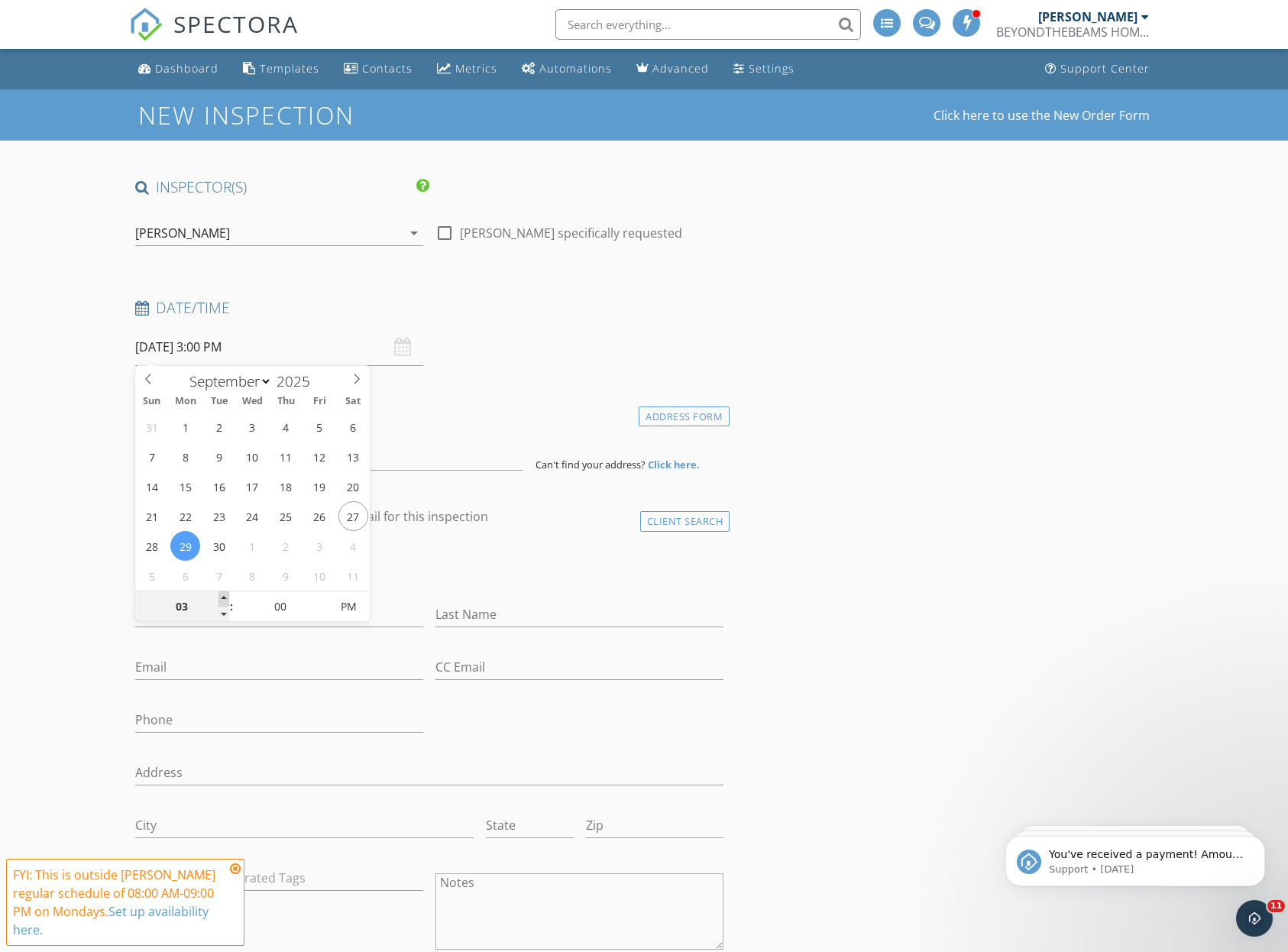
type input "04"
type input "09/29/2025 4:00 PM"
click at [219, 601] on span at bounding box center [223, 599] width 11 height 16
type input "05"
type input "09/29/2025 5:00 PM"
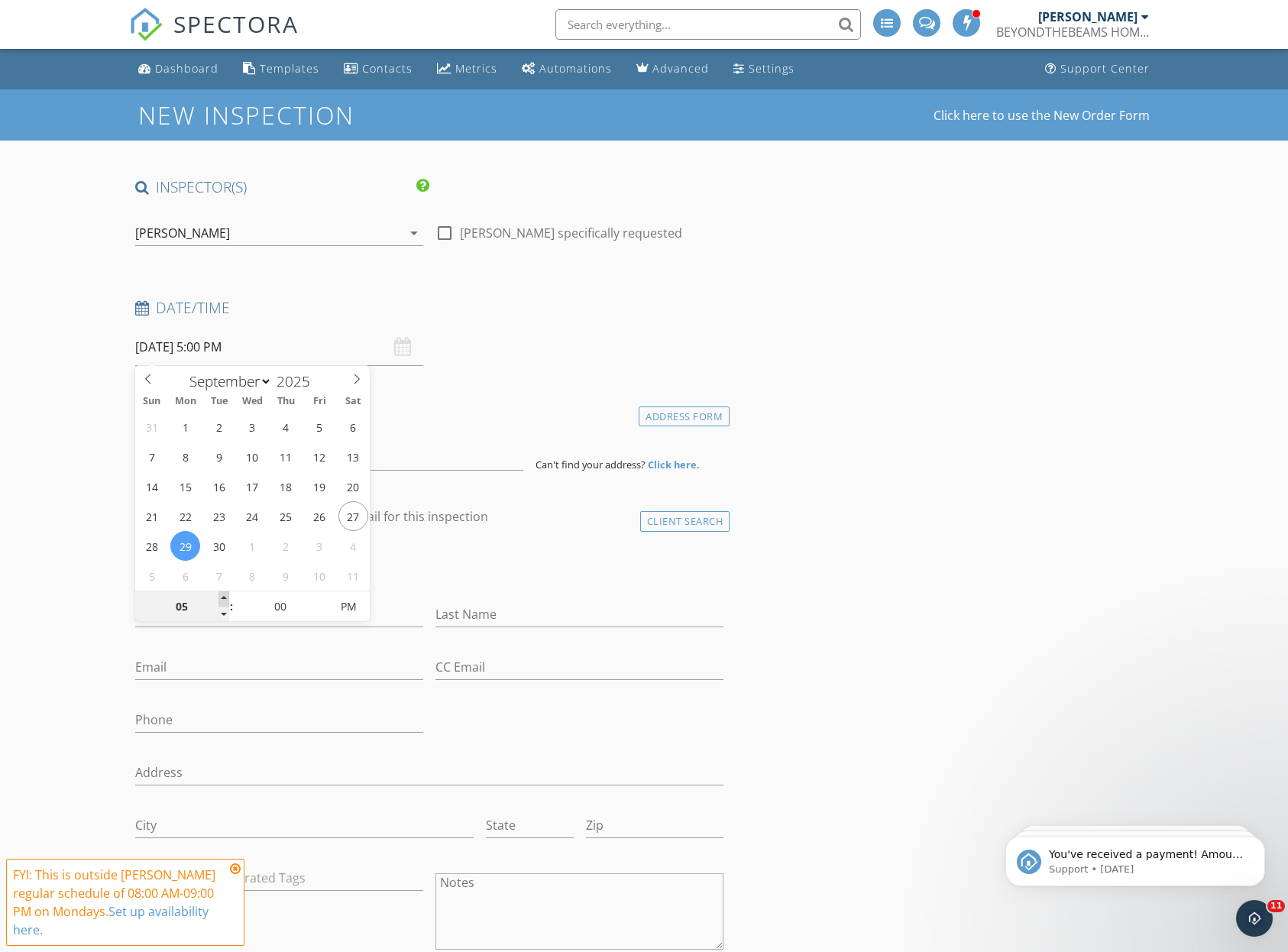
click at [219, 601] on span at bounding box center [223, 599] width 11 height 16
type input "06"
type input "[DATE] 6:00 PM"
click at [219, 601] on span at bounding box center [223, 599] width 11 height 16
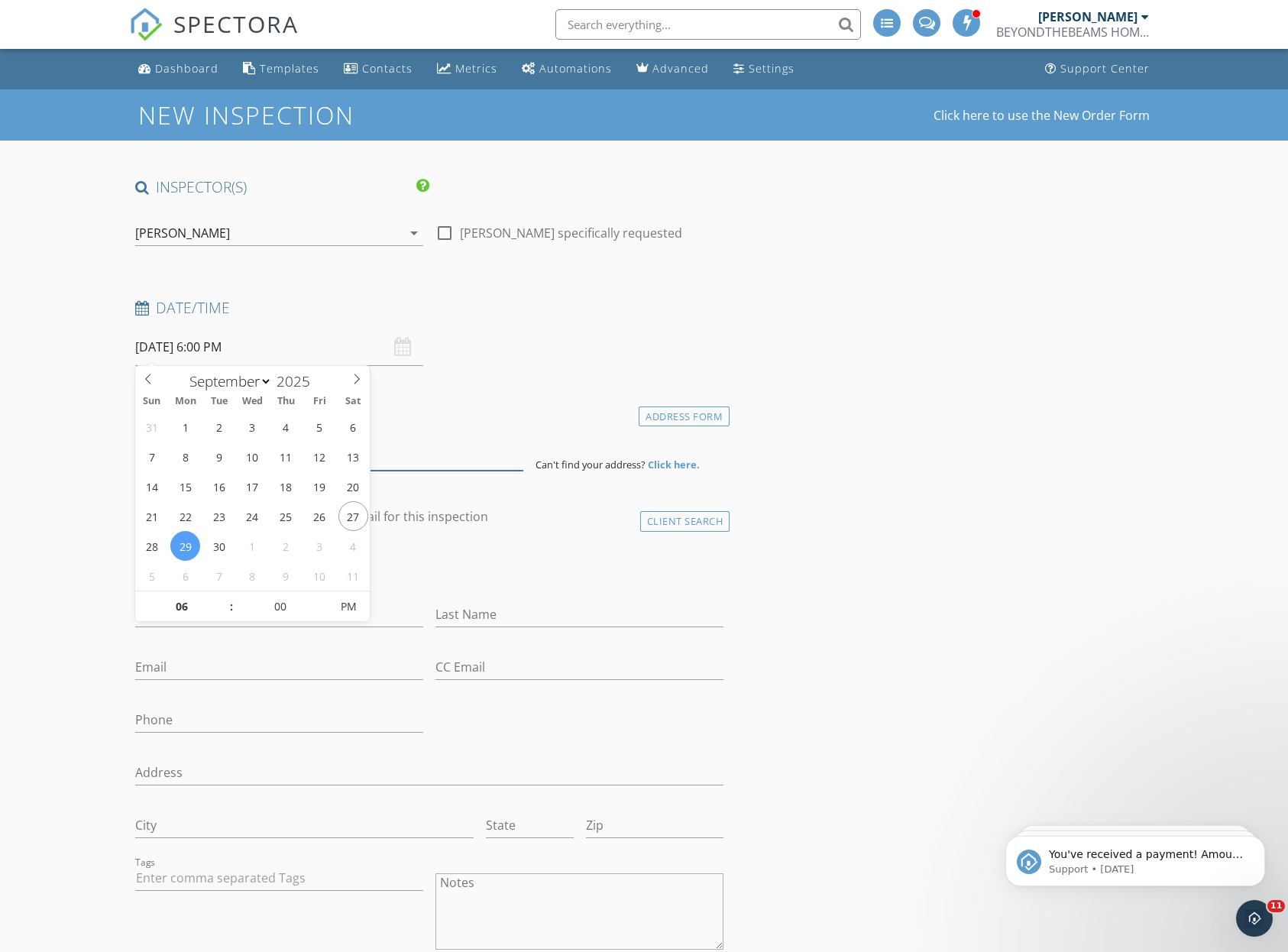
click at [418, 460] on input at bounding box center [329, 451] width 389 height 38
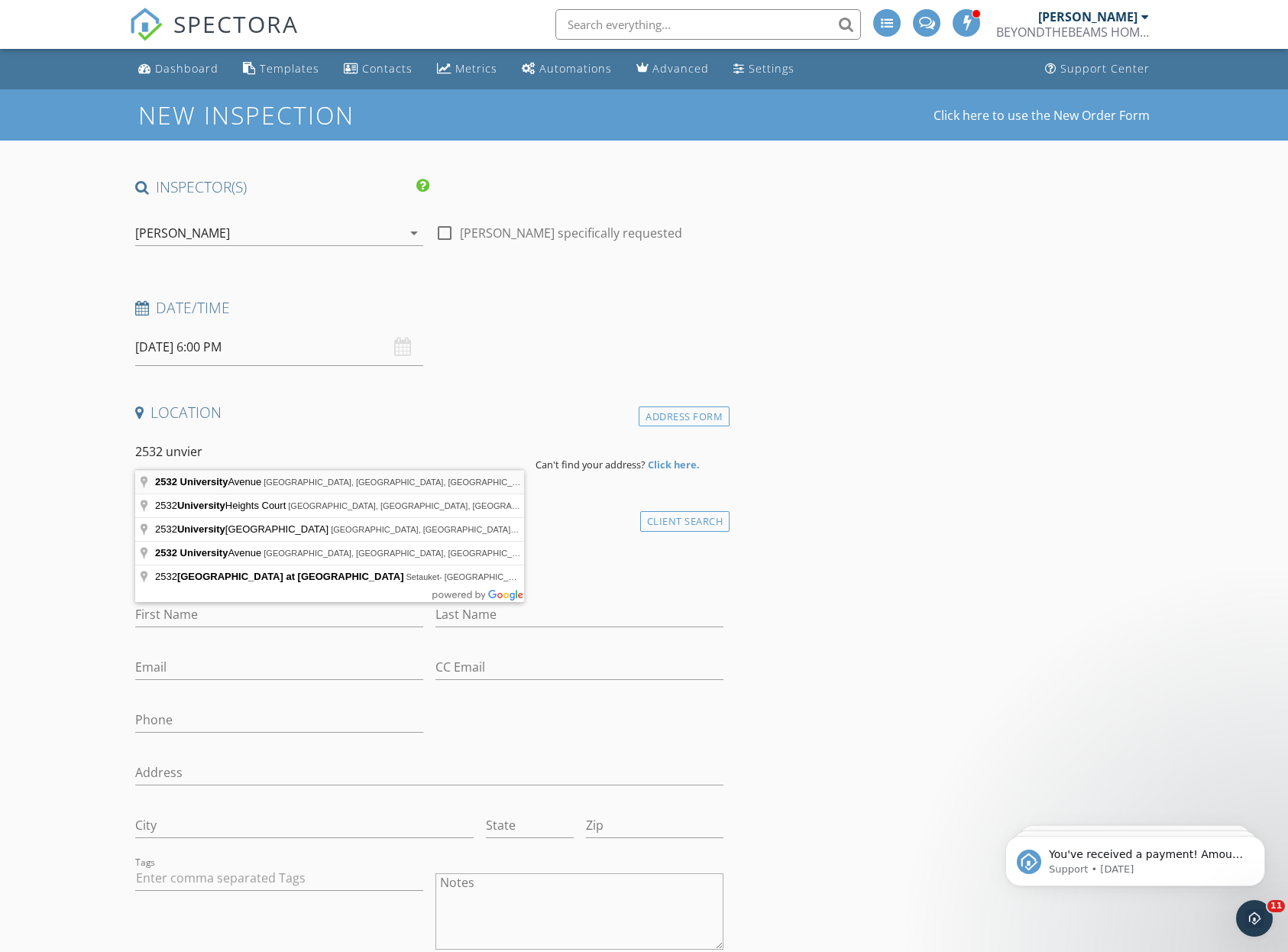
type input "2532 University Avenue, The Bronx, NY, USA"
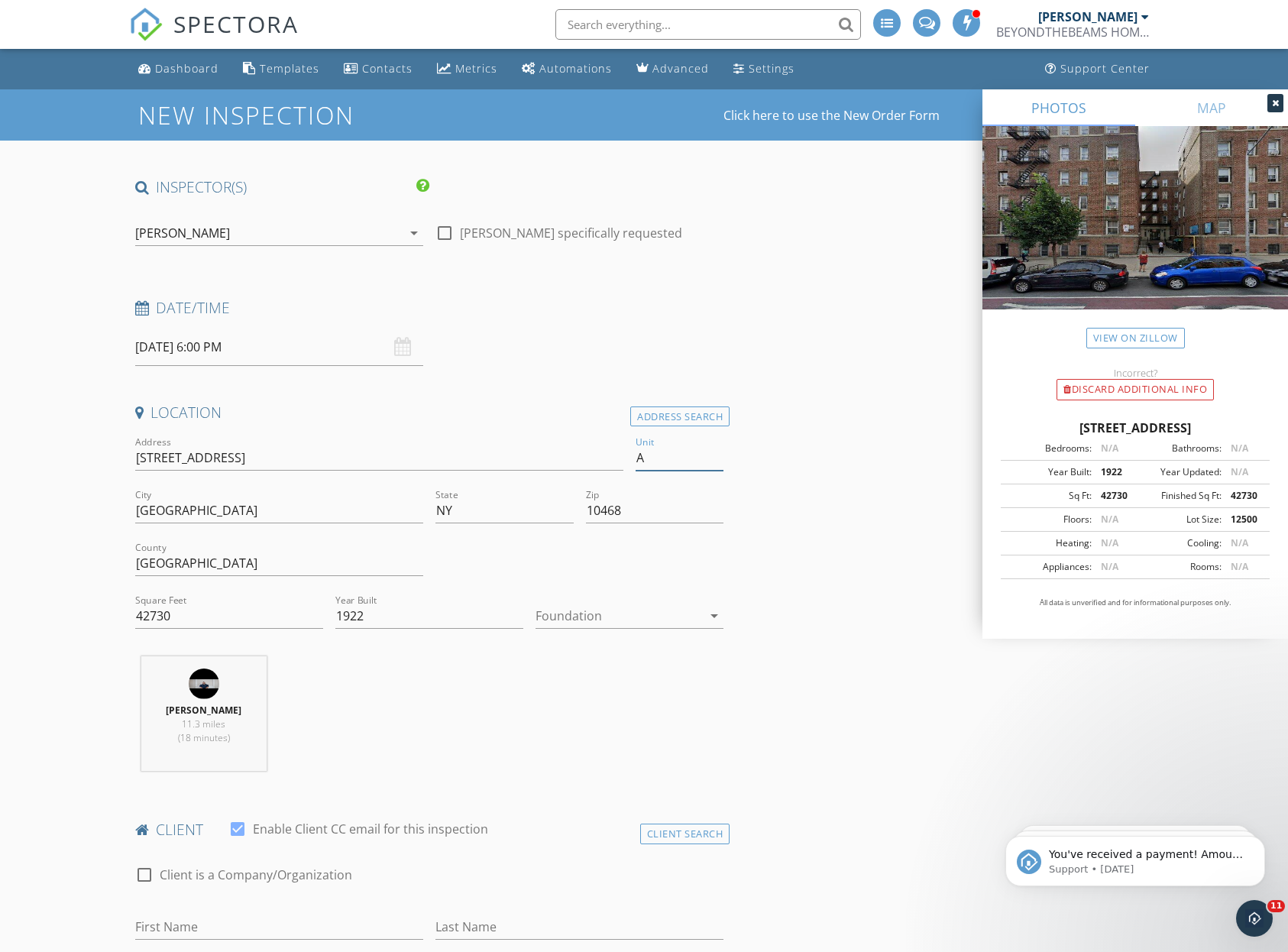
type input "A"
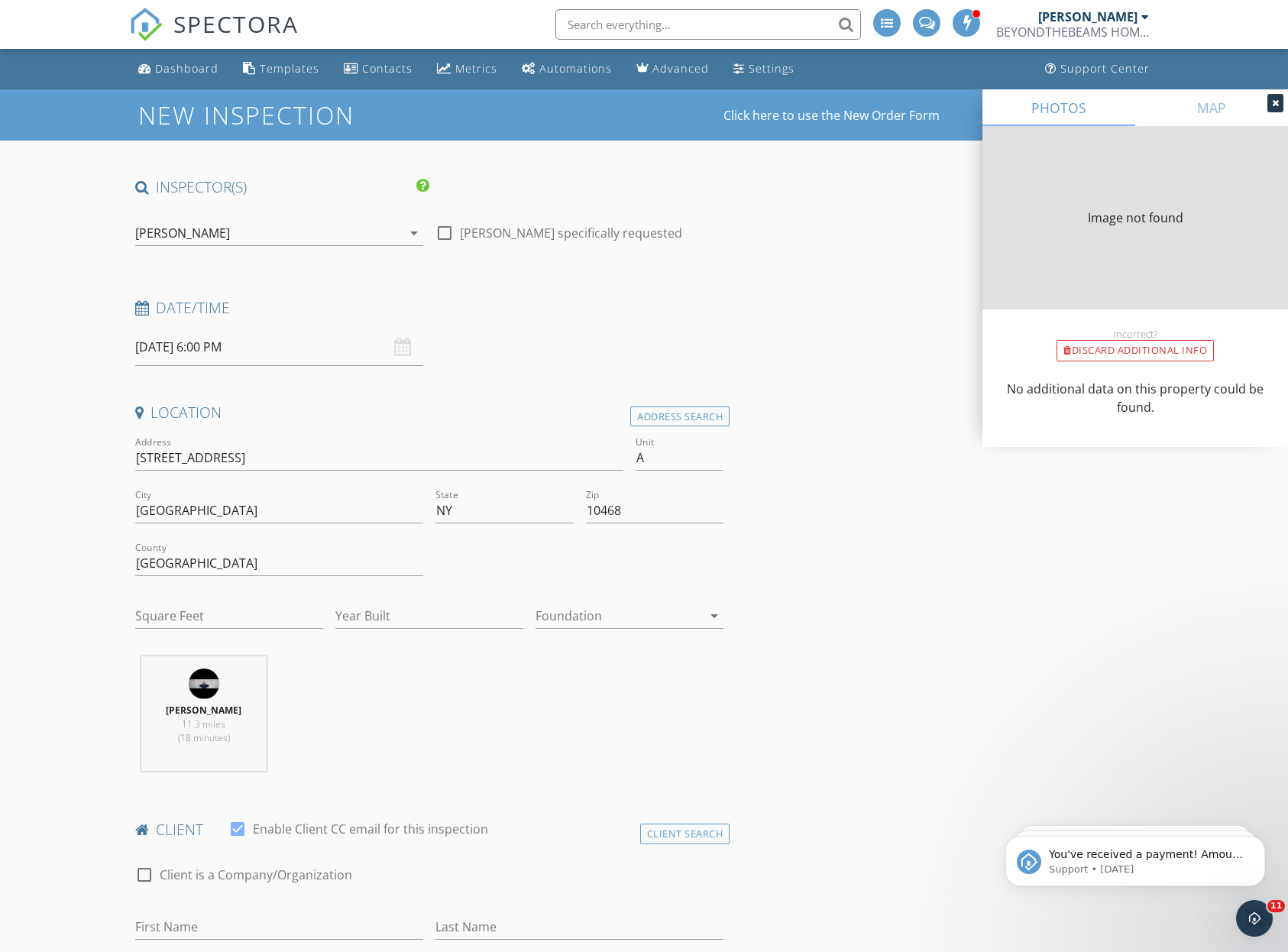
type input "42730"
type input "1922"
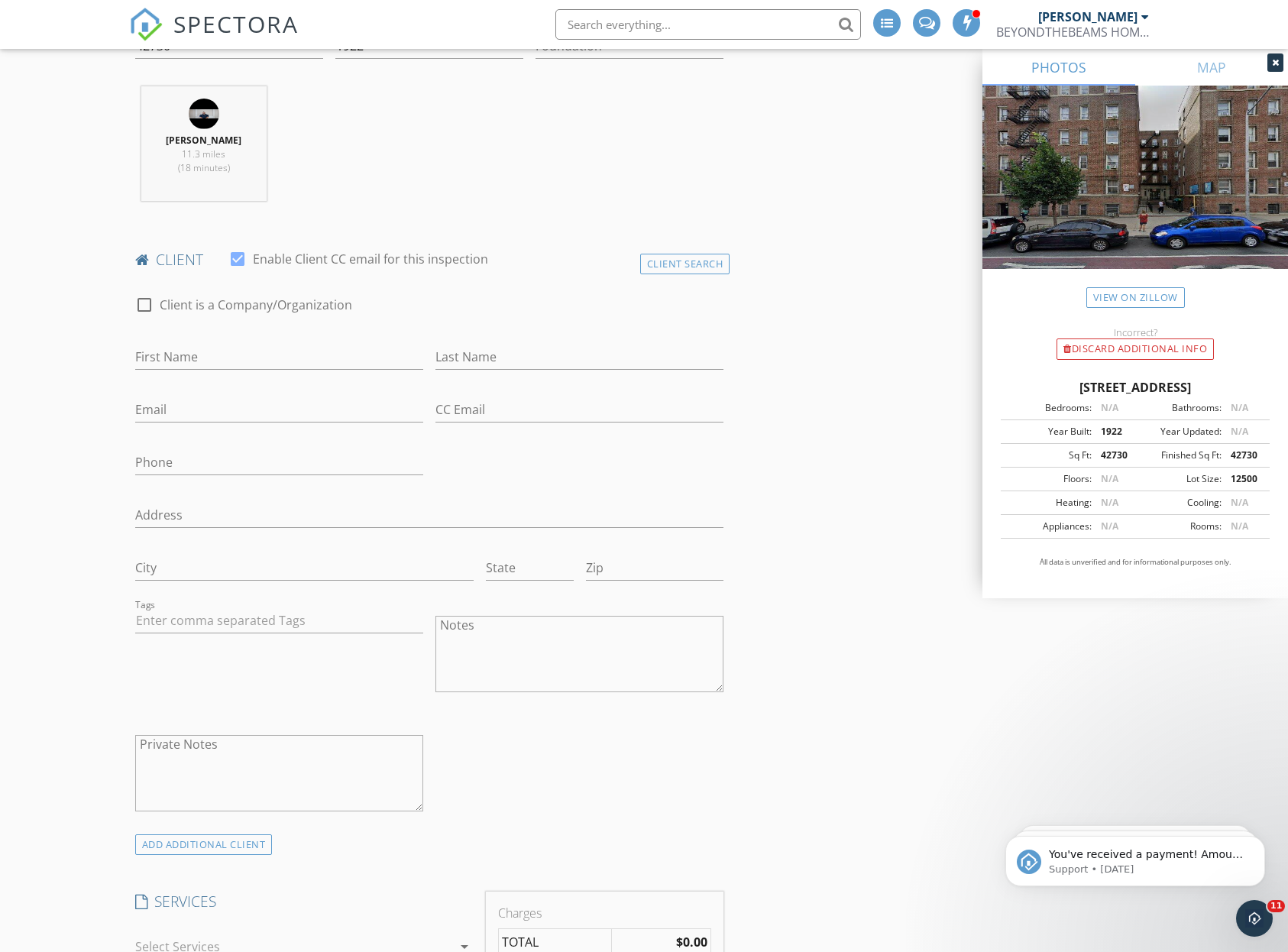
scroll to position [587, 0]
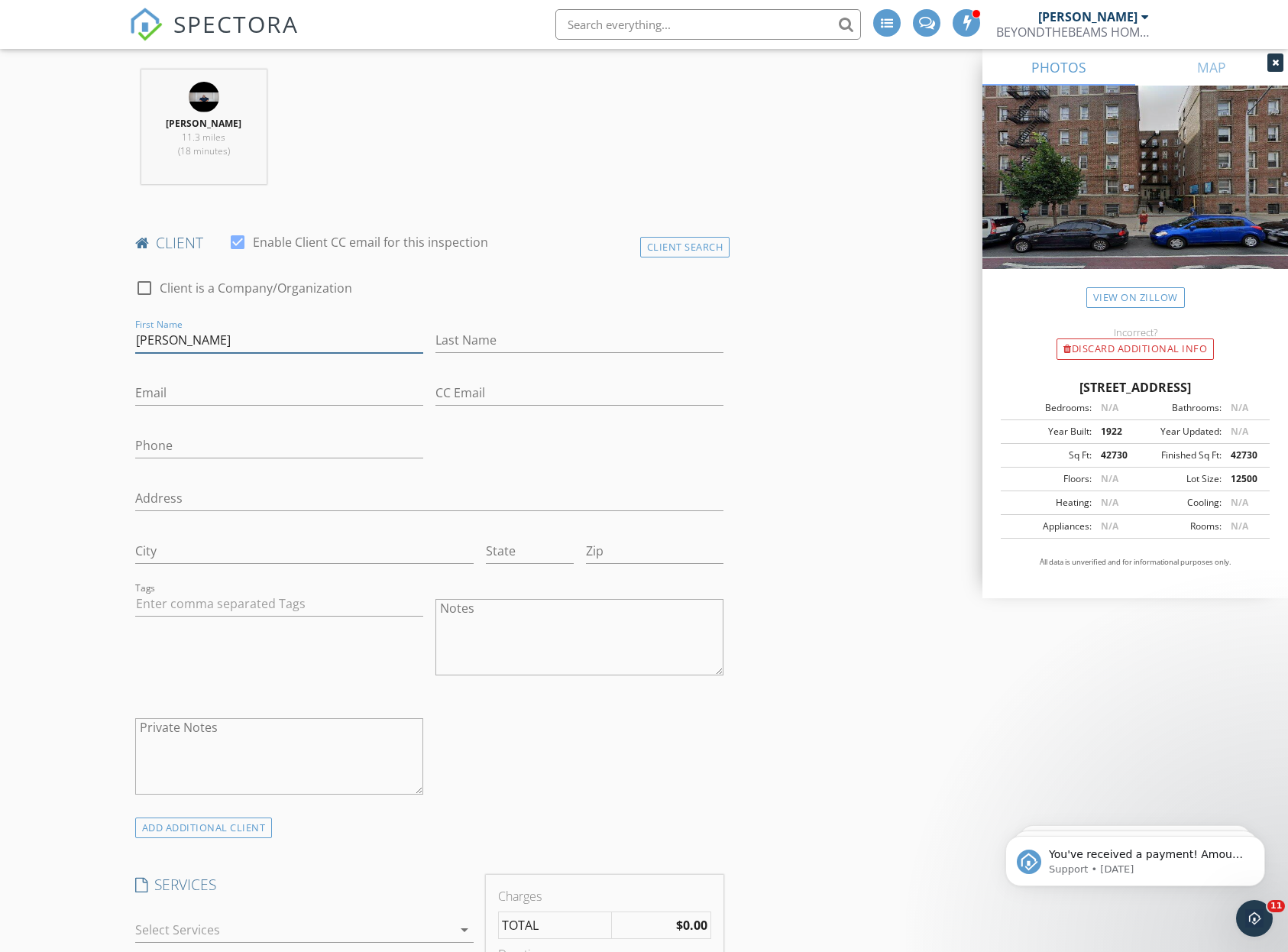
type input "Rafael"
type input "Paredes"
click at [534, 434] on div "check_box_outline_blank Client is a Company/Organization First Name Rafael Last…" at bounding box center [430, 542] width 602 height 558
